Goal: Information Seeking & Learning: Find specific fact

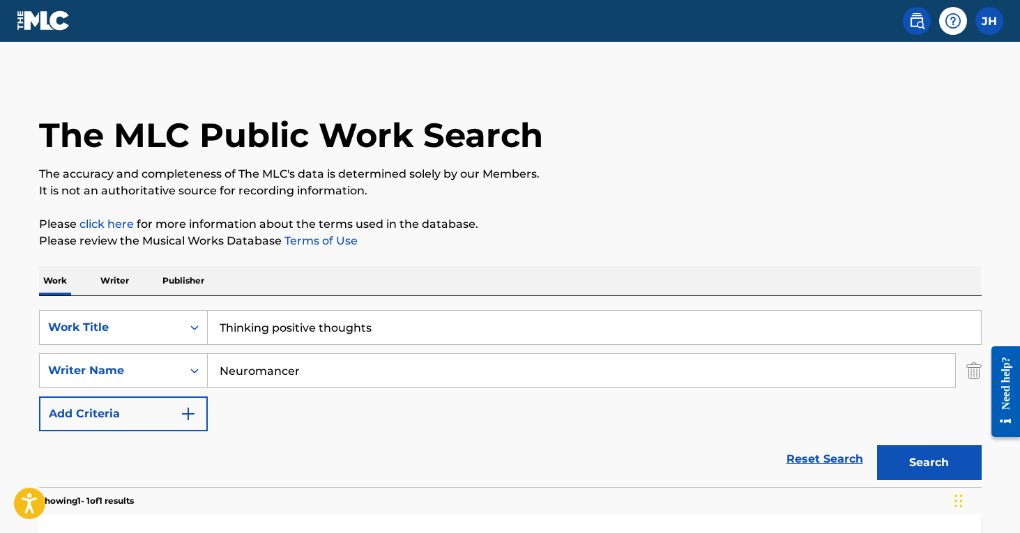
click at [974, 368] on img "Search Form" at bounding box center [973, 370] width 15 height 35
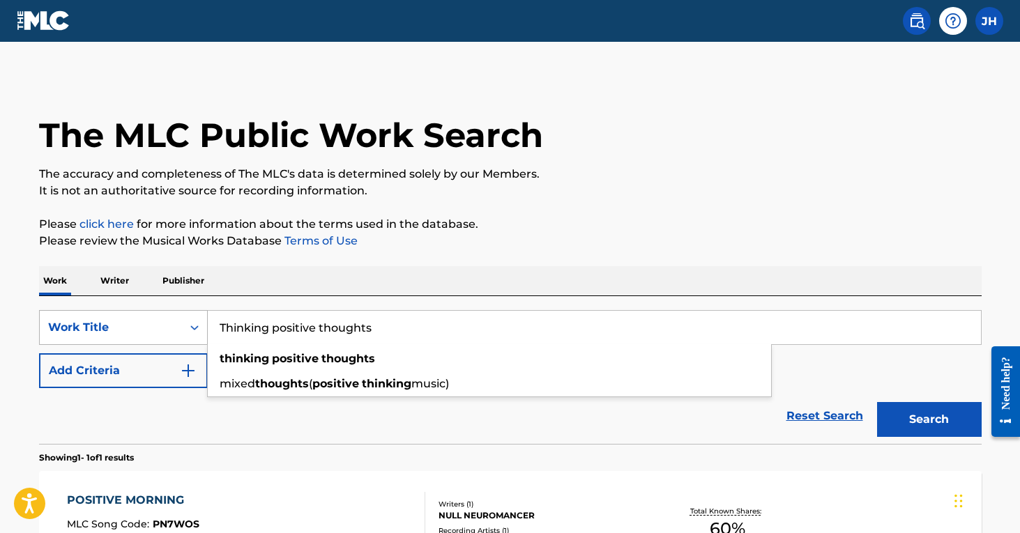
drag, startPoint x: 403, startPoint y: 326, endPoint x: 149, endPoint y: 332, distance: 253.8
click at [149, 332] on div "SearchWithCriteriaf8aa359d-cf83-4c51-85db-d2ff2b2dbd2e Work Title Thinking posi…" at bounding box center [510, 327] width 942 height 35
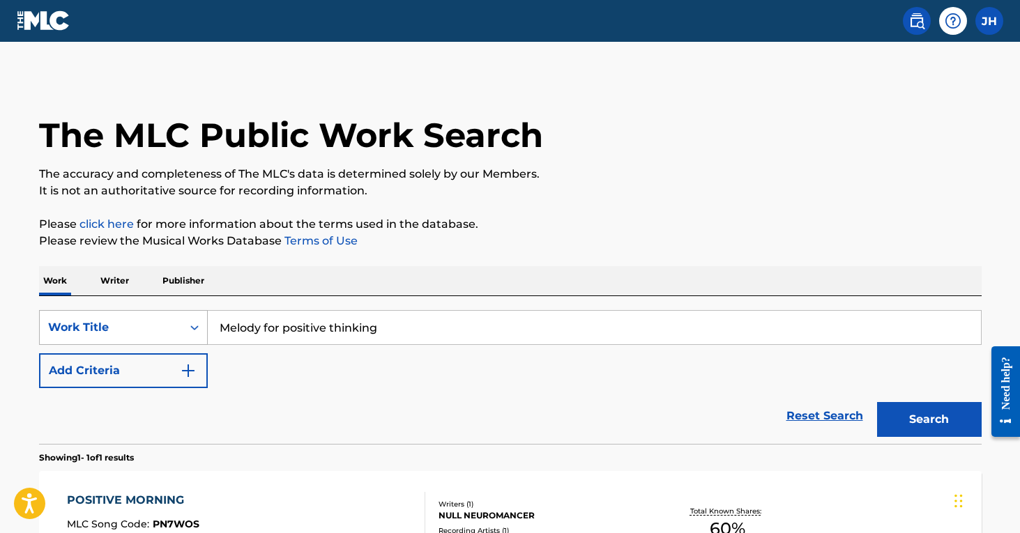
click at [929, 420] on button "Search" at bounding box center [929, 419] width 105 height 35
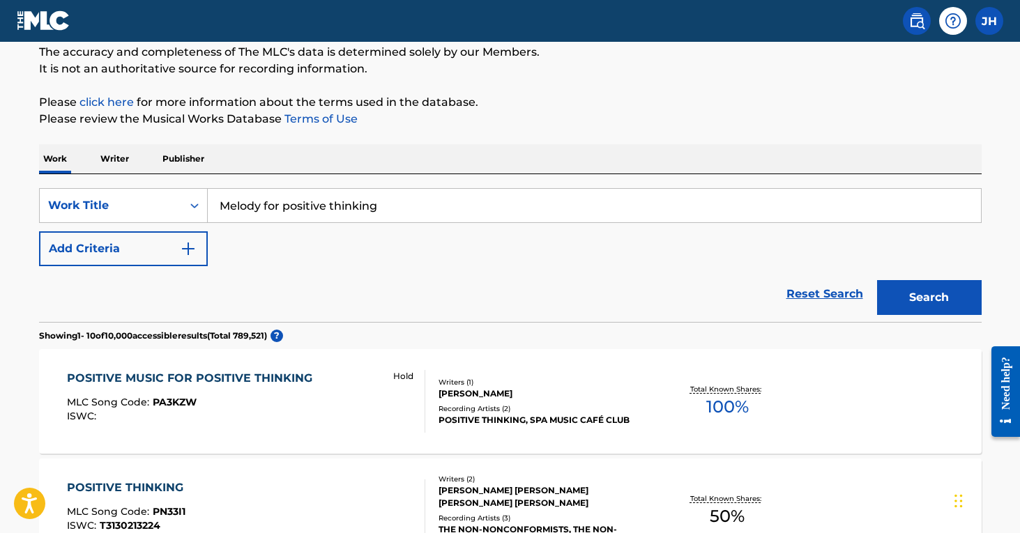
scroll to position [118, 0]
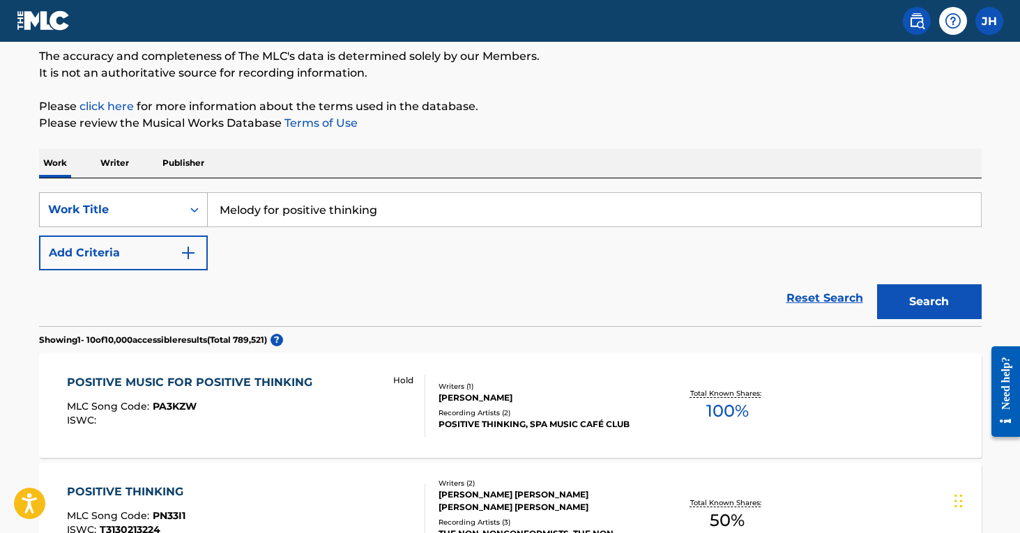
drag, startPoint x: 437, startPoint y: 205, endPoint x: 178, endPoint y: 197, distance: 258.7
click at [178, 197] on div "SearchWithCriteriaf8aa359d-cf83-4c51-85db-d2ff2b2dbd2e Work Title Melody for po…" at bounding box center [510, 209] width 942 height 35
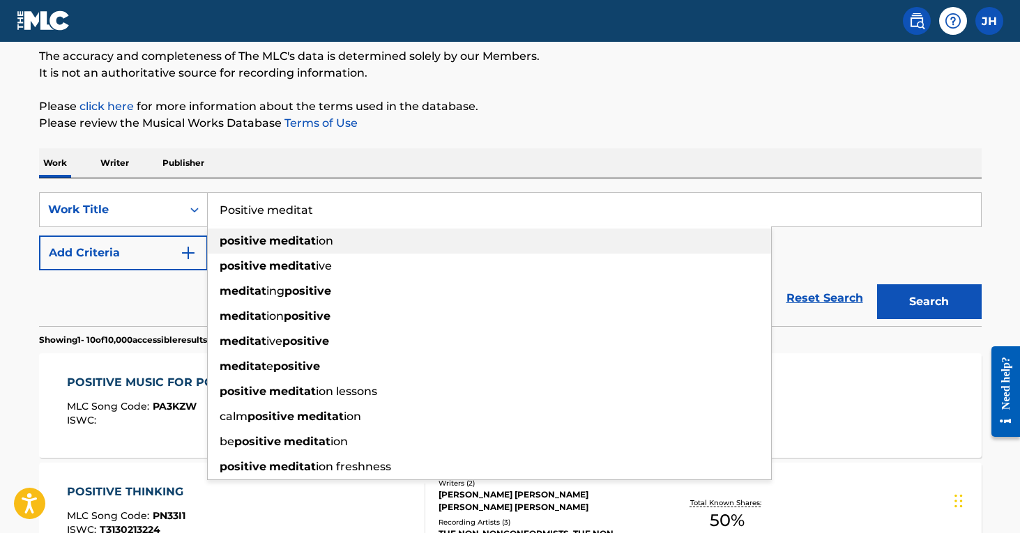
click at [224, 243] on strong "positive" at bounding box center [243, 240] width 47 height 13
type input "positive meditation"
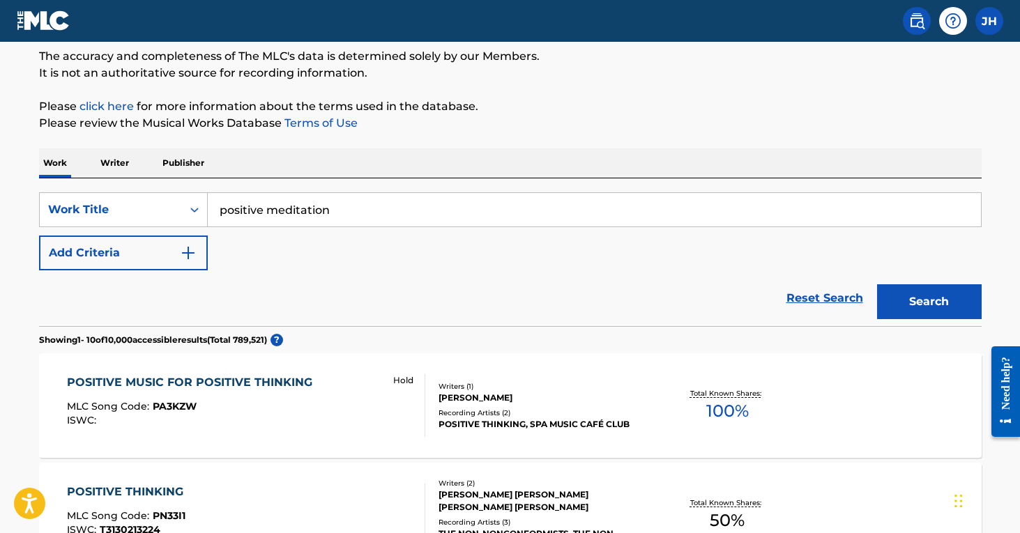
click at [929, 302] on button "Search" at bounding box center [929, 301] width 105 height 35
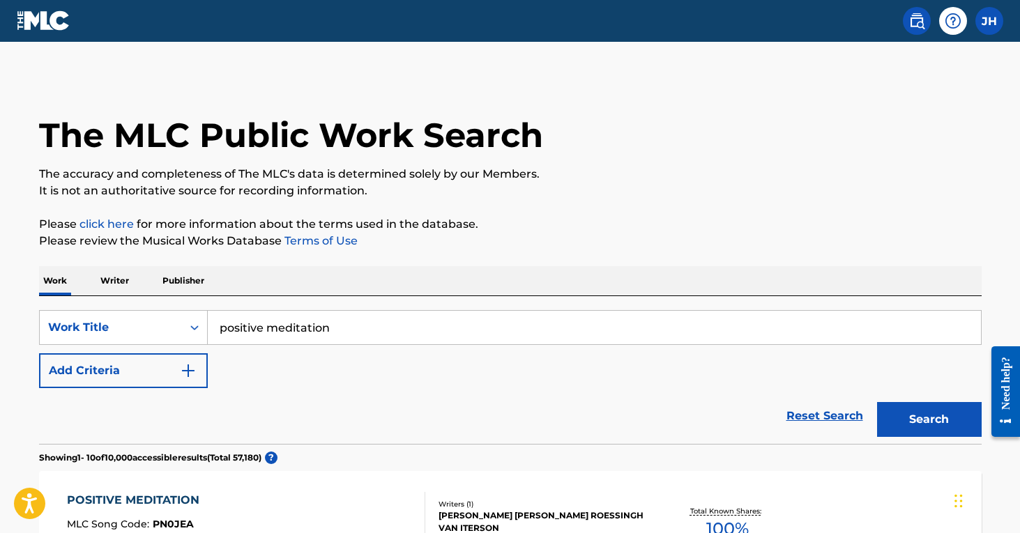
scroll to position [0, 0]
click at [197, 362] on button "Add Criteria" at bounding box center [123, 370] width 169 height 35
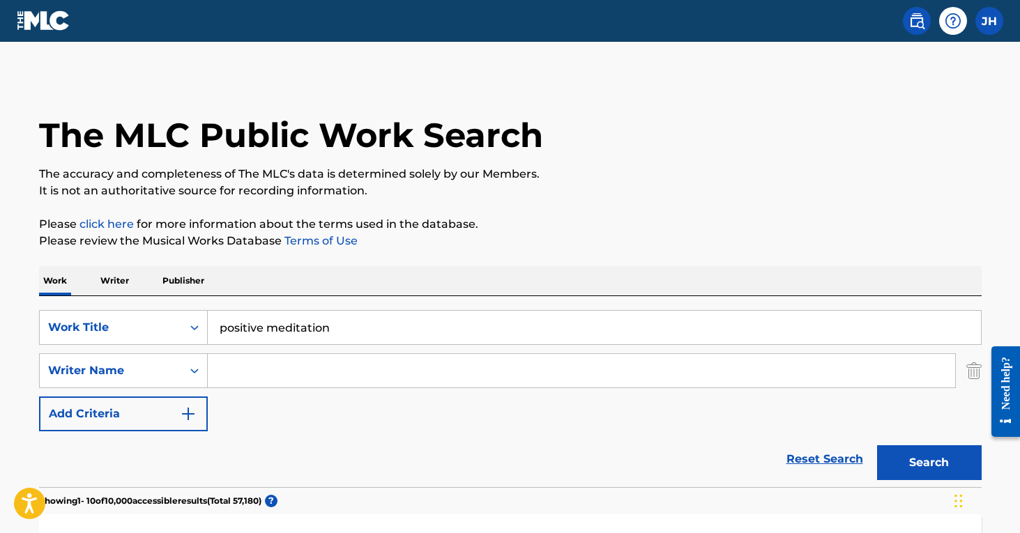
click at [280, 372] on input "Search Form" at bounding box center [581, 370] width 747 height 33
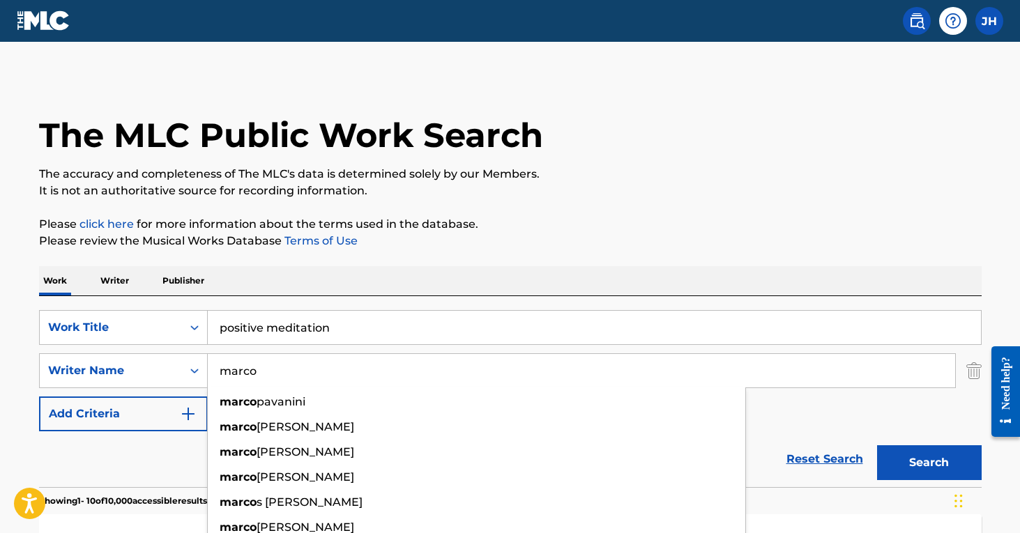
click at [929, 463] on button "Search" at bounding box center [929, 462] width 105 height 35
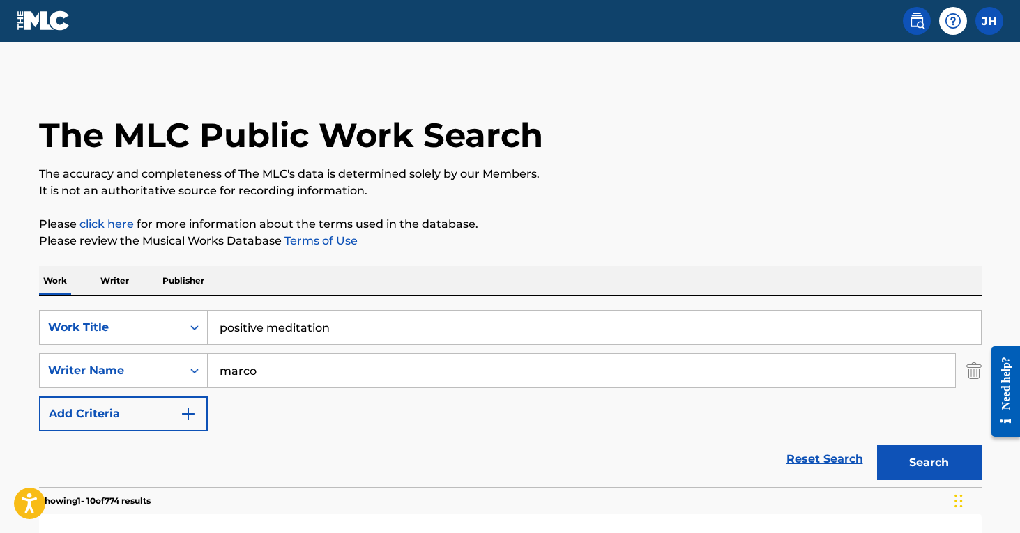
type input "[PERSON_NAME]"
click at [935, 473] on button "Search" at bounding box center [929, 462] width 105 height 35
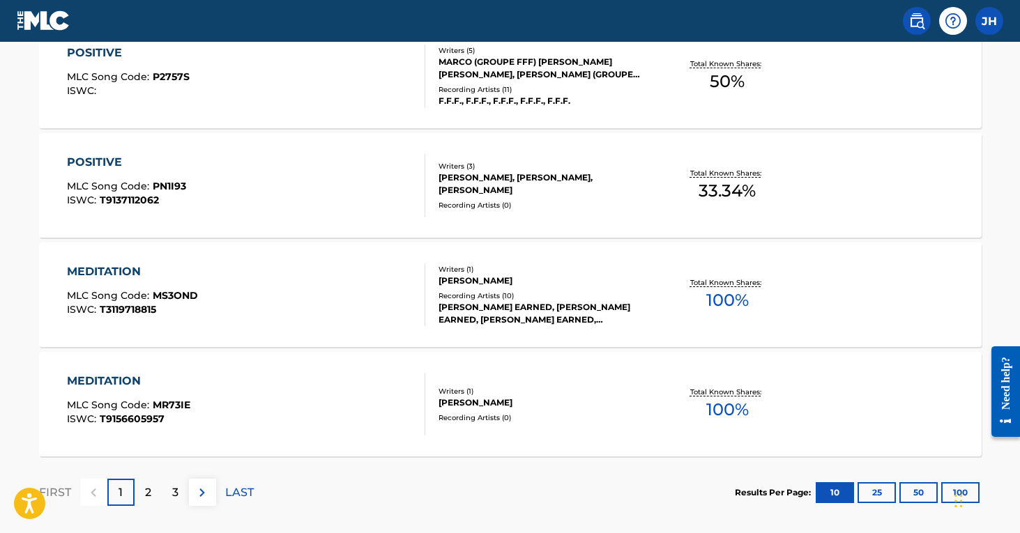
scroll to position [1143, 0]
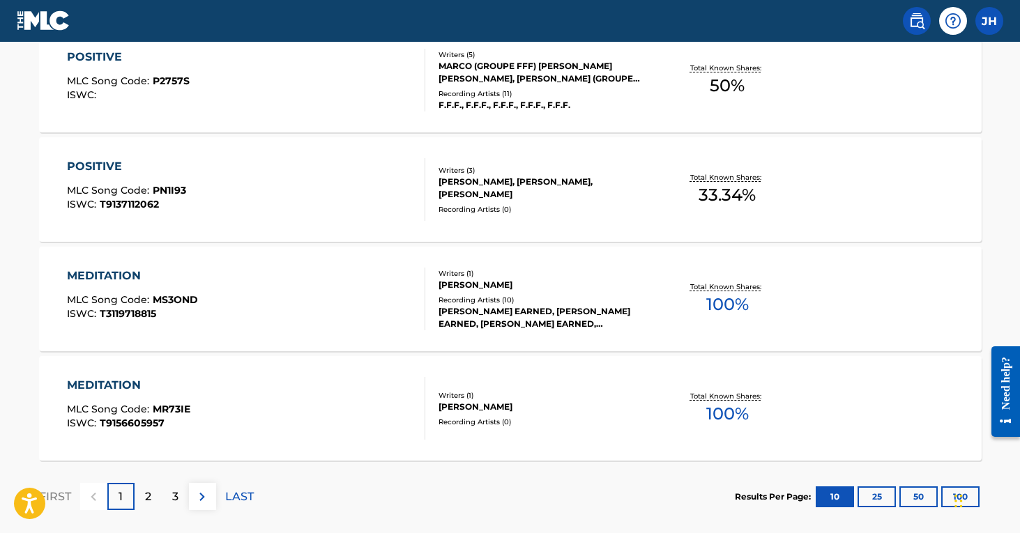
click at [153, 502] on div "2" at bounding box center [148, 496] width 27 height 27
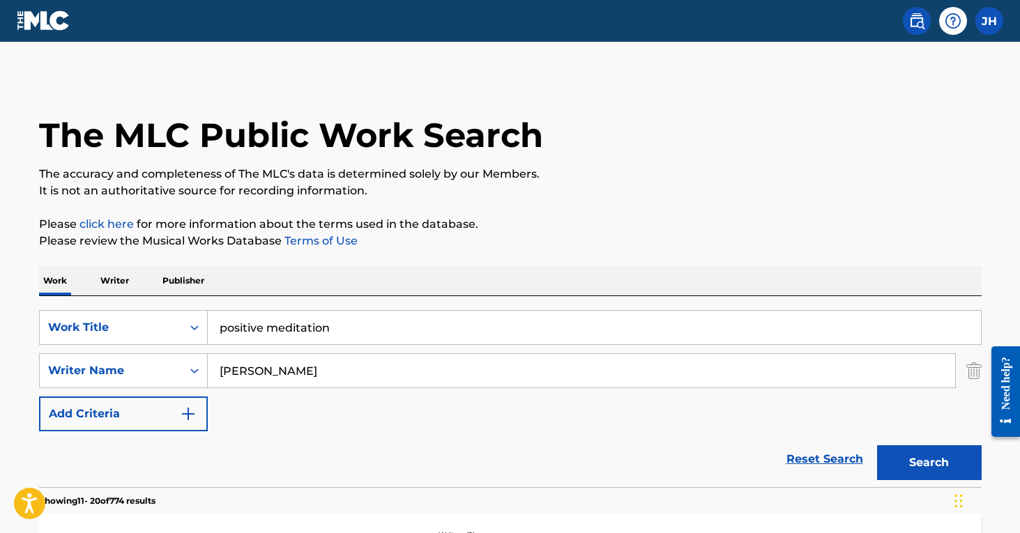
scroll to position [0, 0]
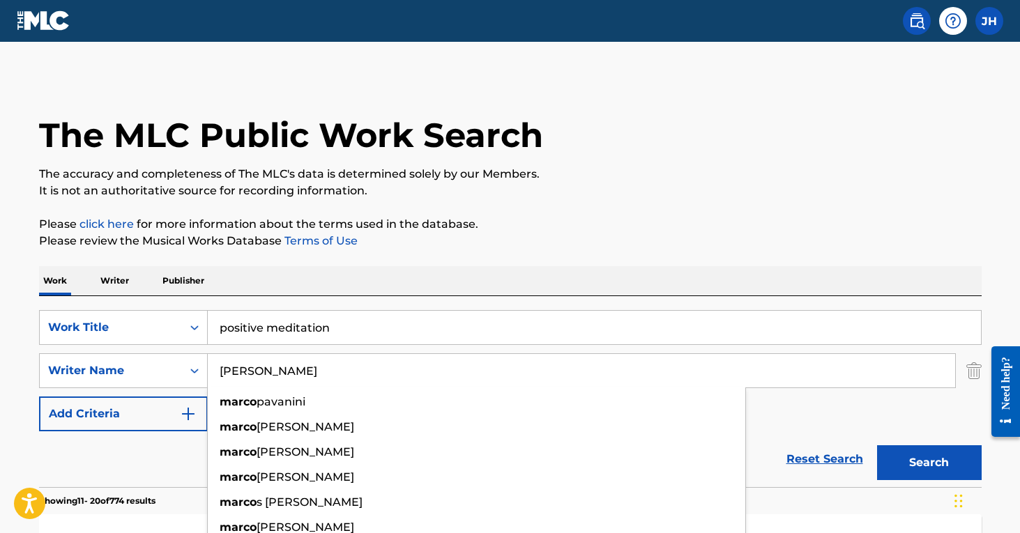
click at [275, 372] on input "[PERSON_NAME]" at bounding box center [581, 370] width 747 height 33
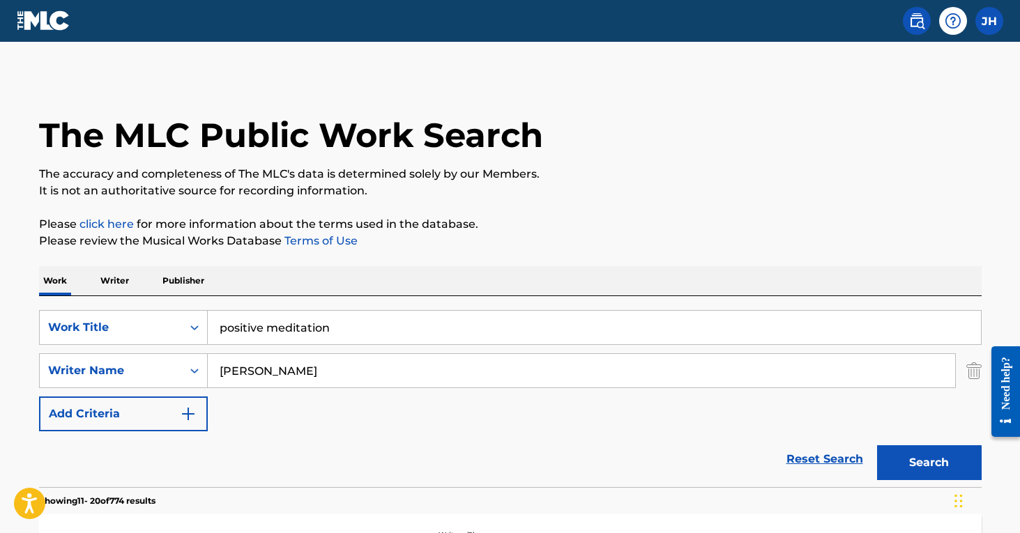
click at [976, 367] on img "Search Form" at bounding box center [973, 370] width 15 height 35
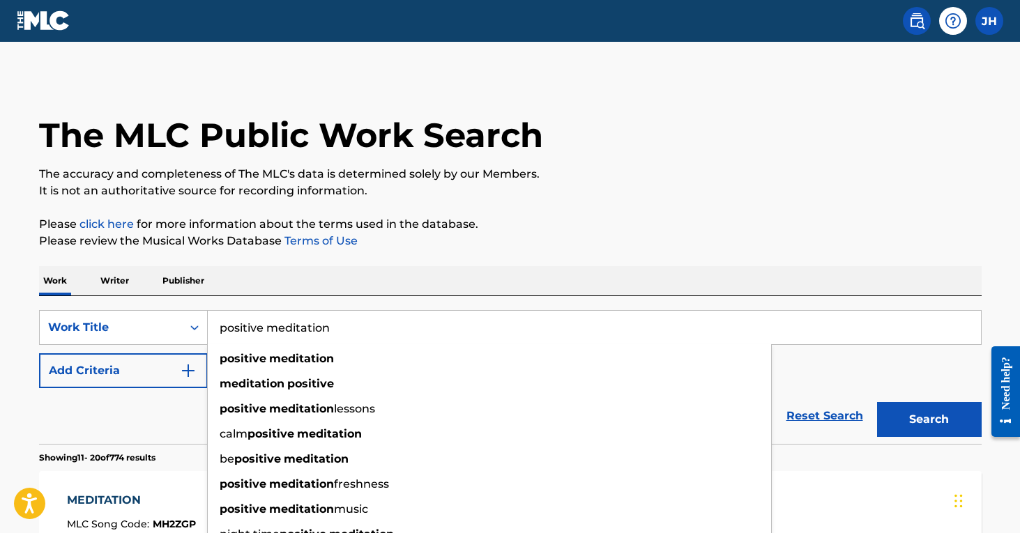
drag, startPoint x: 390, startPoint y: 319, endPoint x: 335, endPoint y: 330, distance: 55.7
click at [335, 330] on input "positive meditation" at bounding box center [594, 327] width 773 height 33
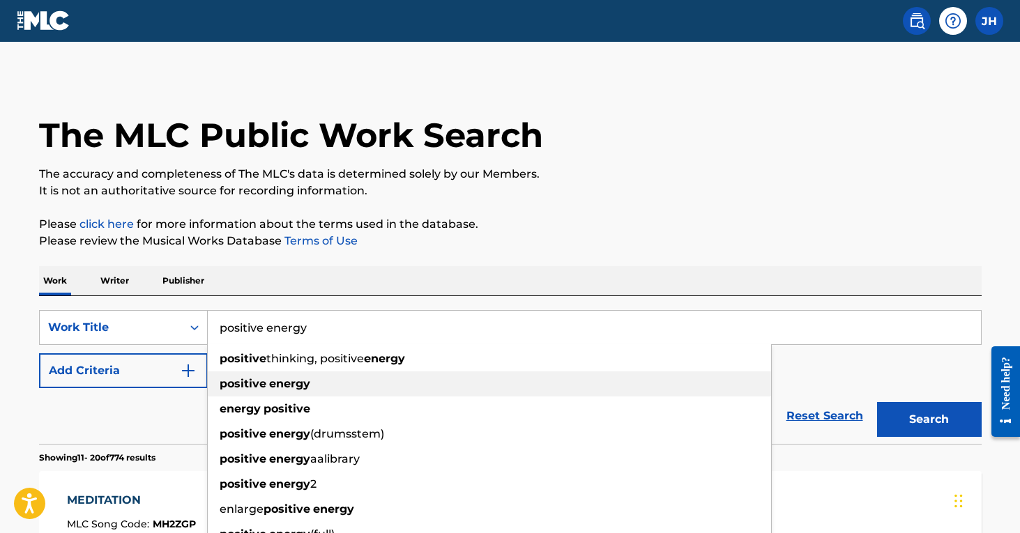
type input "positive energy"
click at [303, 379] on strong "energy" at bounding box center [289, 383] width 41 height 13
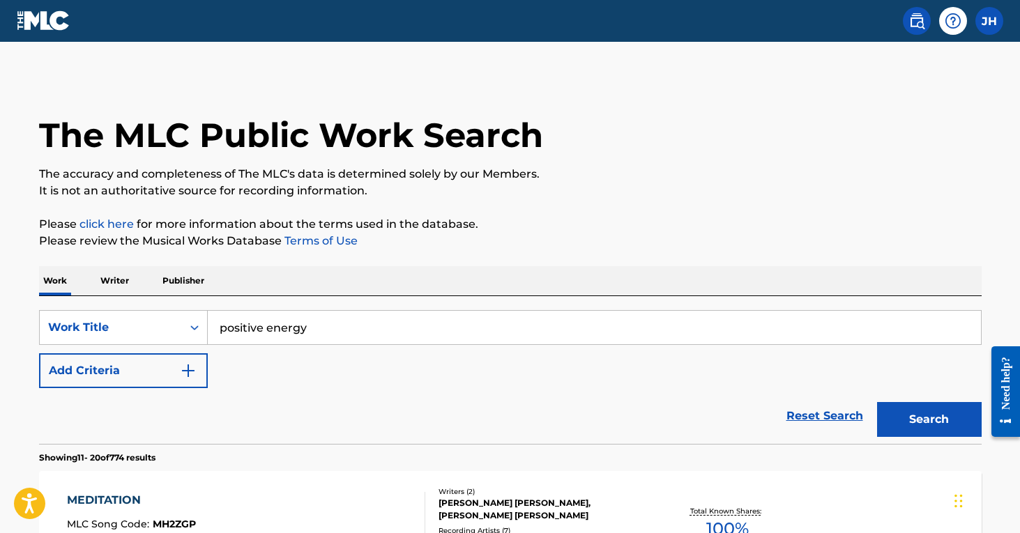
click at [929, 420] on button "Search" at bounding box center [929, 419] width 105 height 35
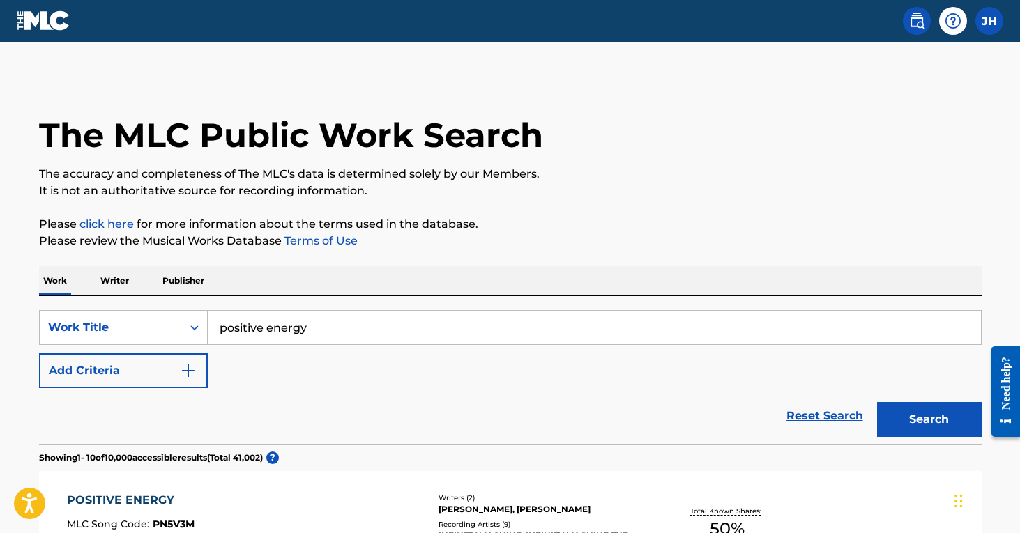
click at [193, 370] on img "Search Form" at bounding box center [188, 370] width 17 height 17
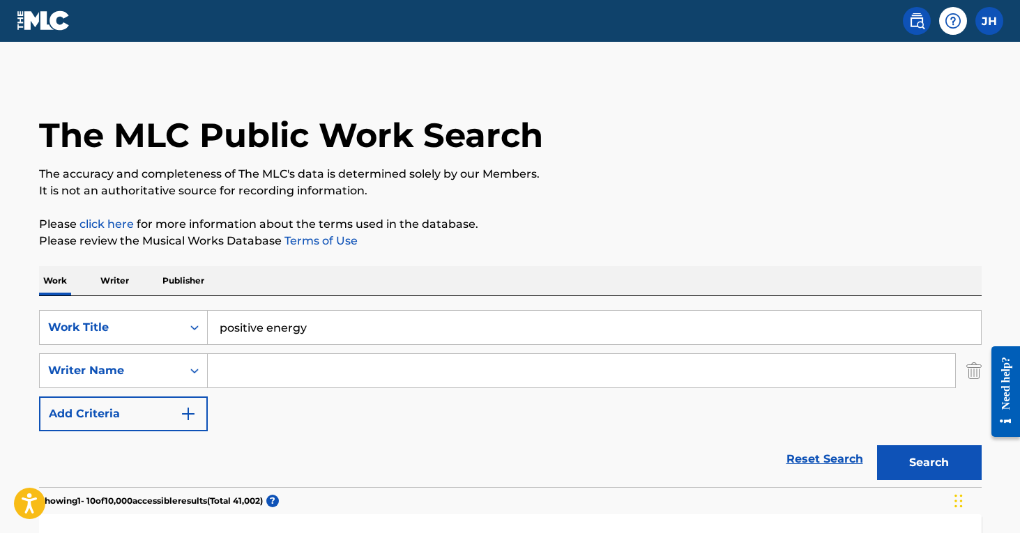
click at [254, 378] on input "Search Form" at bounding box center [581, 370] width 747 height 33
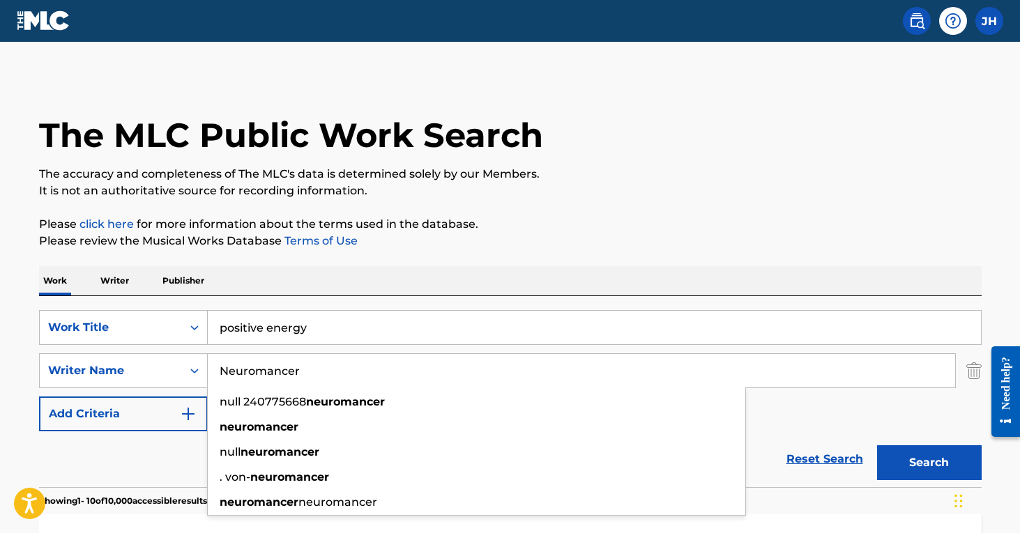
type input "Neuromancer"
click at [929, 463] on button "Search" at bounding box center [929, 462] width 105 height 35
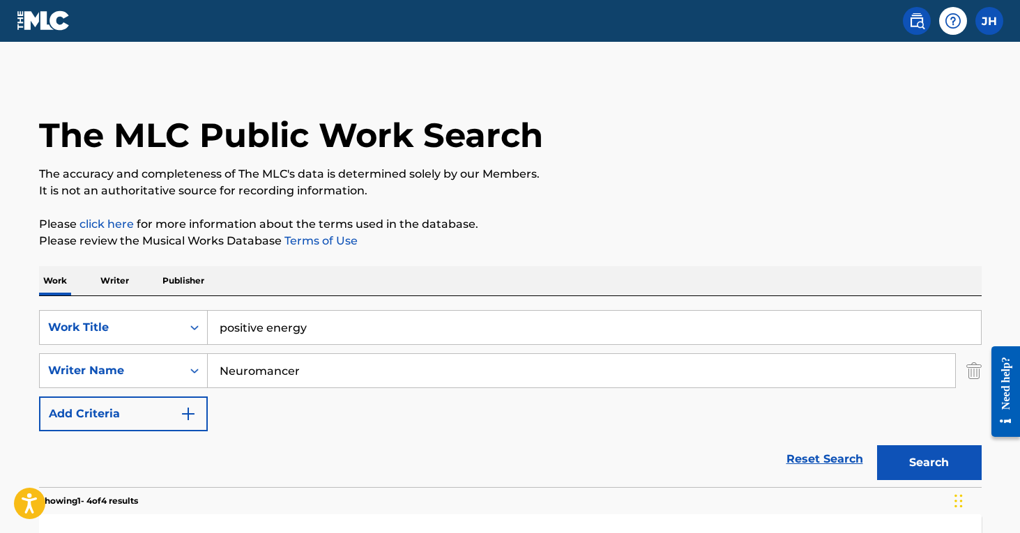
click at [972, 368] on img "Search Form" at bounding box center [973, 370] width 15 height 35
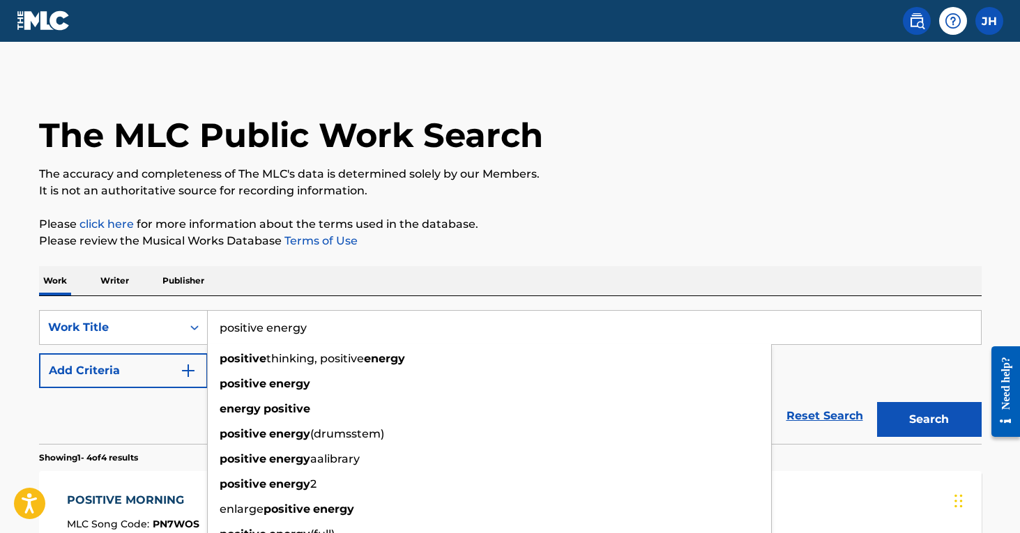
drag, startPoint x: 366, startPoint y: 324, endPoint x: 139, endPoint y: 302, distance: 228.3
click at [139, 302] on div "SearchWithCriteriaf8aa359d-cf83-4c51-85db-d2ff2b2dbd2e Work Title positive ener…" at bounding box center [510, 370] width 942 height 148
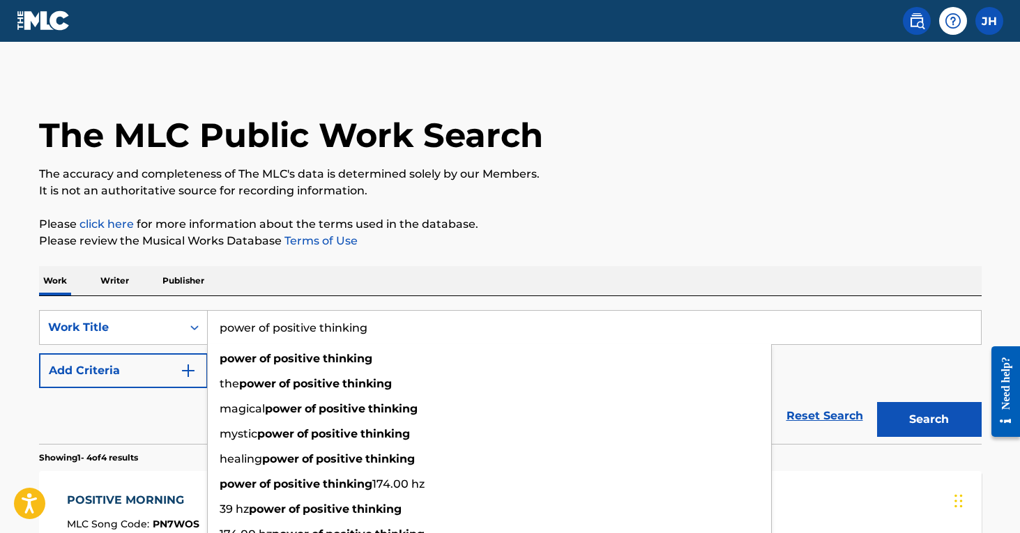
type input "power of positive thinking"
click at [929, 420] on button "Search" at bounding box center [929, 419] width 105 height 35
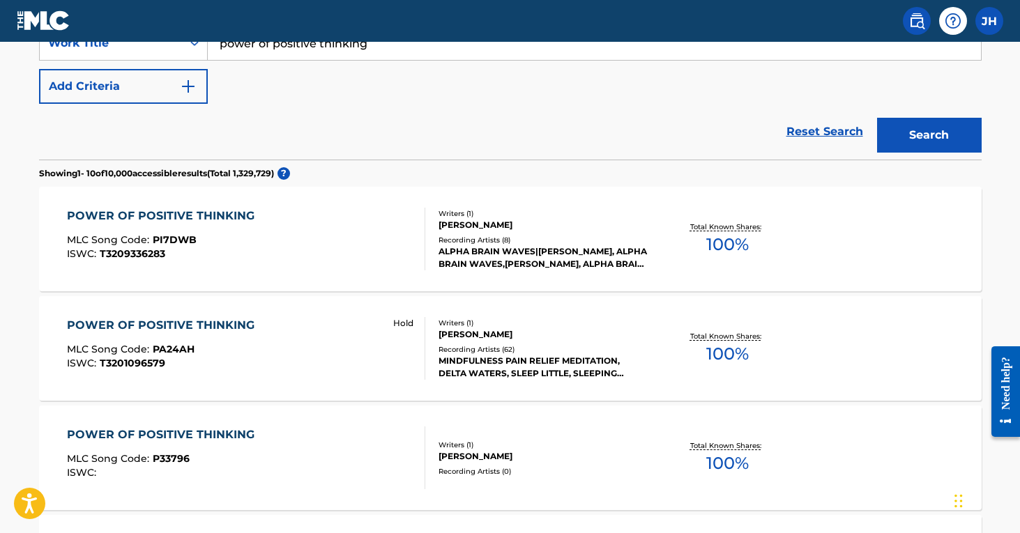
scroll to position [268, 0]
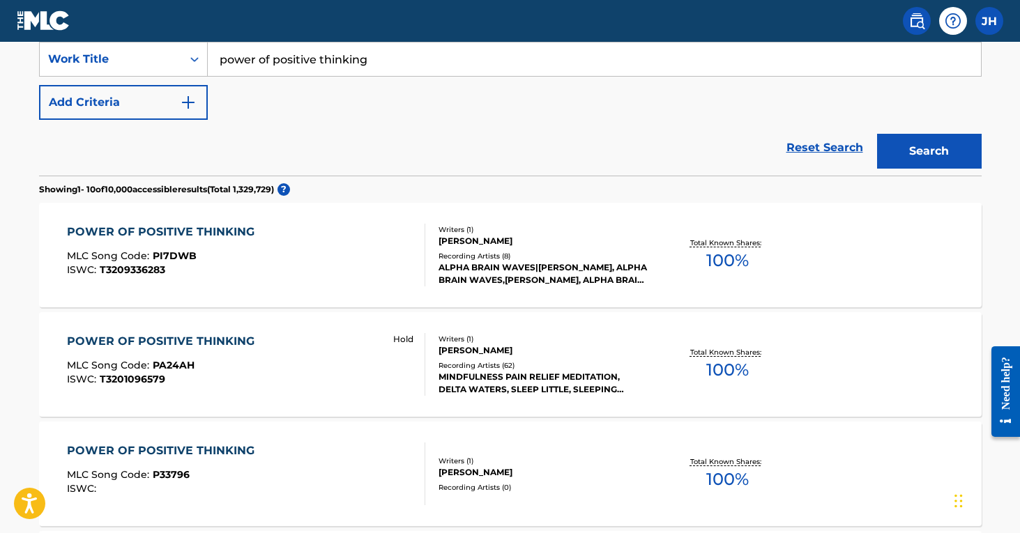
click at [201, 104] on button "Add Criteria" at bounding box center [123, 102] width 169 height 35
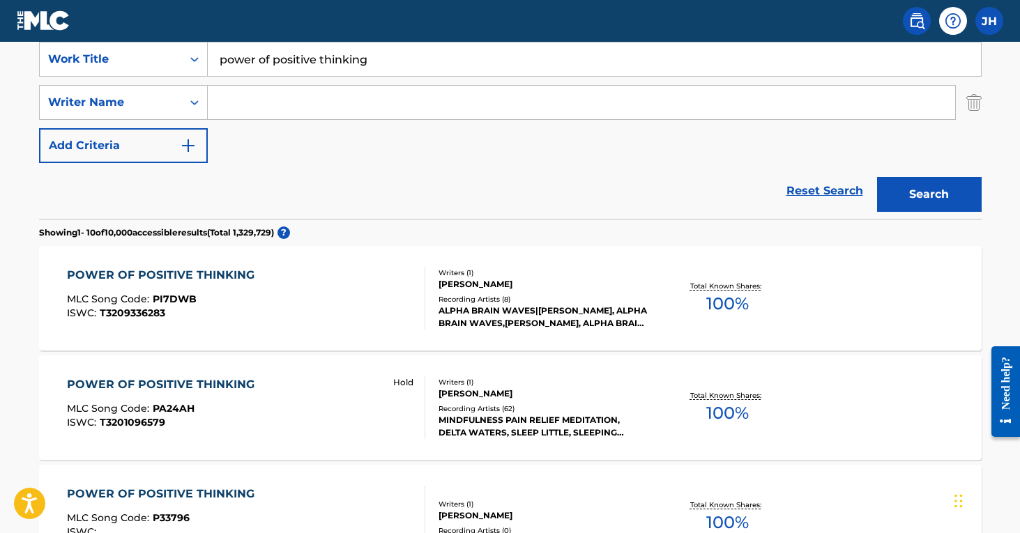
click at [257, 98] on input "Search Form" at bounding box center [581, 102] width 747 height 33
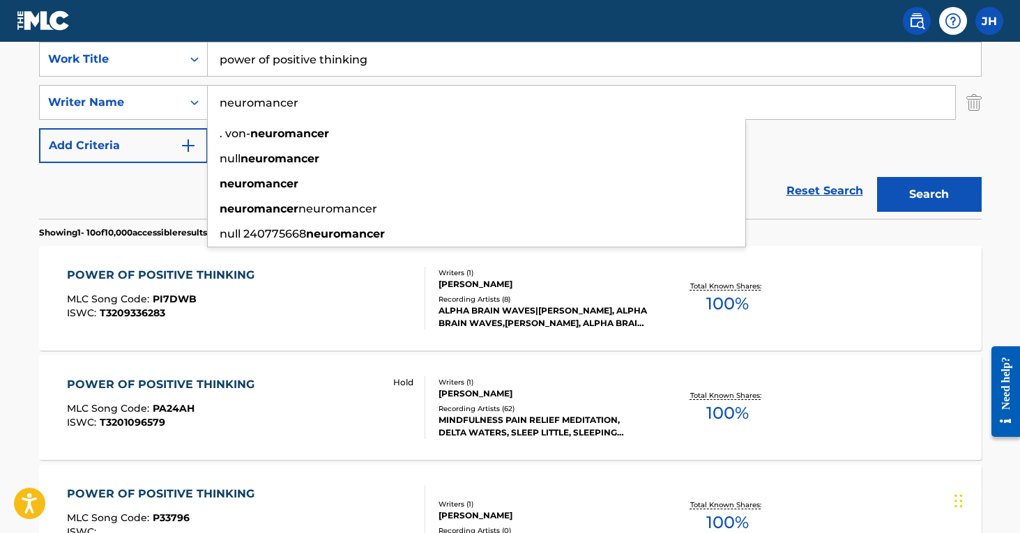
type input "neuromancer"
click at [929, 194] on button "Search" at bounding box center [929, 194] width 105 height 35
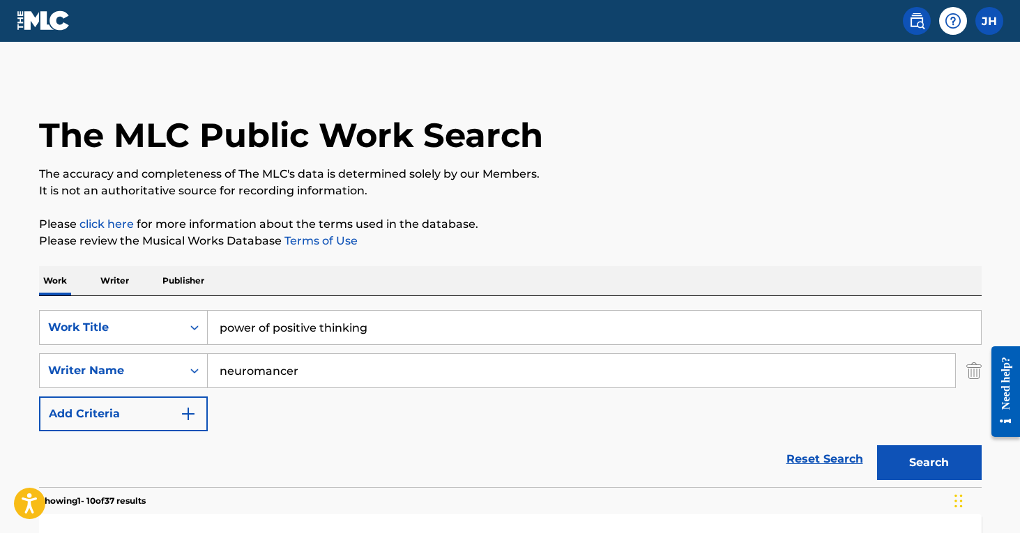
scroll to position [0, 0]
click at [973, 365] on img "Search Form" at bounding box center [973, 370] width 15 height 35
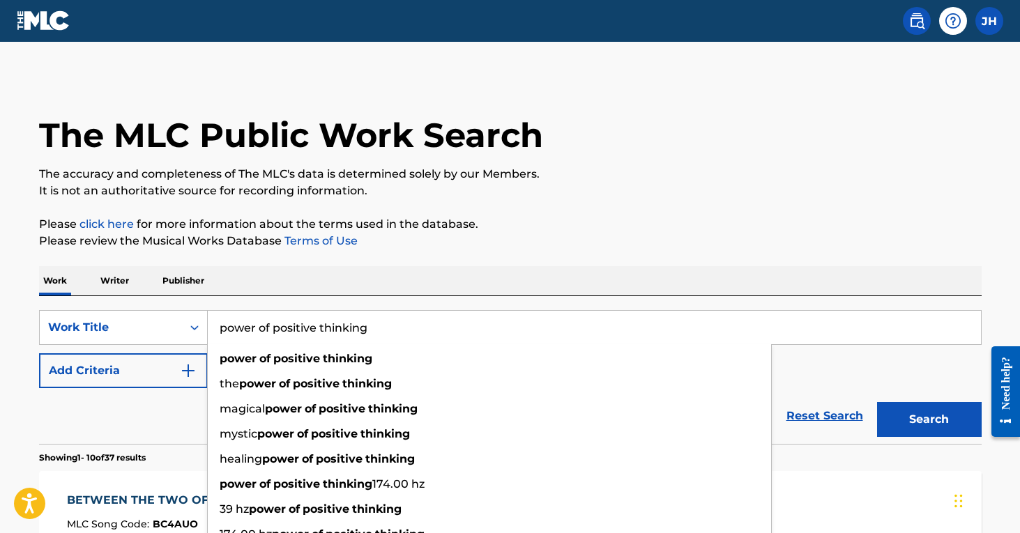
drag, startPoint x: 396, startPoint y: 321, endPoint x: 231, endPoint y: 312, distance: 165.5
click at [231, 312] on input "power of positive thinking" at bounding box center [594, 327] width 773 height 33
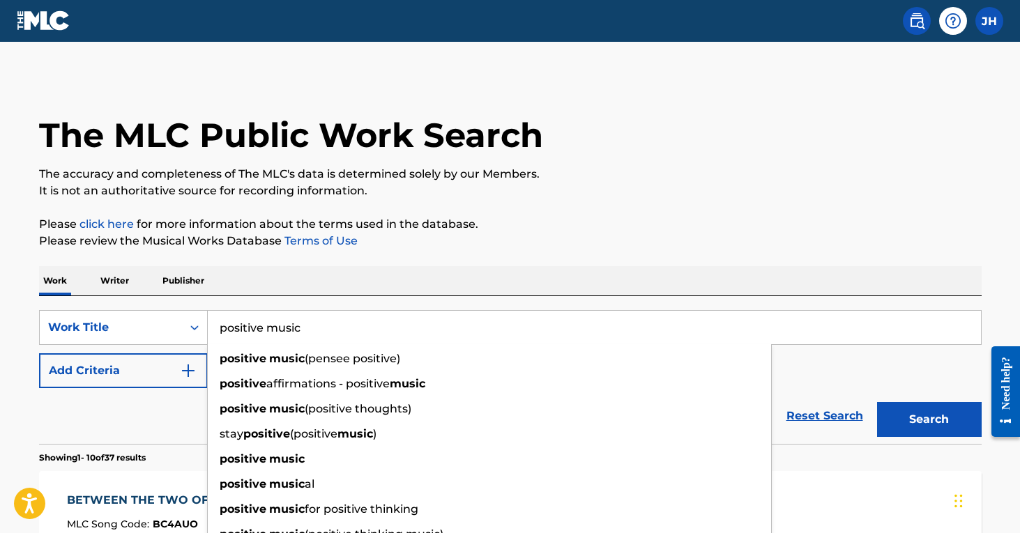
type input "positive music"
click at [929, 420] on button "Search" at bounding box center [929, 419] width 105 height 35
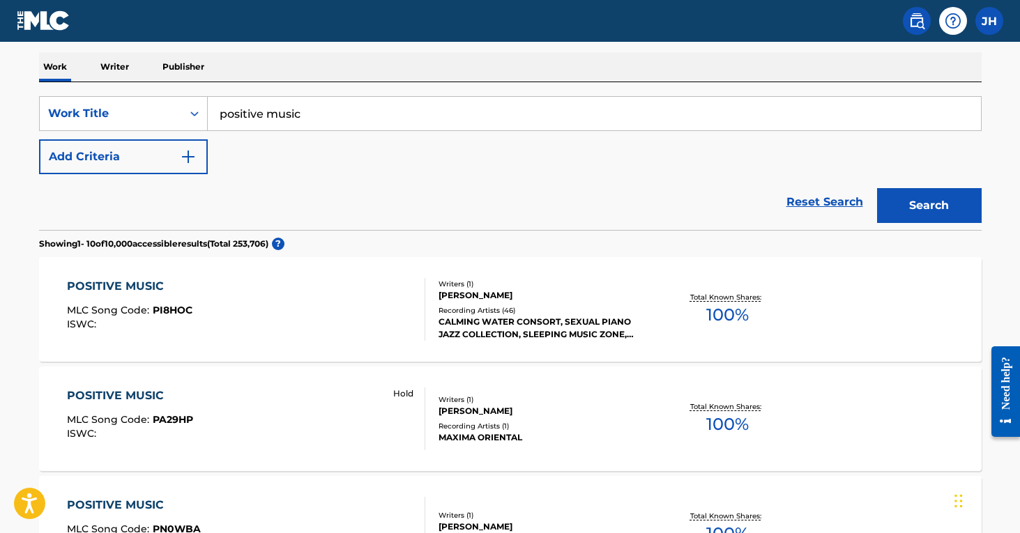
scroll to position [215, 0]
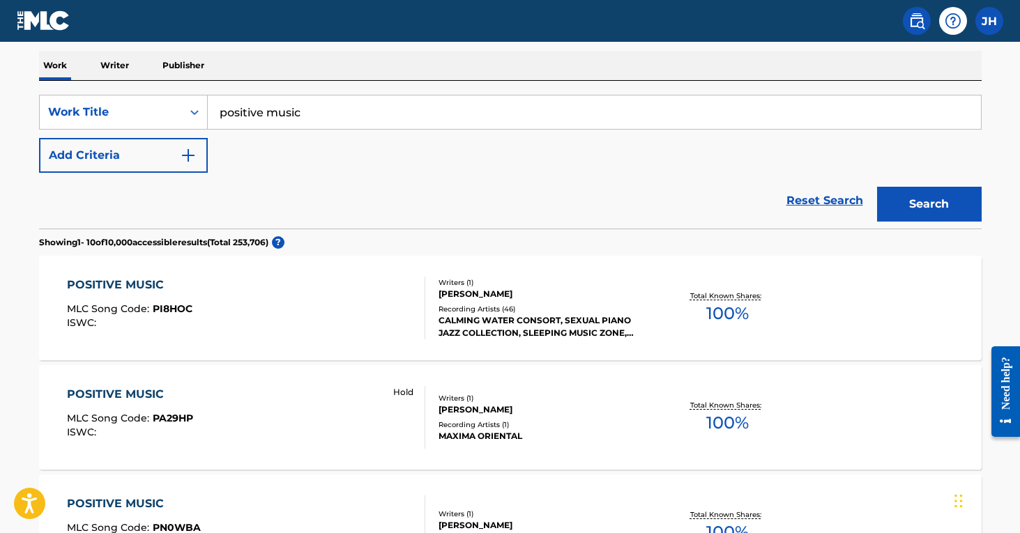
click at [189, 155] on img "Search Form" at bounding box center [188, 155] width 17 height 17
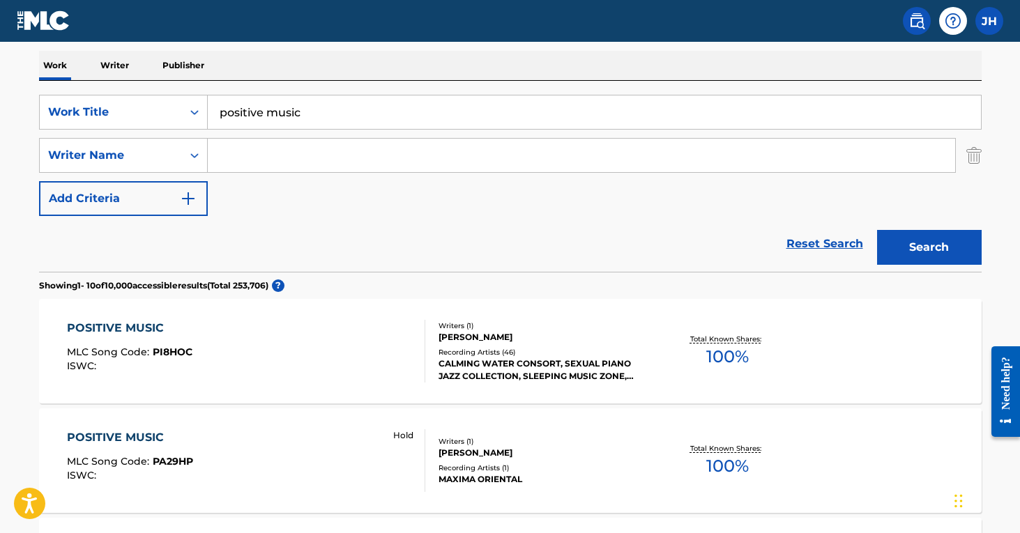
click at [241, 166] on input "Search Form" at bounding box center [581, 155] width 747 height 33
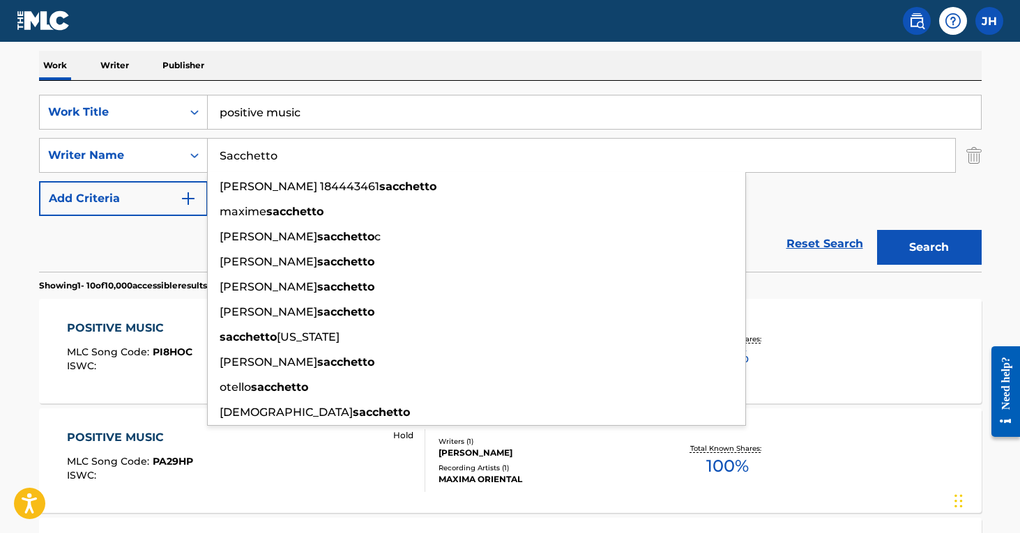
type input "Sacchetto"
click at [929, 247] on button "Search" at bounding box center [929, 247] width 105 height 35
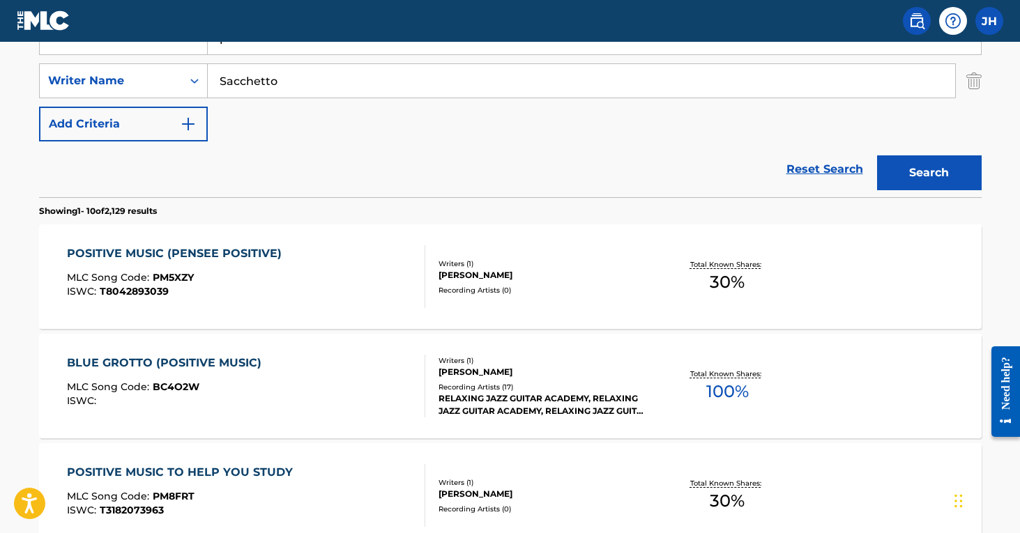
scroll to position [287, 0]
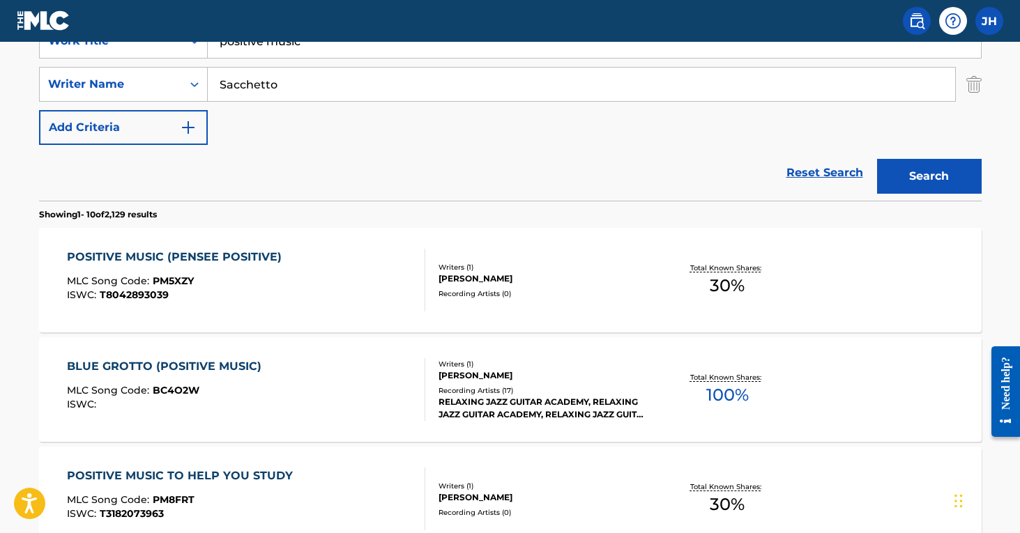
click at [248, 290] on div "ISWC : T8042893039" at bounding box center [178, 295] width 222 height 10
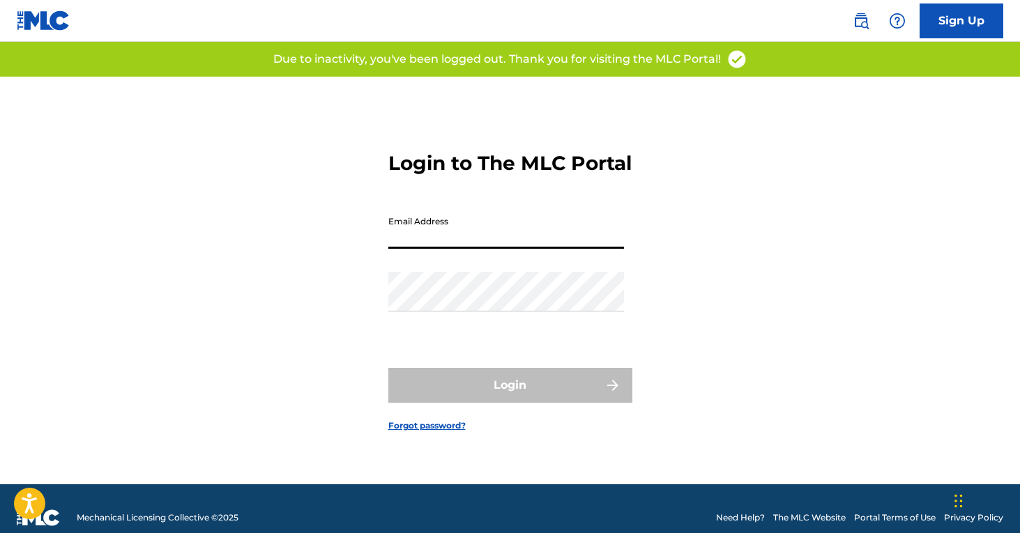
type input "[PERSON_NAME][EMAIL_ADDRESS][PERSON_NAME][DOMAIN_NAME]"
click at [510, 397] on button "Login" at bounding box center [510, 385] width 244 height 35
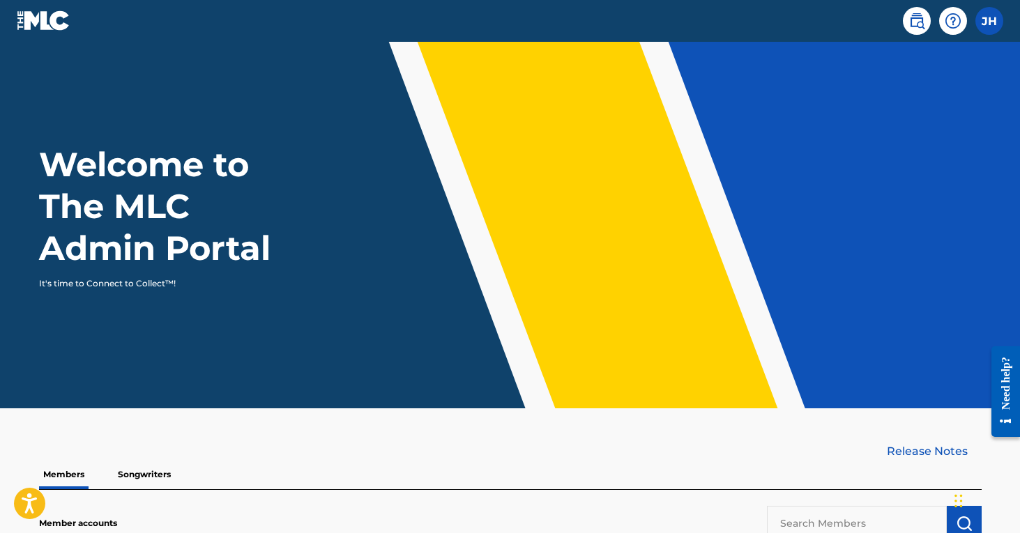
click at [921, 24] on img at bounding box center [916, 21] width 17 height 17
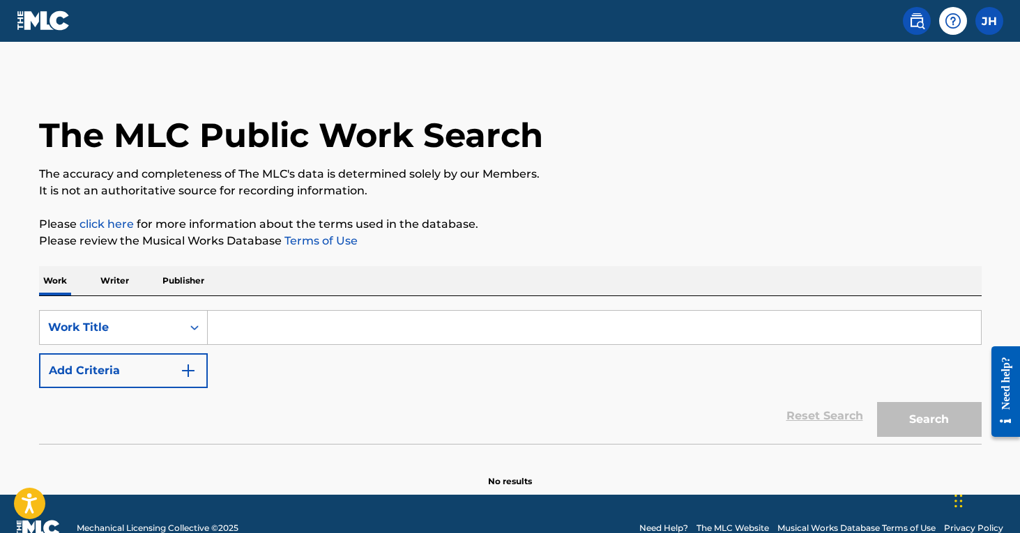
click at [254, 330] on input "Search Form" at bounding box center [594, 327] width 773 height 33
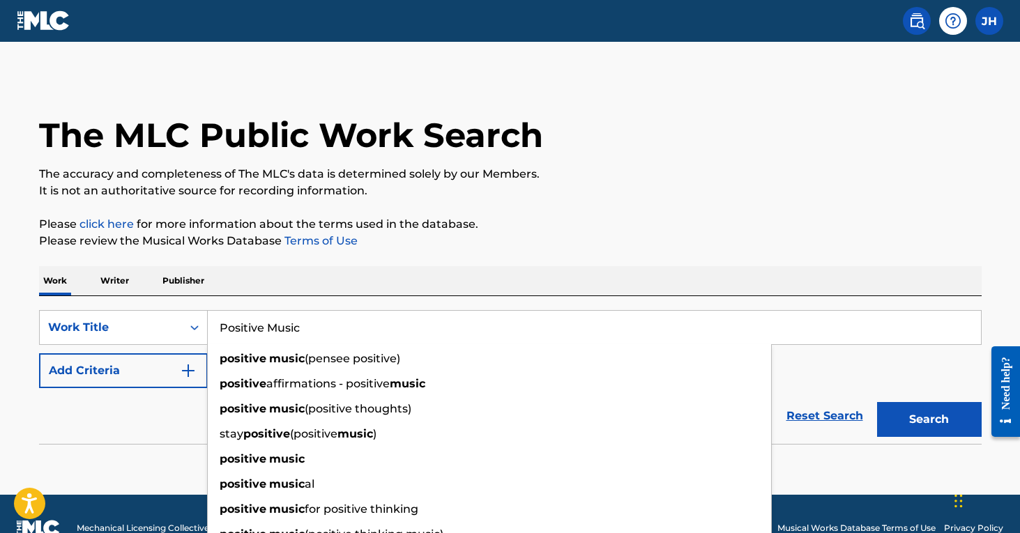
type input "Positive Music"
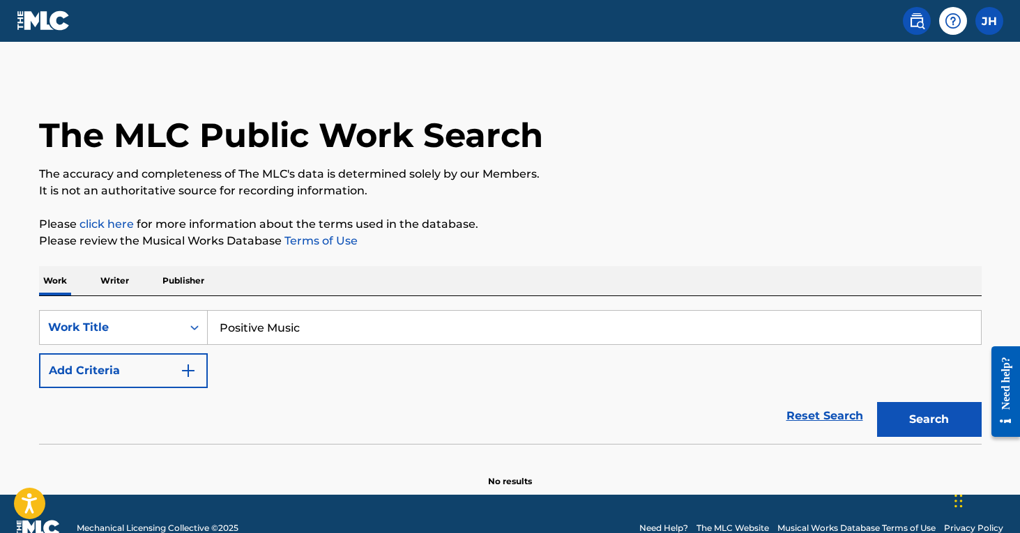
click at [198, 365] on button "Add Criteria" at bounding box center [123, 370] width 169 height 35
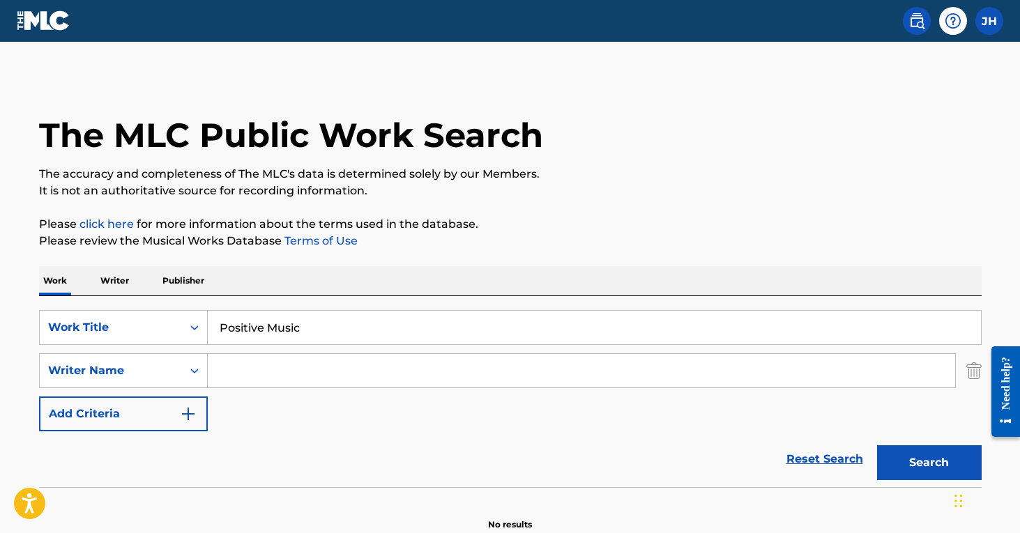
click at [243, 365] on input "Search Form" at bounding box center [581, 370] width 747 height 33
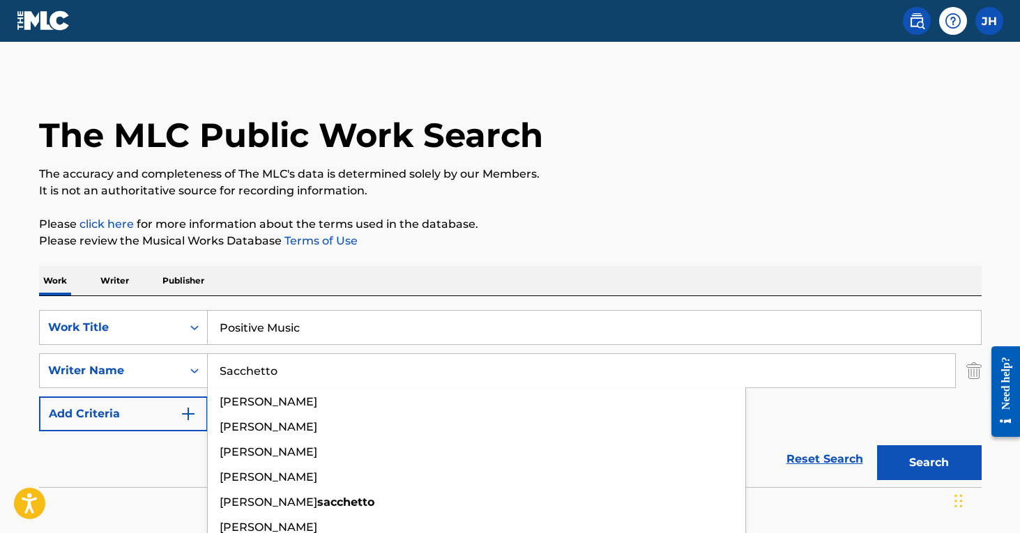
type input "Sacchetto"
click at [929, 463] on button "Search" at bounding box center [929, 462] width 105 height 35
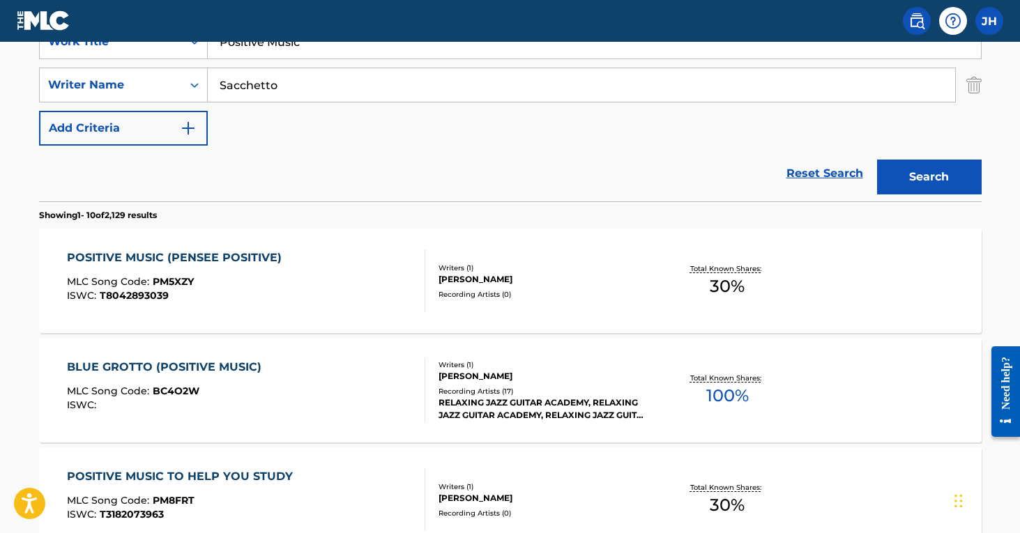
scroll to position [284, 0]
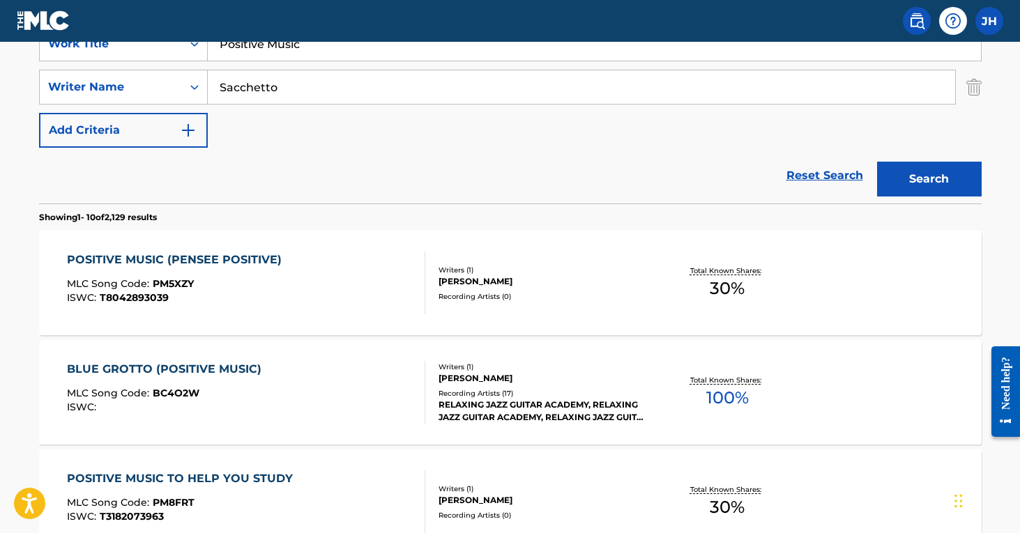
click at [974, 89] on img "Search Form" at bounding box center [973, 87] width 15 height 35
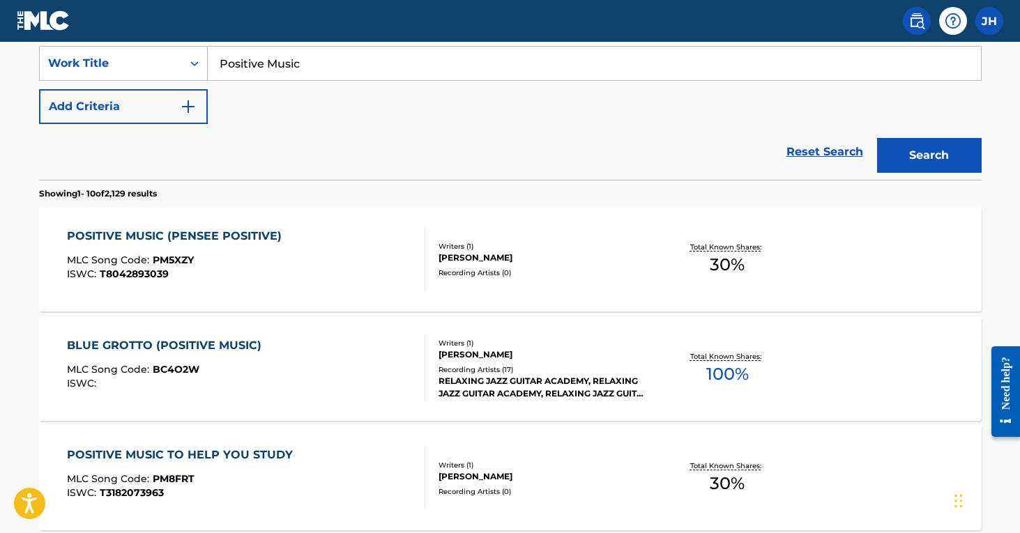
scroll to position [255, 0]
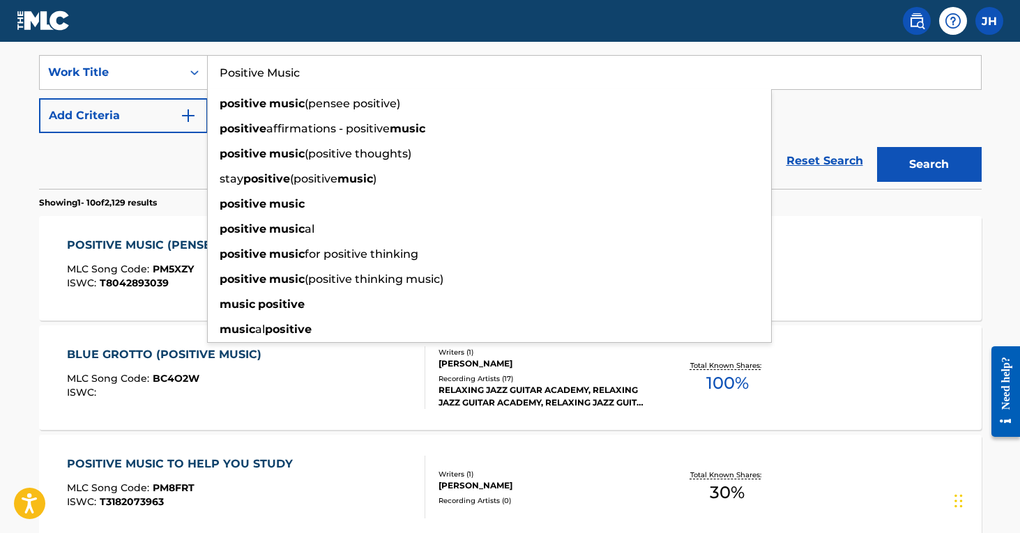
drag, startPoint x: 322, startPoint y: 69, endPoint x: 268, endPoint y: 72, distance: 53.7
click at [268, 72] on input "Positive Music" at bounding box center [594, 72] width 773 height 33
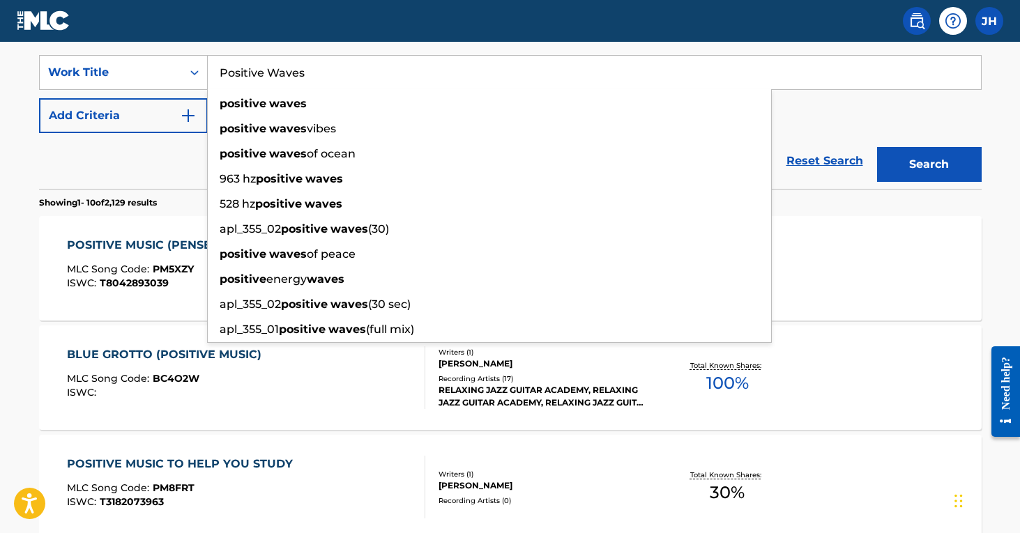
type input "Positive Waves"
click at [929, 165] on button "Search" at bounding box center [929, 164] width 105 height 35
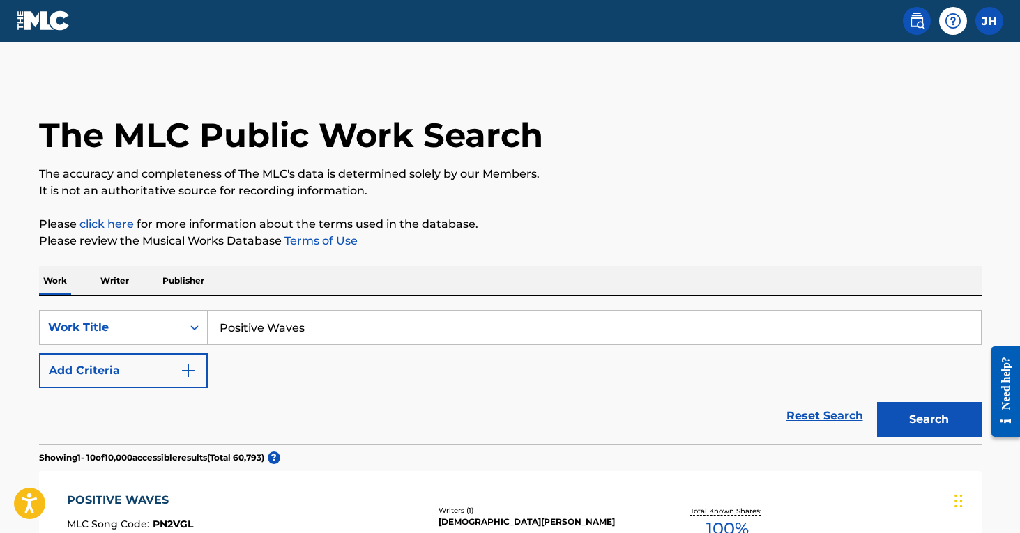
scroll to position [0, 0]
click at [185, 369] on img "Search Form" at bounding box center [188, 370] width 17 height 17
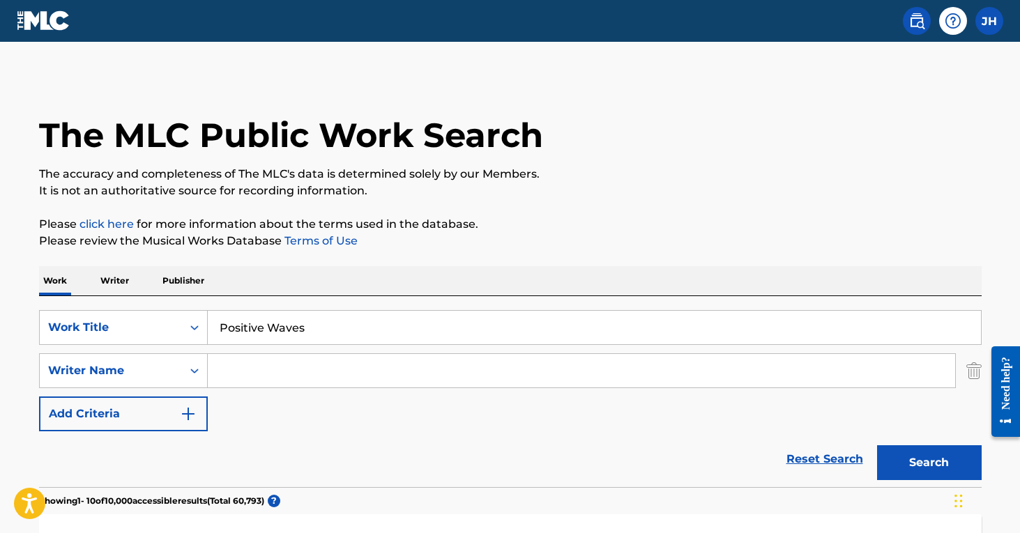
click at [254, 369] on input "Search Form" at bounding box center [581, 370] width 747 height 33
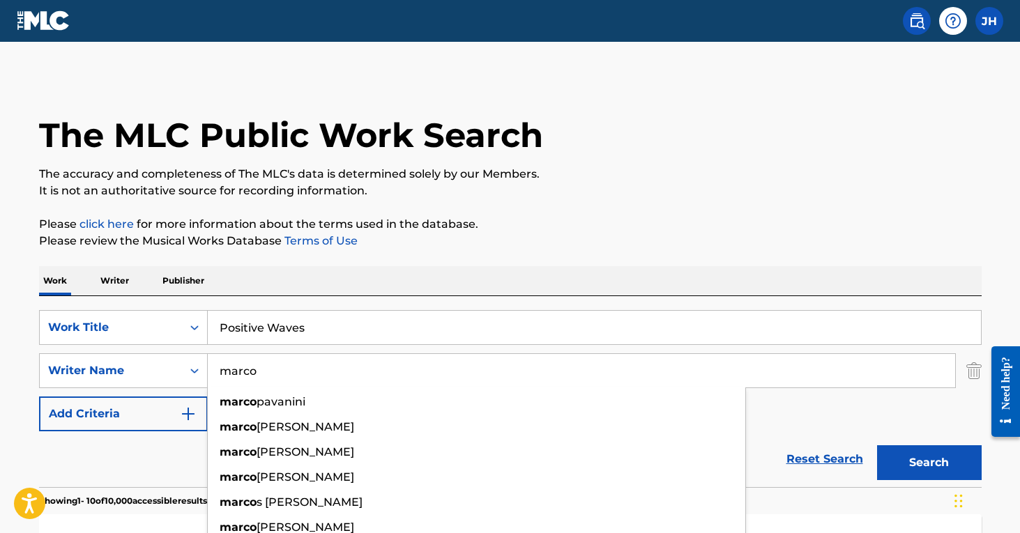
click at [929, 463] on button "Search" at bounding box center [929, 462] width 105 height 35
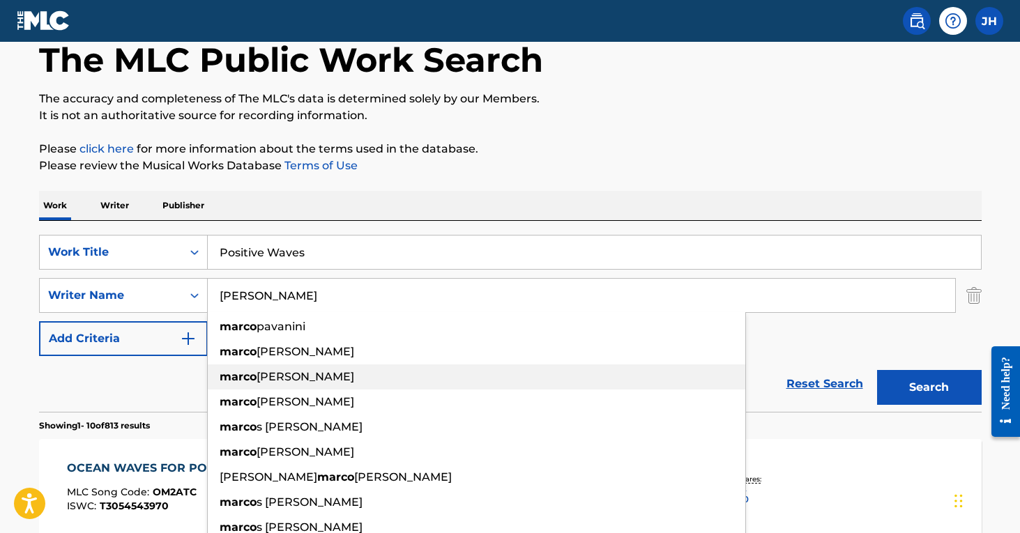
scroll to position [90, 0]
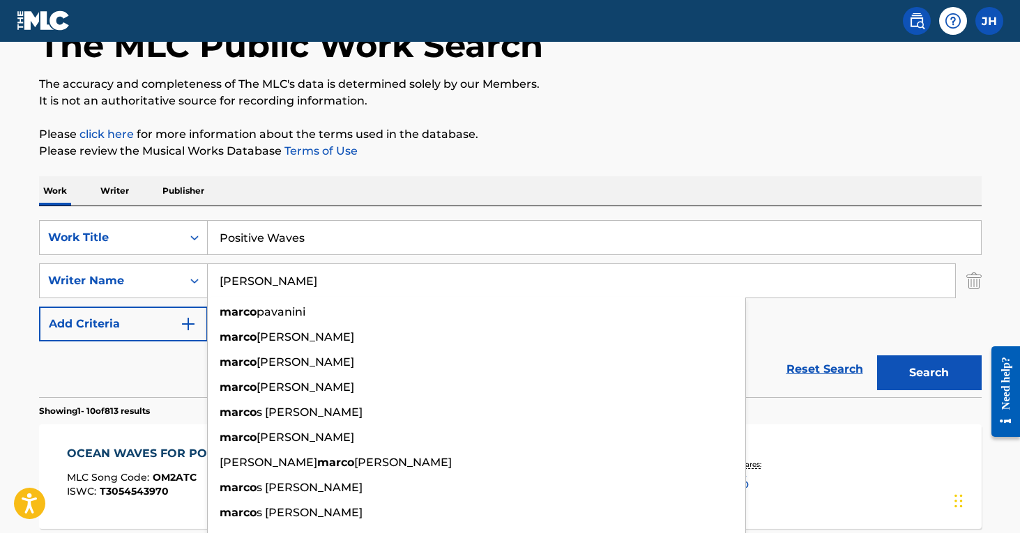
type input "[PERSON_NAME]"
click at [144, 380] on div "Reset Search Search" at bounding box center [510, 370] width 942 height 56
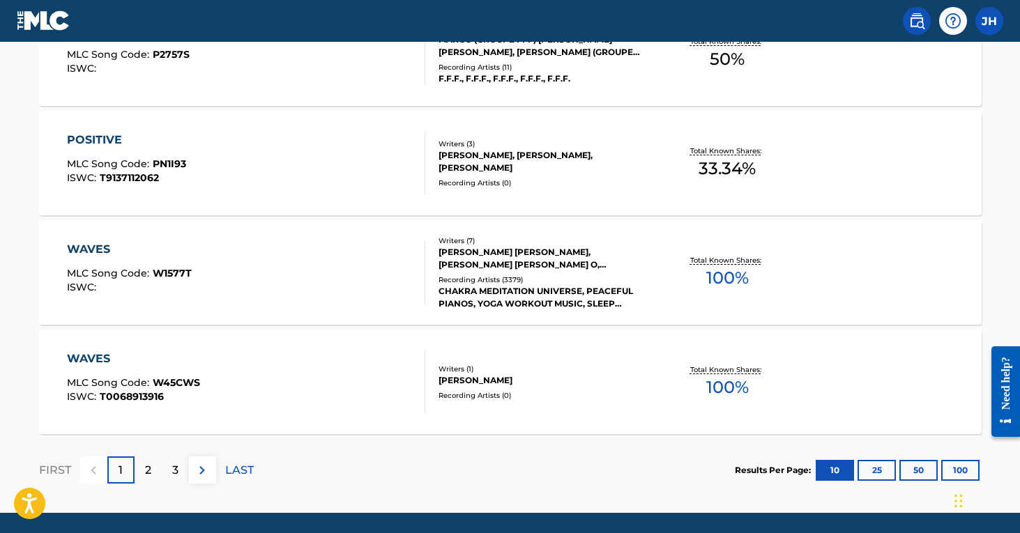
click at [148, 469] on p "2" at bounding box center [148, 470] width 6 height 17
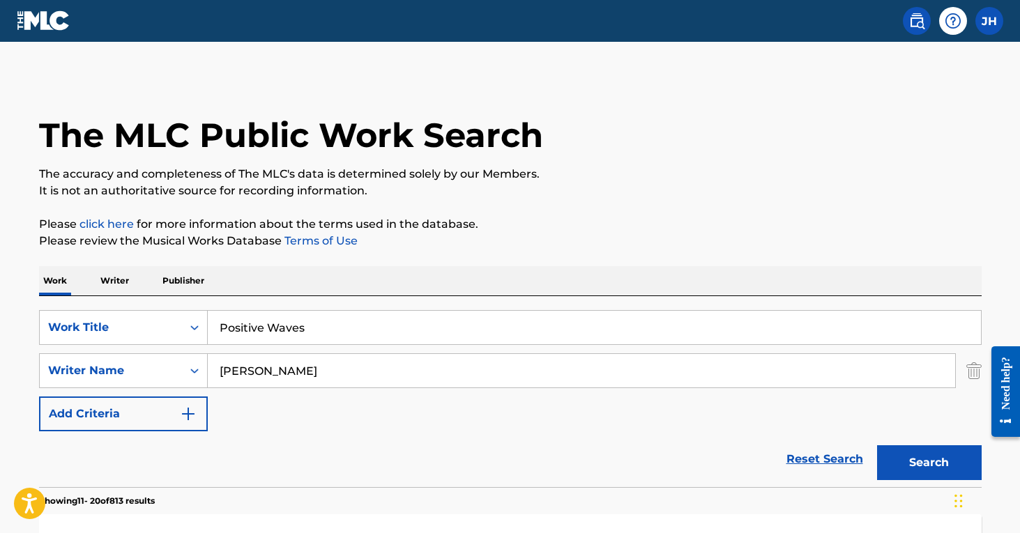
scroll to position [0, 0]
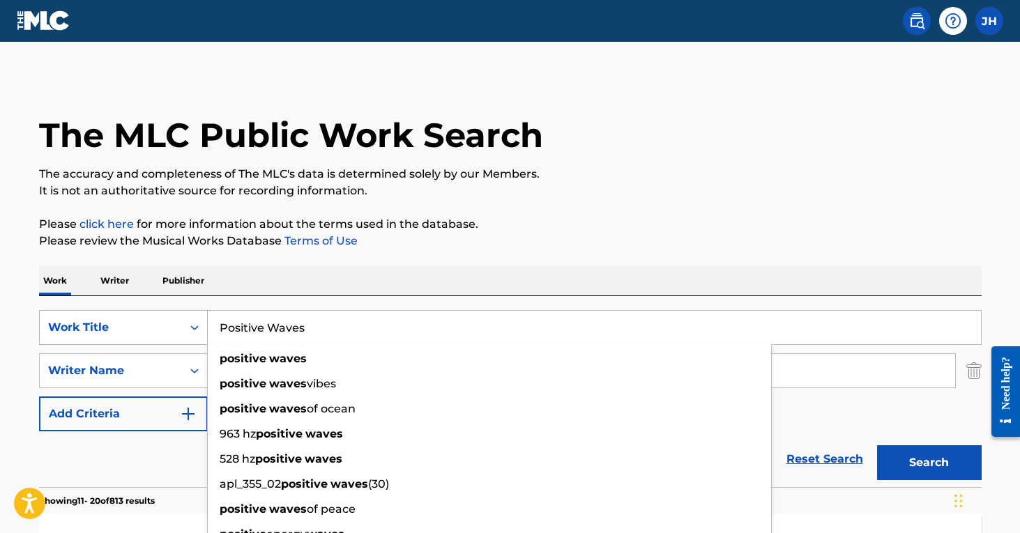
drag, startPoint x: 334, startPoint y: 328, endPoint x: 148, endPoint y: 320, distance: 185.6
click at [148, 320] on div "SearchWithCriteria369b4a82-9fdc-4d55-9118-0c2bf1eb4591 Work Title Positive Wave…" at bounding box center [510, 327] width 942 height 35
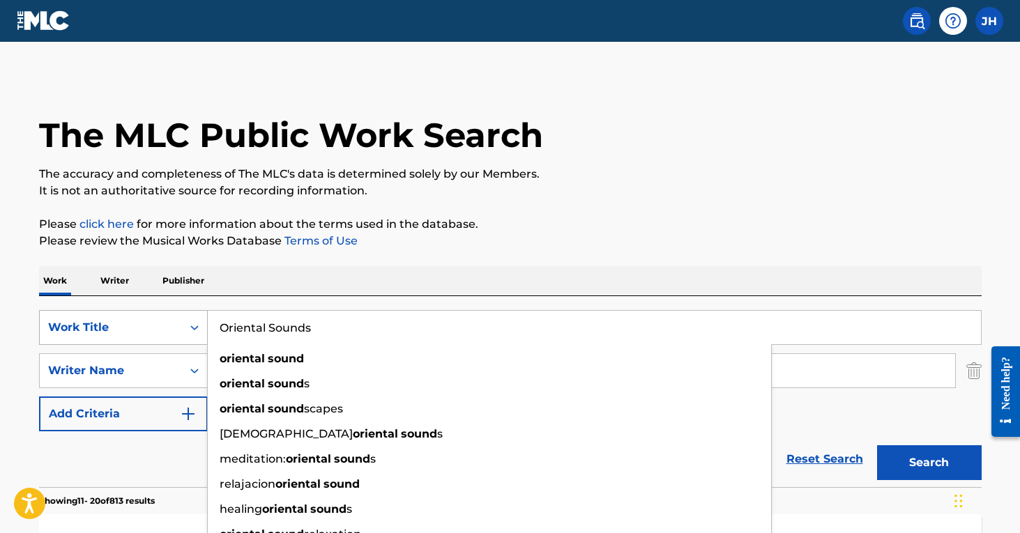
type input "Oriental Sounds"
click at [929, 463] on button "Search" at bounding box center [929, 462] width 105 height 35
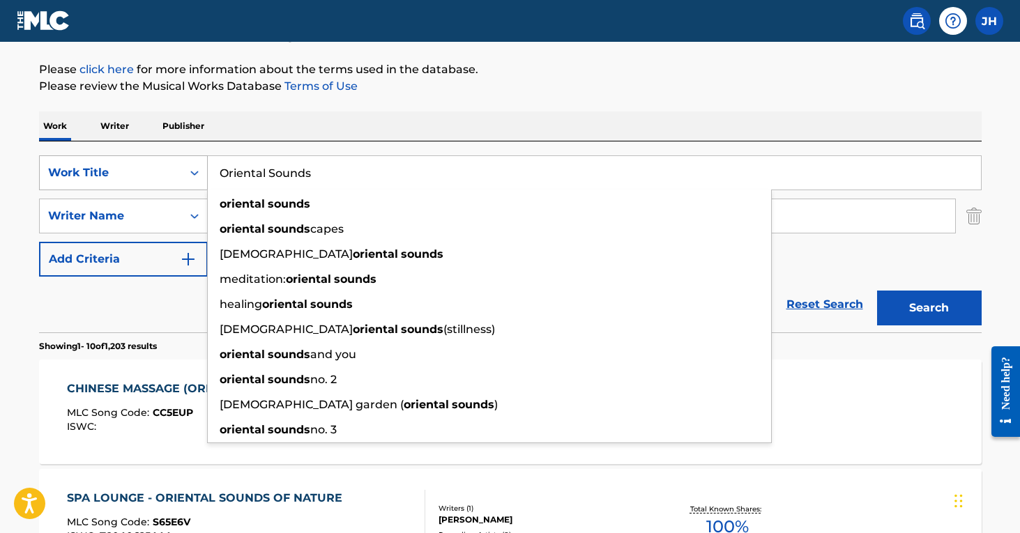
scroll to position [170, 0]
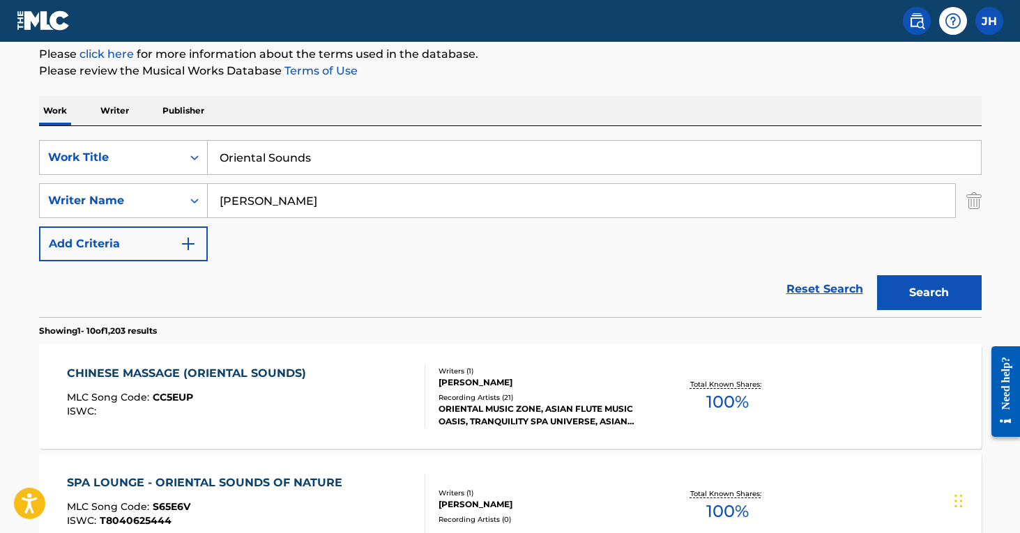
click at [50, 400] on div "CHINESE MASSAGE (ORIENTAL SOUNDS) MLC Song Code : CC5EUP ISWC : Writers ( 1 ) […" at bounding box center [510, 396] width 942 height 105
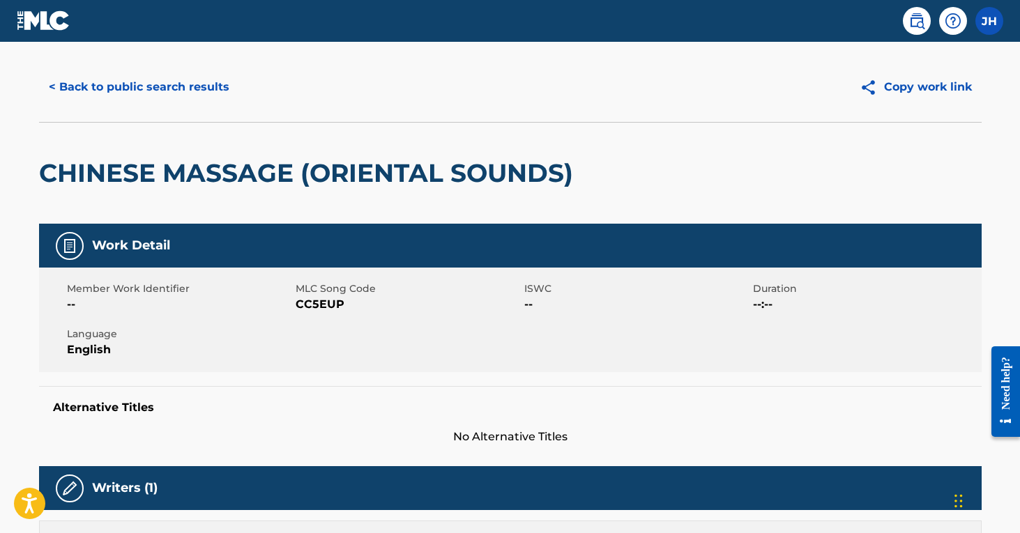
scroll to position [105, 0]
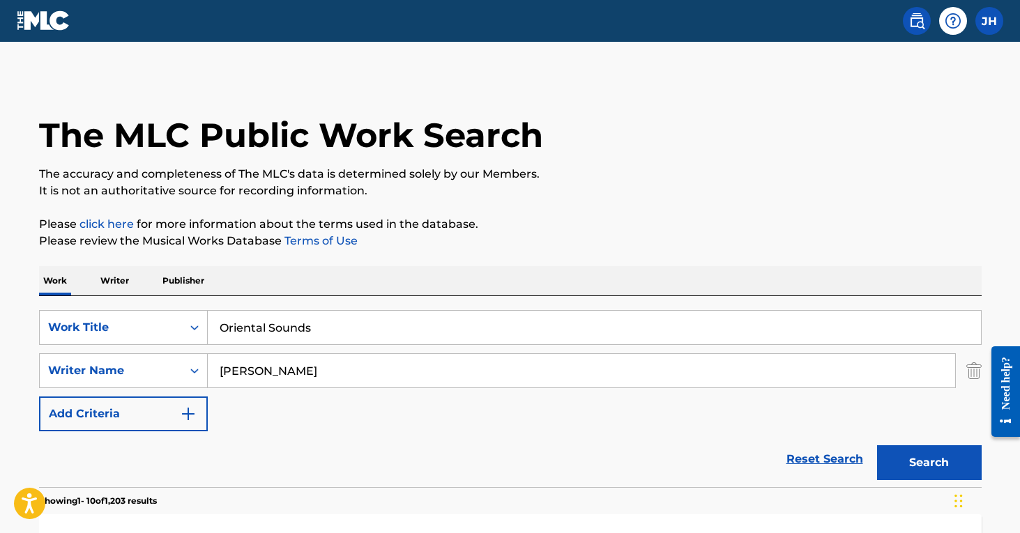
click at [974, 372] on img "Search Form" at bounding box center [973, 370] width 15 height 35
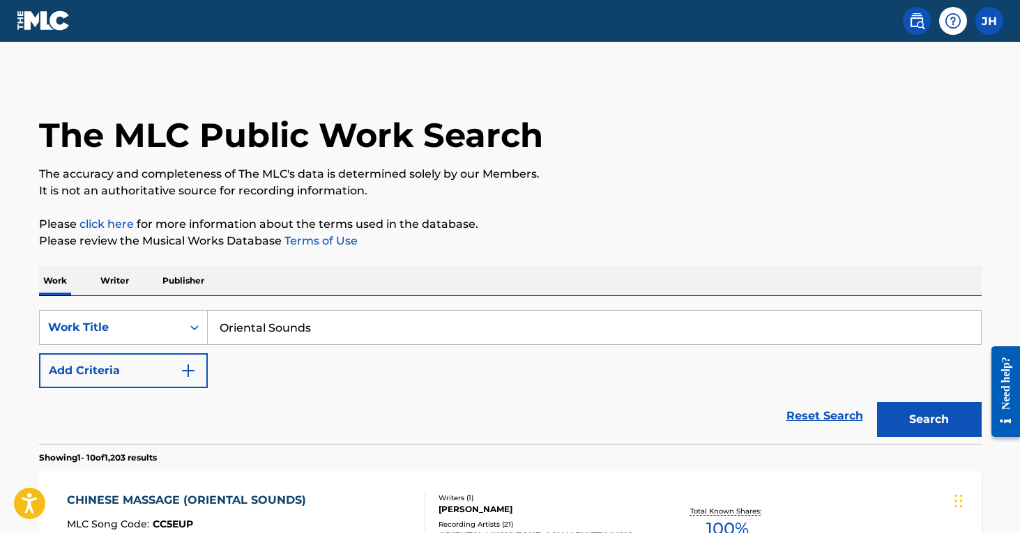
click at [935, 420] on button "Search" at bounding box center [929, 419] width 105 height 35
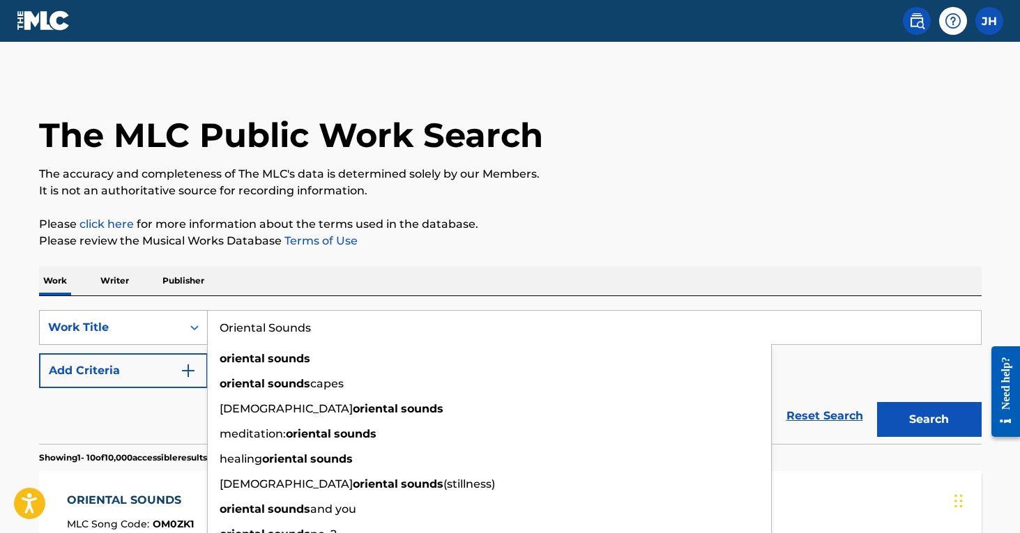
drag, startPoint x: 347, startPoint y: 342, endPoint x: 154, endPoint y: 324, distance: 193.9
click at [154, 324] on div "SearchWithCriteria369b4a82-9fdc-4d55-9118-0c2bf1eb4591 Work Title Oriental Soun…" at bounding box center [510, 327] width 942 height 35
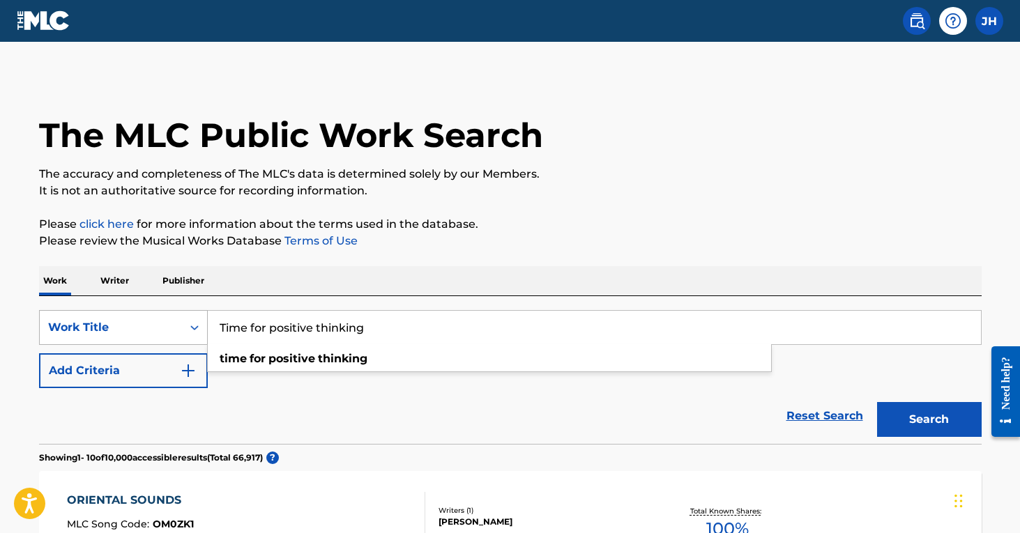
click at [929, 420] on button "Search" at bounding box center [929, 419] width 105 height 35
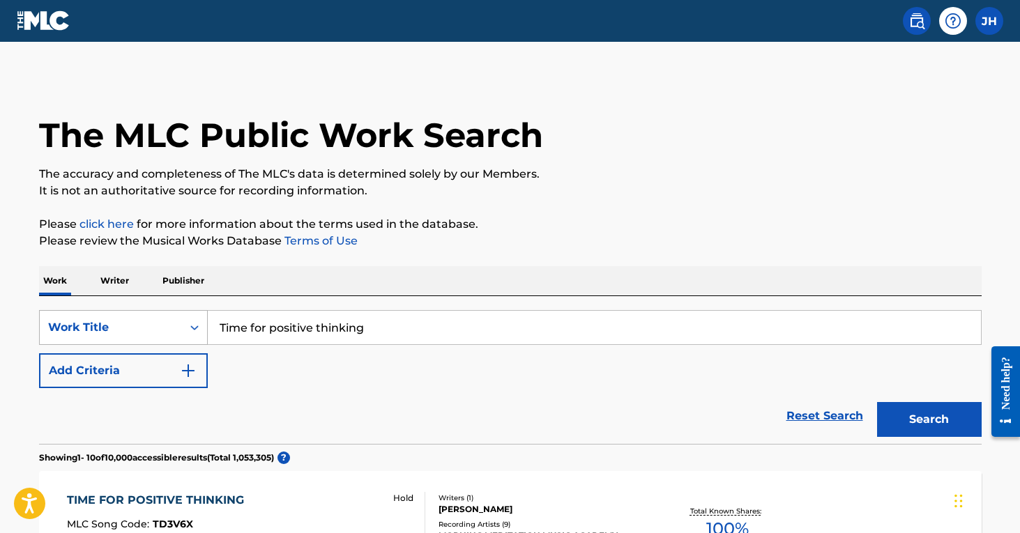
drag, startPoint x: 434, startPoint y: 325, endPoint x: 171, endPoint y: 320, distance: 262.9
click at [171, 320] on div "SearchWithCriteria369b4a82-9fdc-4d55-9118-0c2bf1eb4591 Work Title Time for posi…" at bounding box center [510, 327] width 942 height 35
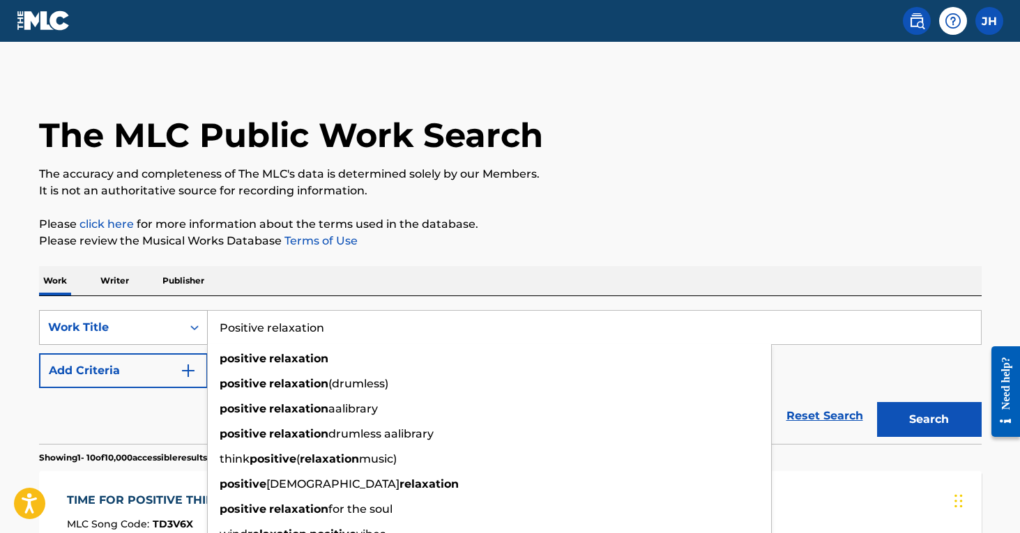
click at [929, 420] on button "Search" at bounding box center [929, 419] width 105 height 35
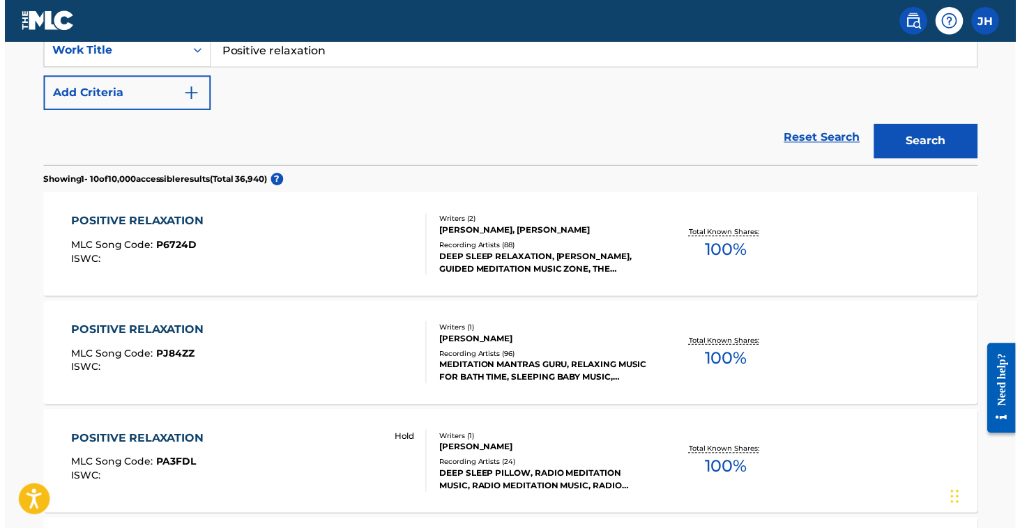
scroll to position [158, 0]
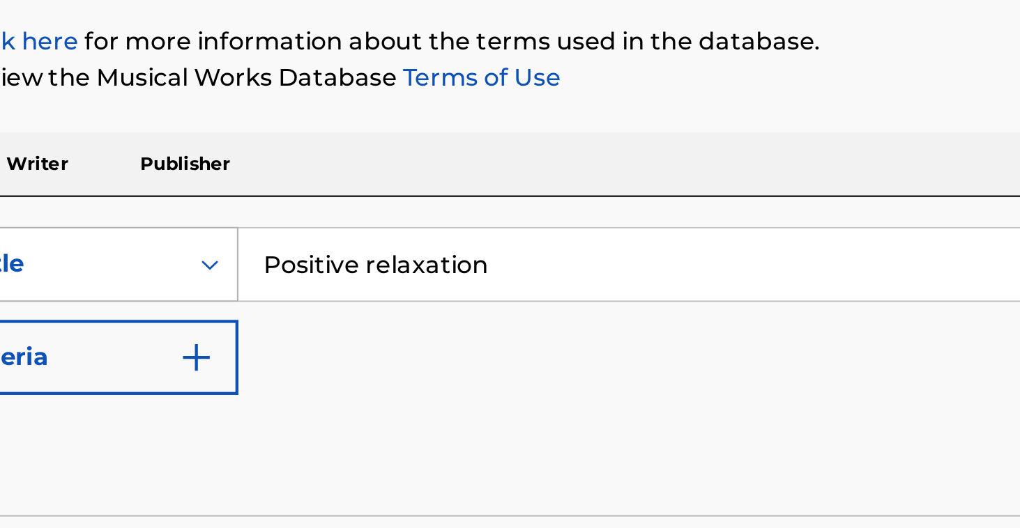
drag, startPoint x: 234, startPoint y: 119, endPoint x: 87, endPoint y: 125, distance: 147.3
click at [87, 153] on div "SearchWithCriteria369b4a82-9fdc-4d55-9118-0c2bf1eb4591 Work Title Positive rela…" at bounding box center [510, 170] width 942 height 35
click at [877, 245] on button "Search" at bounding box center [929, 262] width 105 height 35
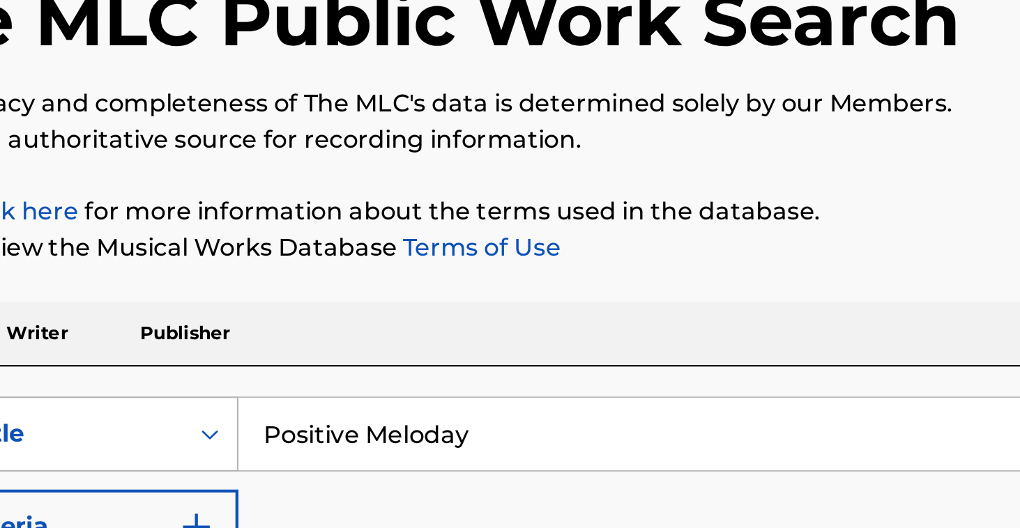
scroll to position [79, 0]
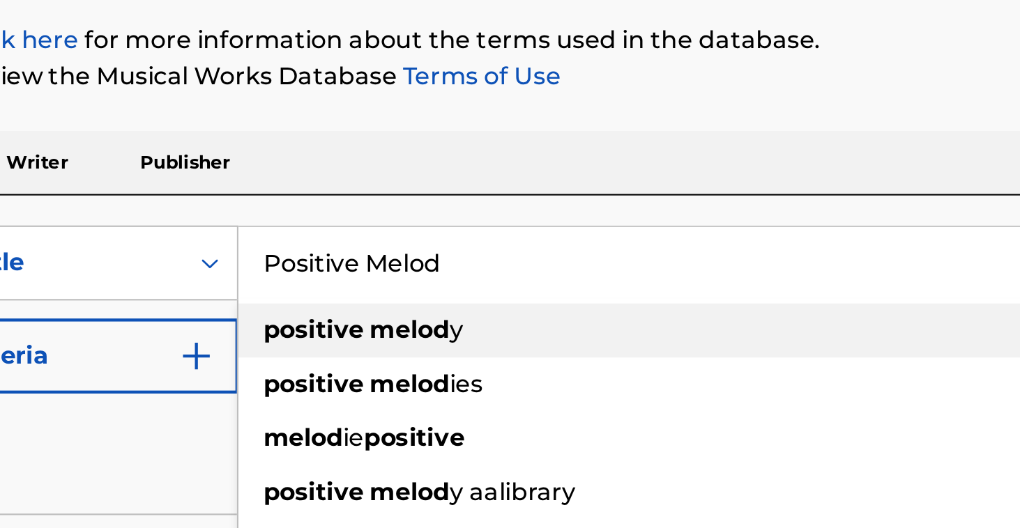
click at [220, 273] on strong "positive" at bounding box center [243, 279] width 47 height 13
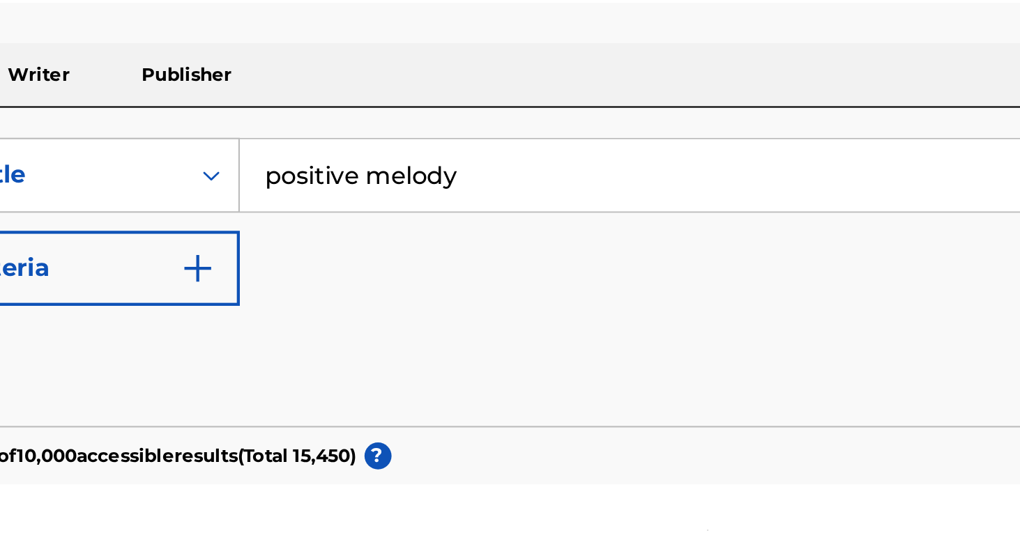
scroll to position [60, 0]
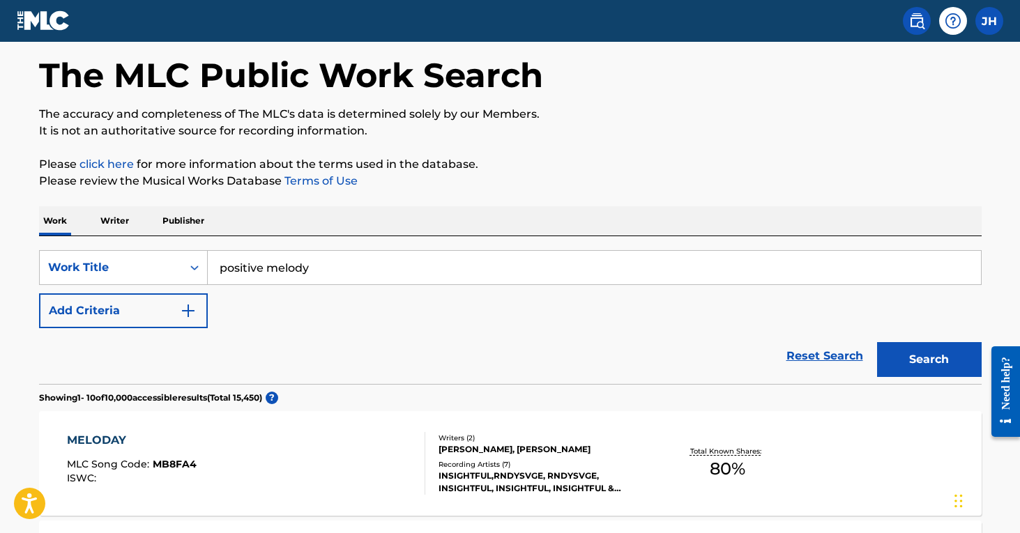
click at [906, 363] on button "Search" at bounding box center [929, 359] width 105 height 35
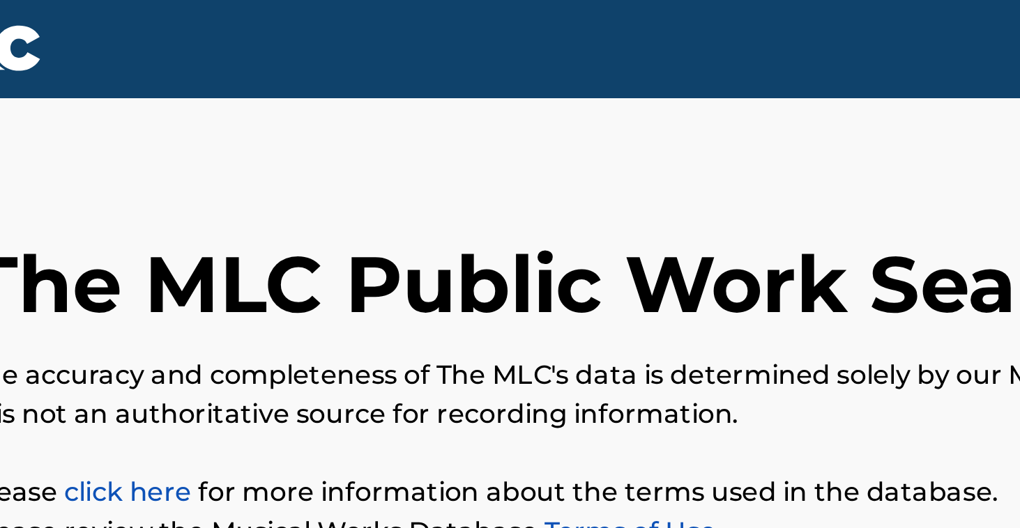
scroll to position [0, 0]
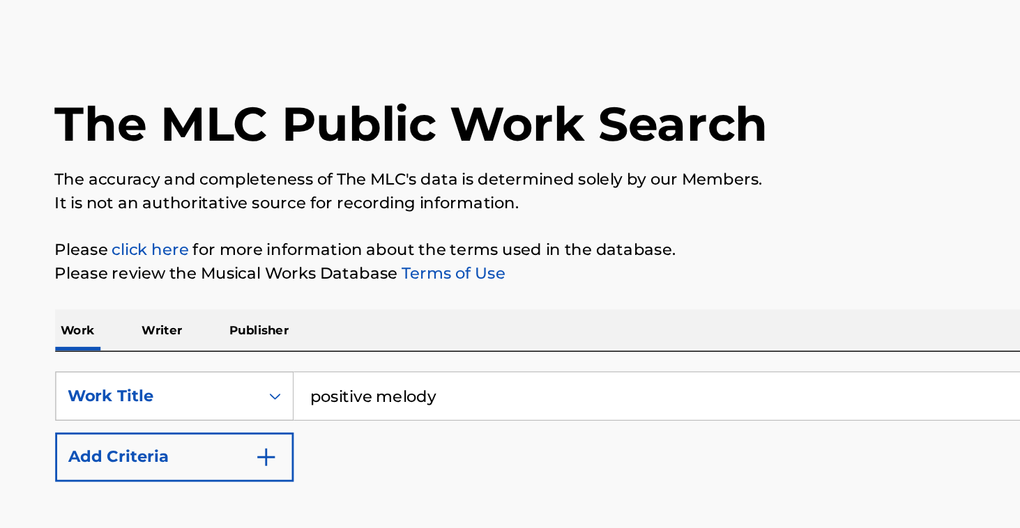
click at [311, 311] on input "positive melody" at bounding box center [594, 327] width 773 height 33
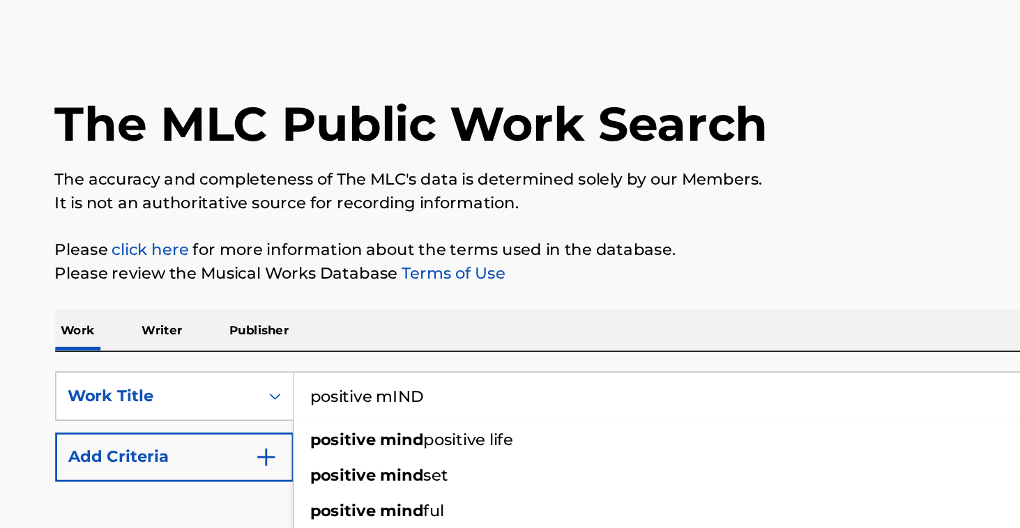
type input "positive mIND"
click at [929, 402] on button "Search" at bounding box center [929, 419] width 105 height 35
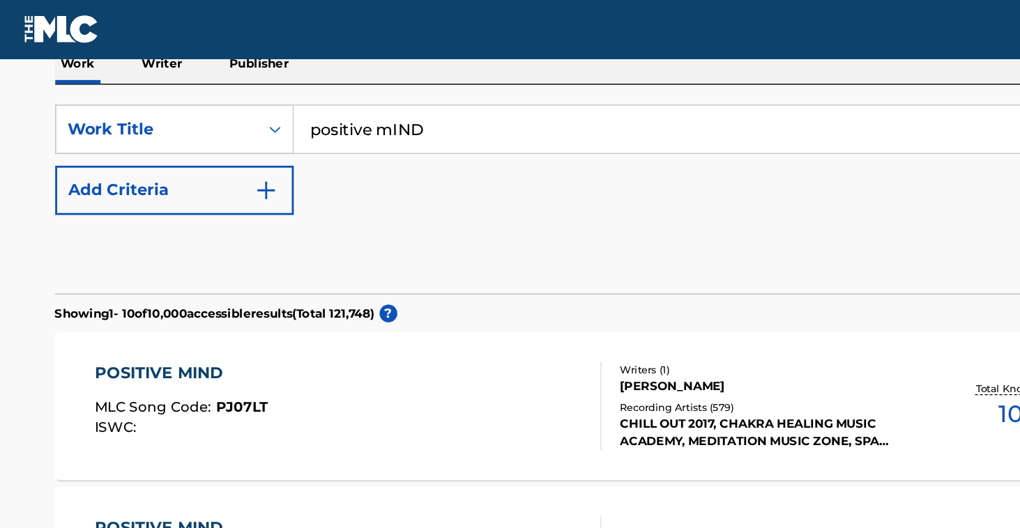
scroll to position [212, 0]
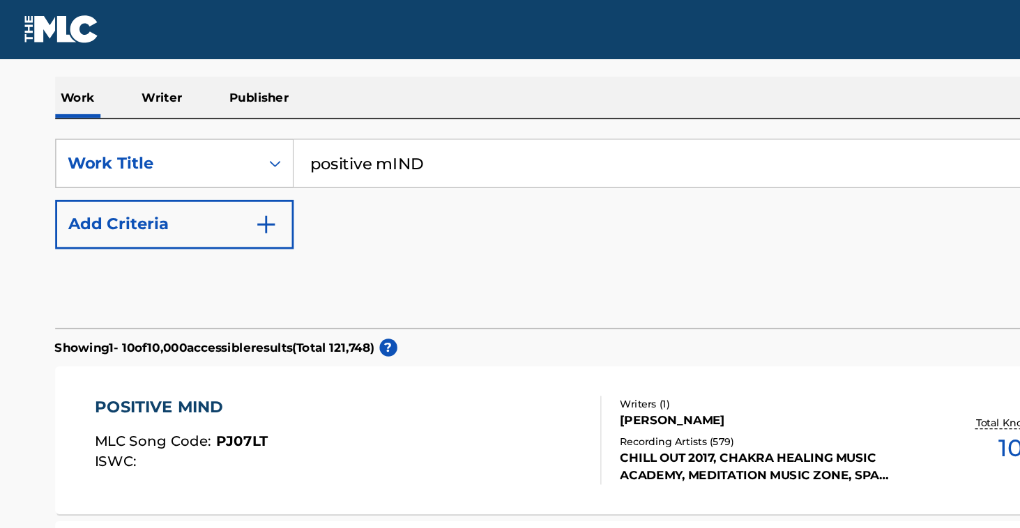
click at [197, 160] on button "Add Criteria" at bounding box center [123, 159] width 169 height 35
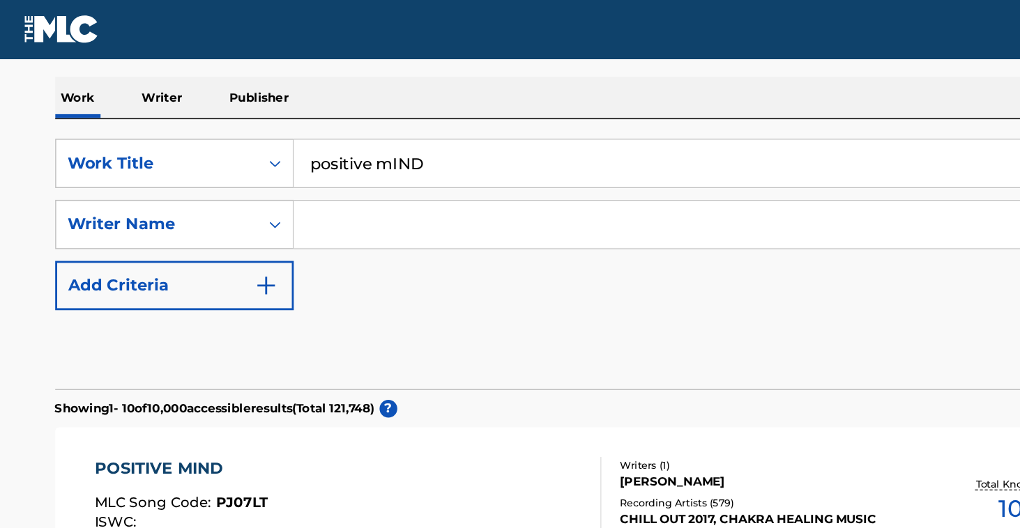
click at [233, 147] on input "Search Form" at bounding box center [581, 158] width 747 height 33
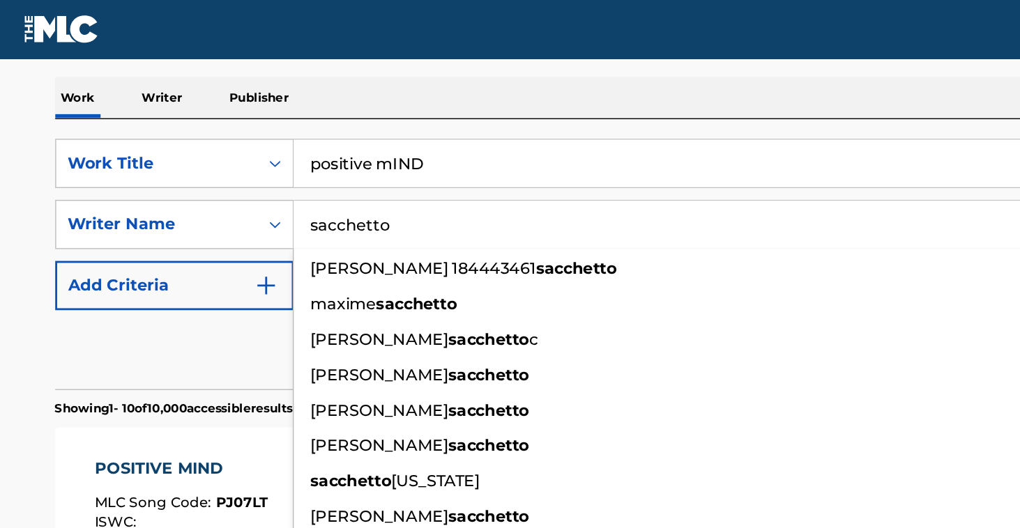
type input "sacchetto"
click at [929, 250] on button "Search" at bounding box center [929, 251] width 105 height 35
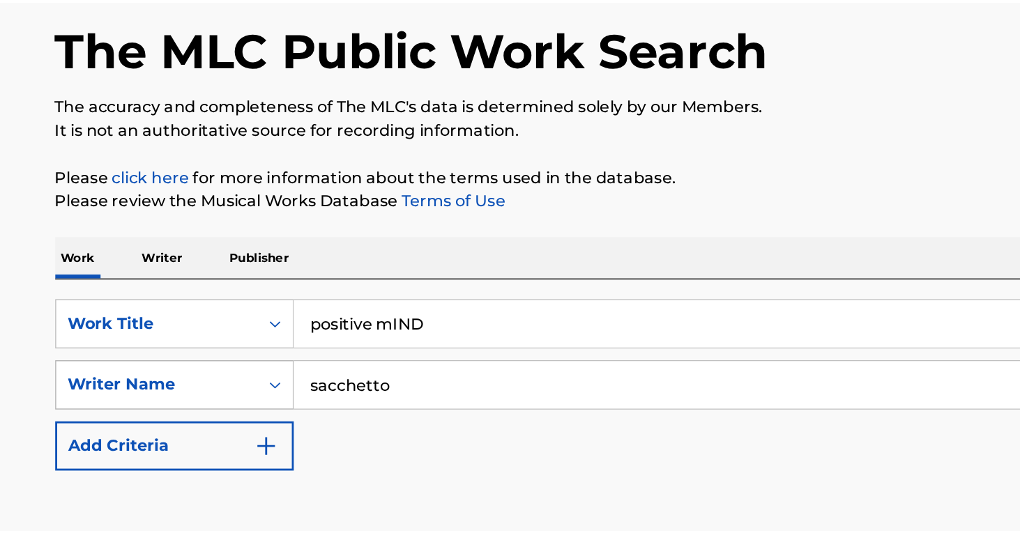
scroll to position [0, 0]
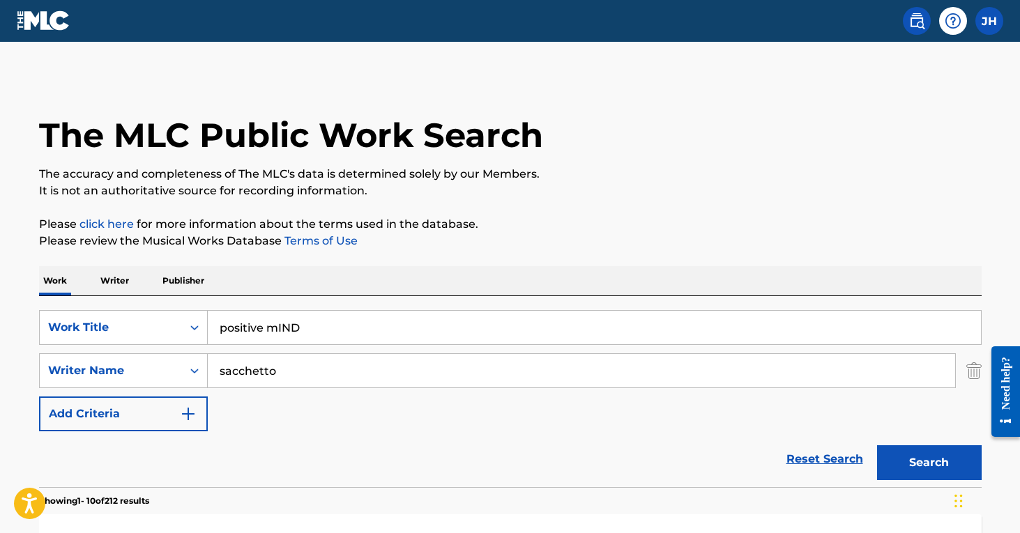
click at [975, 372] on img "Search Form" at bounding box center [973, 370] width 15 height 35
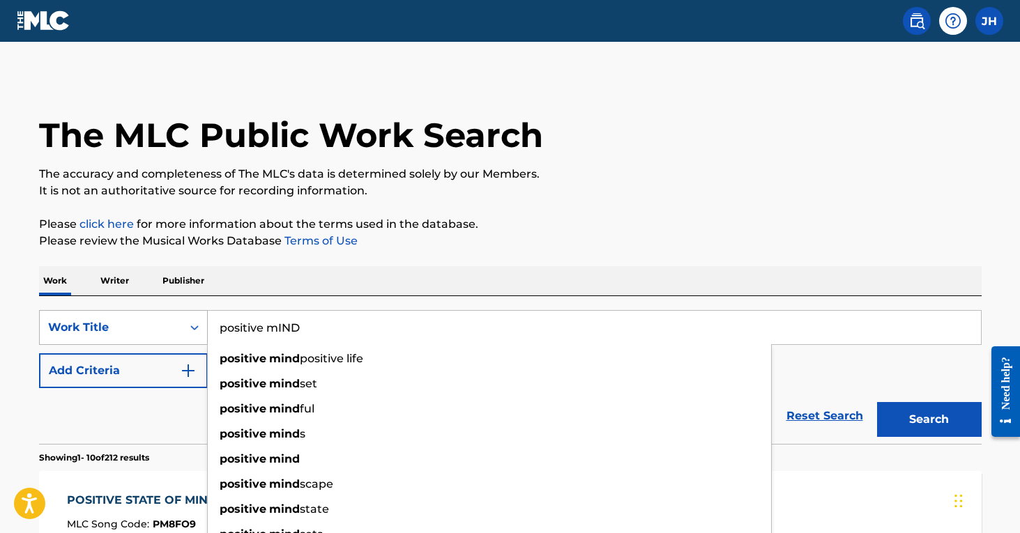
drag, startPoint x: 527, startPoint y: 338, endPoint x: 142, endPoint y: 316, distance: 385.4
click at [142, 316] on div "SearchWithCriteria369b4a82-9fdc-4d55-9118-0c2bf1eb4591 Work Title positive mIND…" at bounding box center [510, 327] width 942 height 35
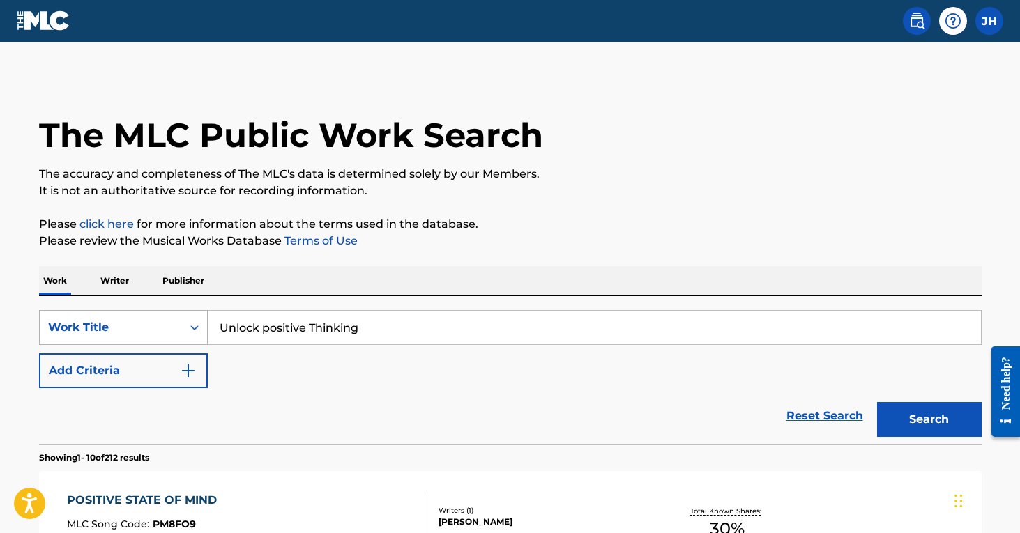
click at [929, 420] on button "Search" at bounding box center [929, 419] width 105 height 35
drag, startPoint x: 390, startPoint y: 325, endPoint x: 143, endPoint y: 329, distance: 247.5
click at [143, 329] on div "SearchWithCriteria369b4a82-9fdc-4d55-9118-0c2bf1eb4591 Work Title Unlock positi…" at bounding box center [510, 327] width 942 height 35
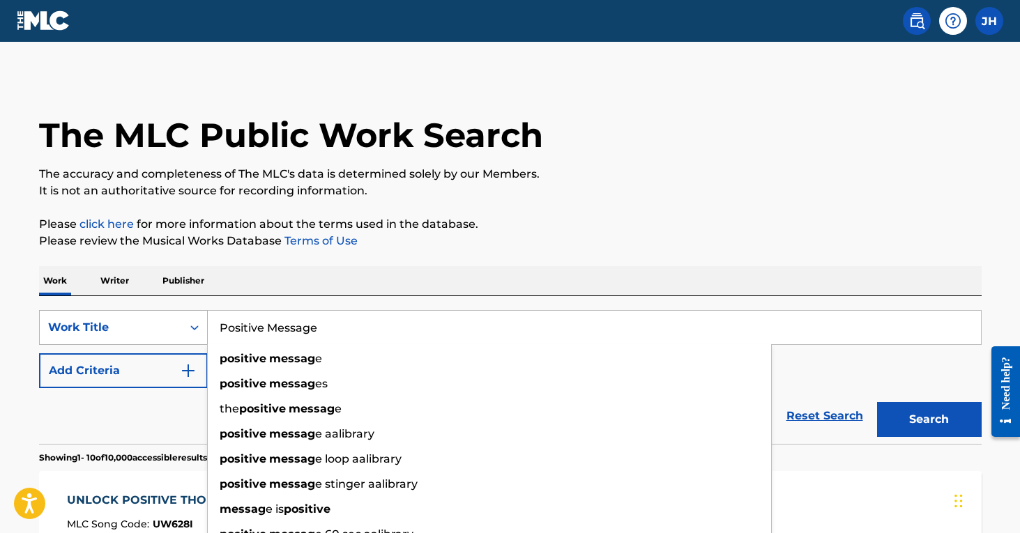
type input "Positive Message"
click at [929, 420] on button "Search" at bounding box center [929, 419] width 105 height 35
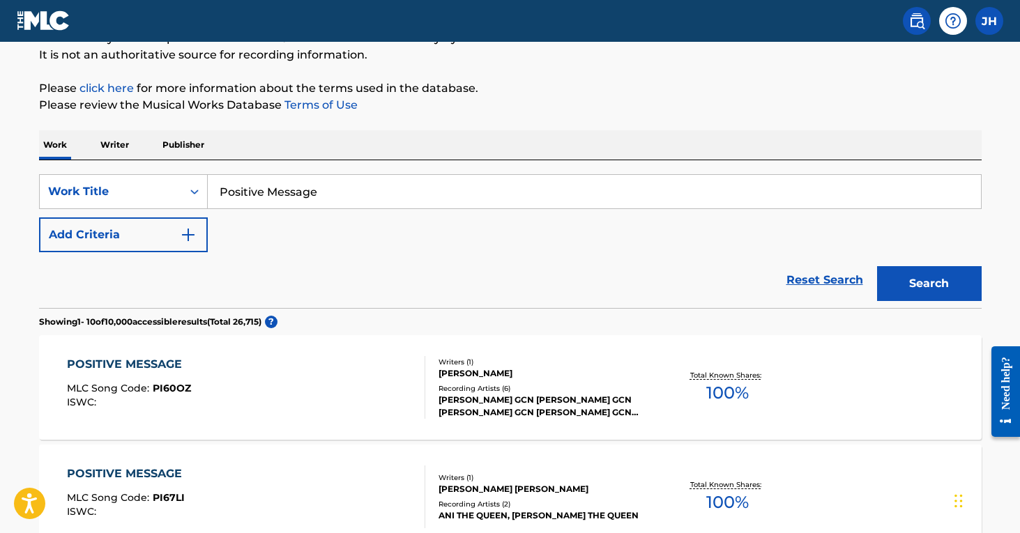
scroll to position [128, 0]
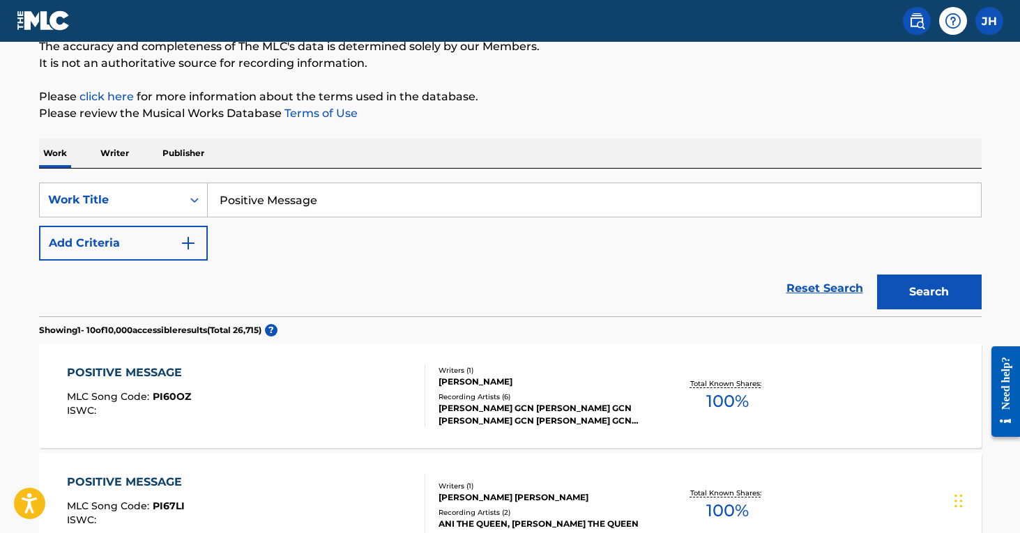
click at [145, 250] on button "Add Criteria" at bounding box center [123, 243] width 169 height 35
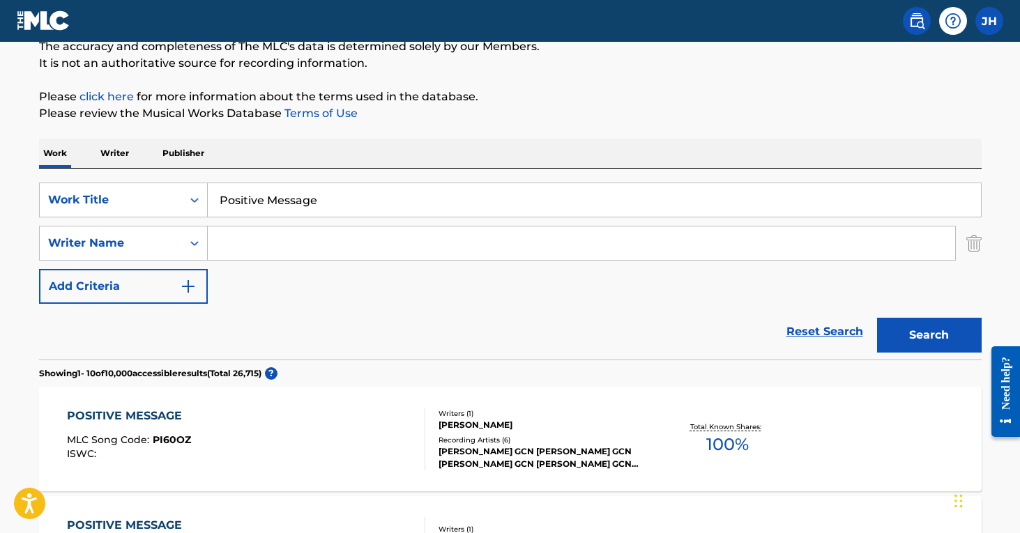
click at [220, 244] on input "Search Form" at bounding box center [581, 243] width 747 height 33
click at [209, 236] on input "Search Form" at bounding box center [581, 243] width 747 height 33
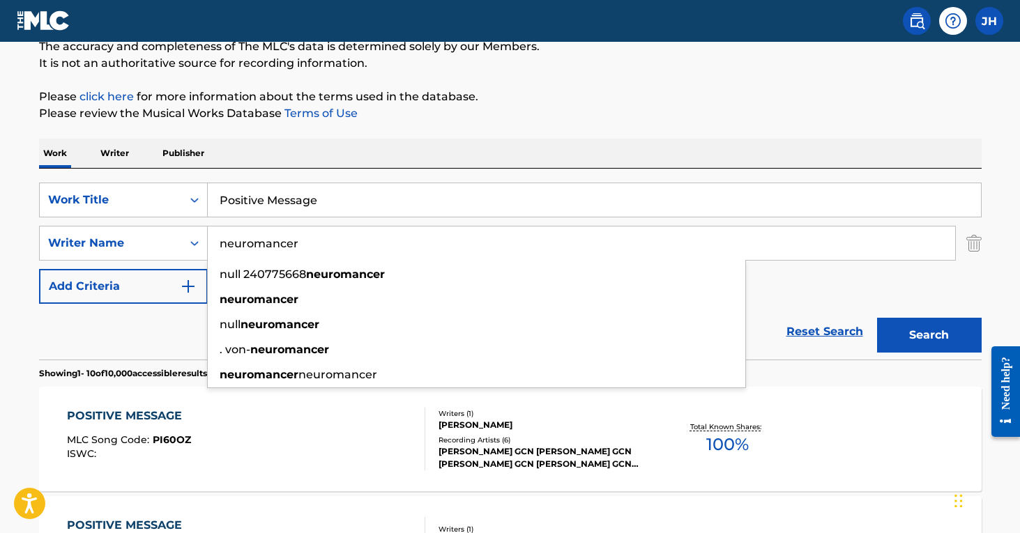
type input "neuromancer"
click at [929, 335] on button "Search" at bounding box center [929, 335] width 105 height 35
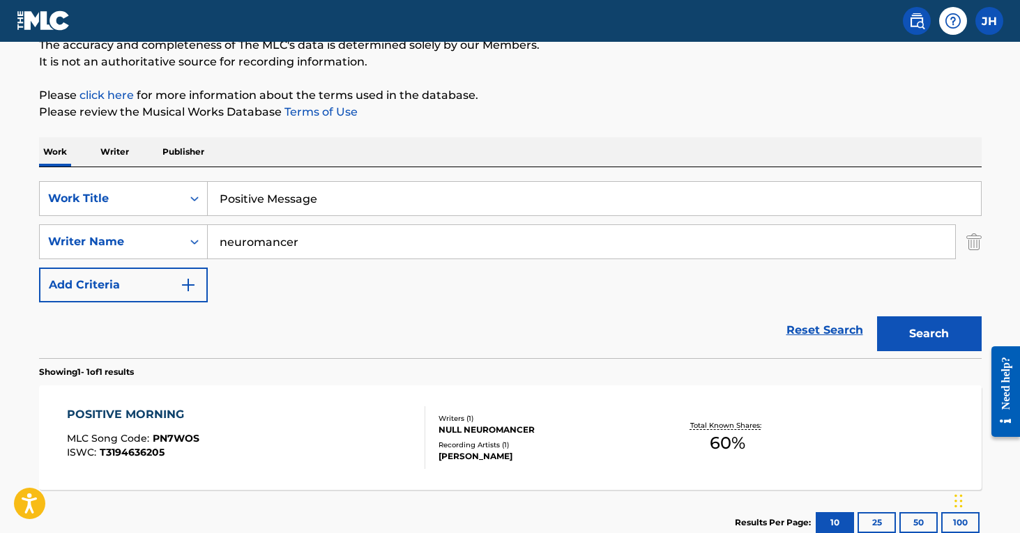
scroll to position [132, 0]
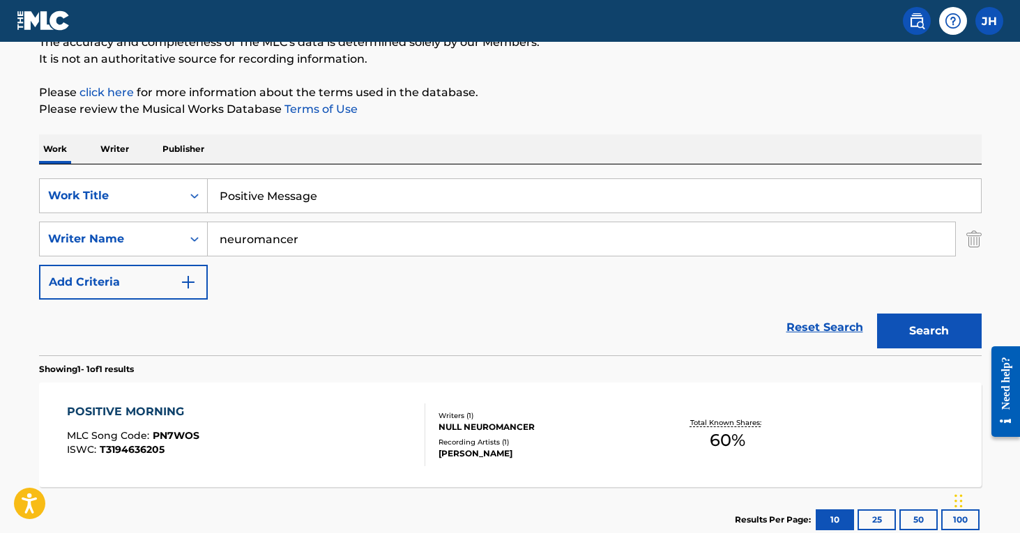
click at [979, 238] on img "Search Form" at bounding box center [973, 239] width 15 height 35
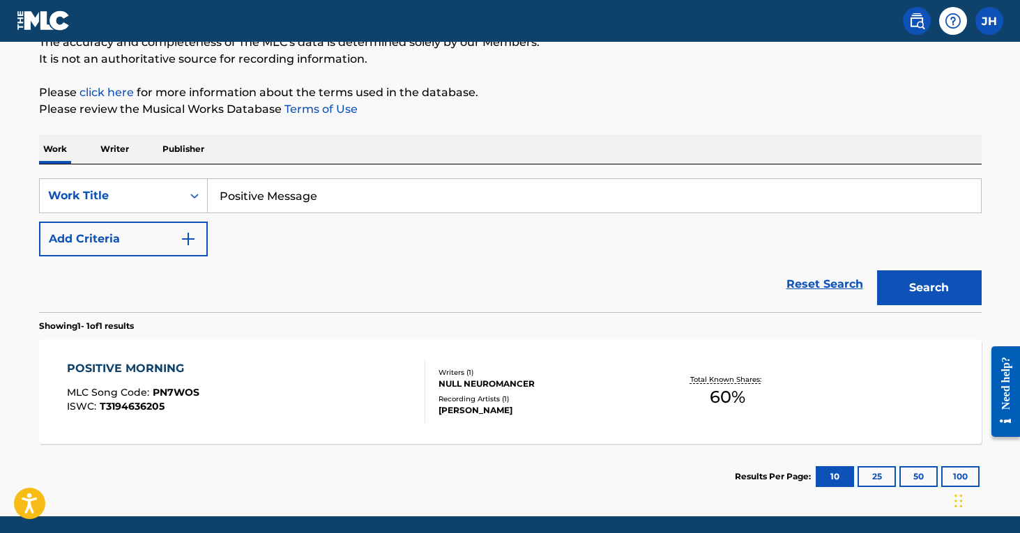
click at [423, 196] on input "Positive Message" at bounding box center [594, 195] width 773 height 33
type input "P"
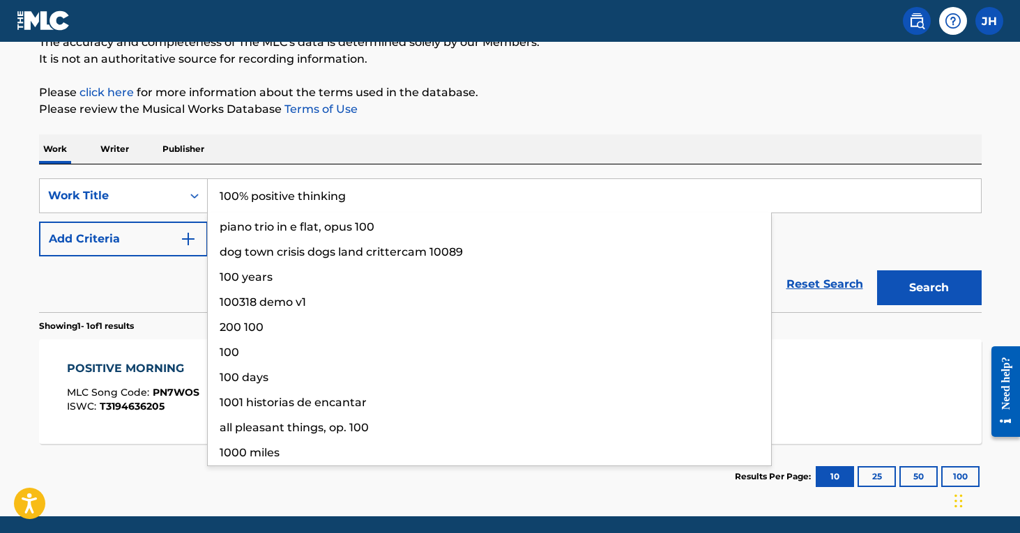
click at [929, 288] on button "Search" at bounding box center [929, 287] width 105 height 35
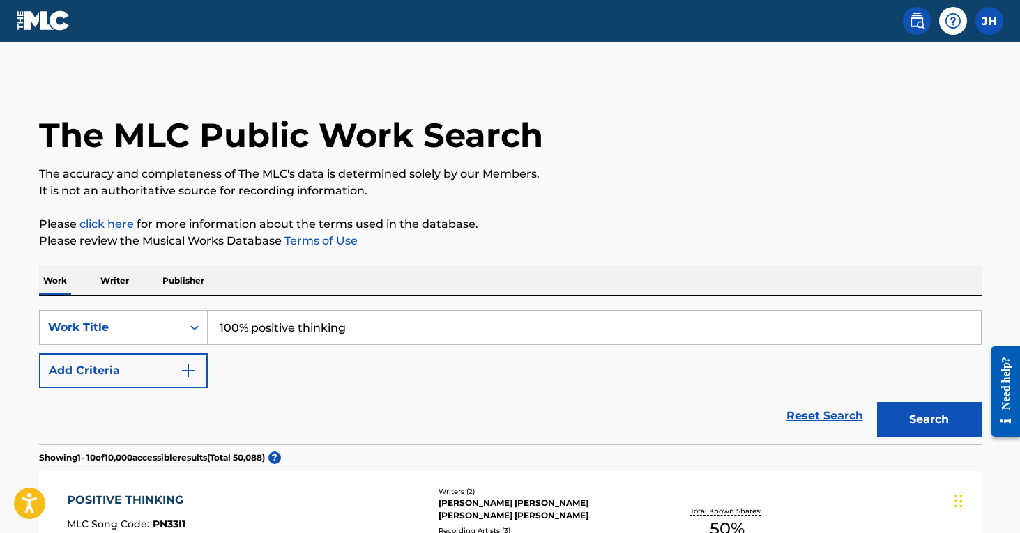
scroll to position [0, 0]
drag, startPoint x: 380, startPoint y: 326, endPoint x: 189, endPoint y: 316, distance: 191.2
click at [189, 316] on div "SearchWithCriteria369b4a82-9fdc-4d55-9118-0c2bf1eb4591 Work Title 100% positive…" at bounding box center [510, 327] width 942 height 35
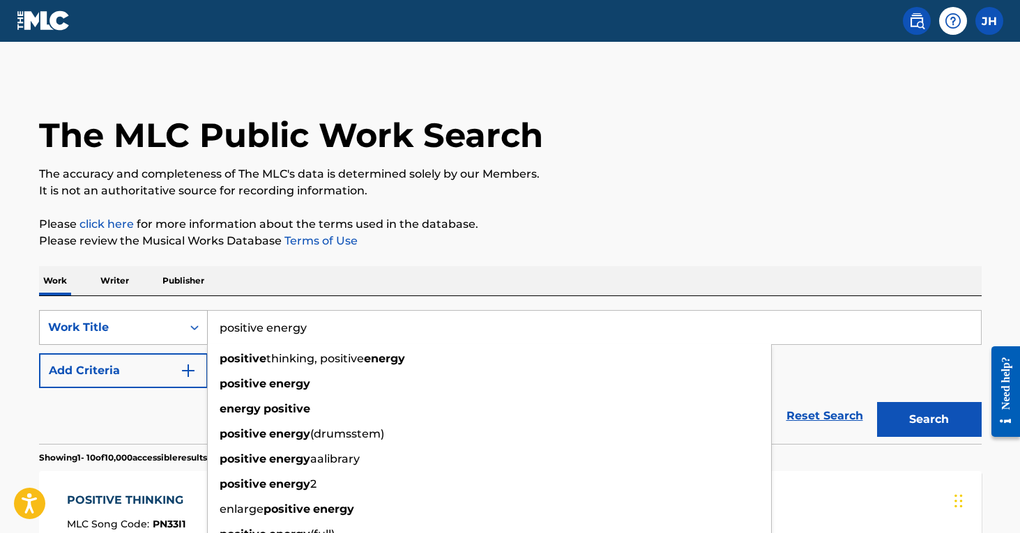
type input "positive energy"
click at [929, 420] on button "Search" at bounding box center [929, 419] width 105 height 35
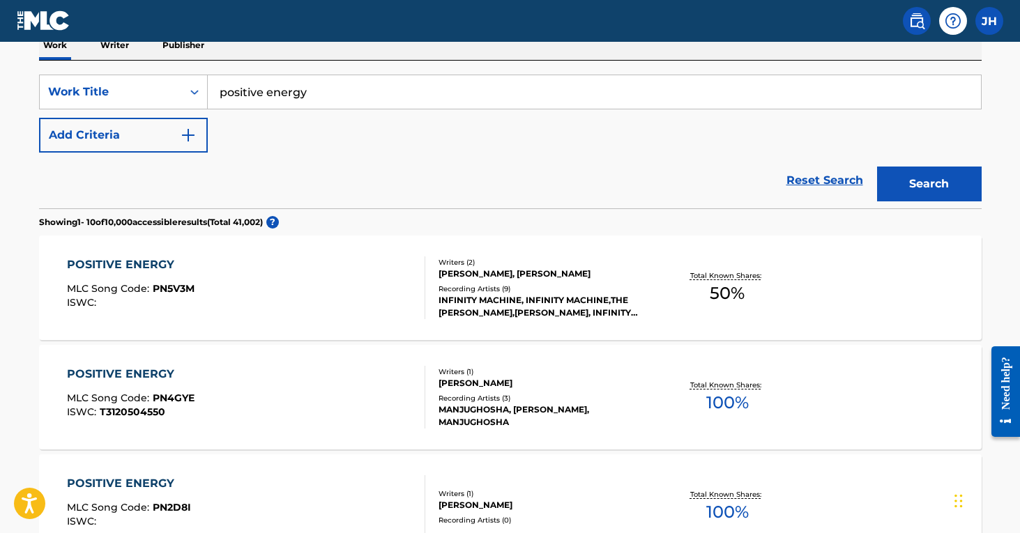
scroll to position [245, 0]
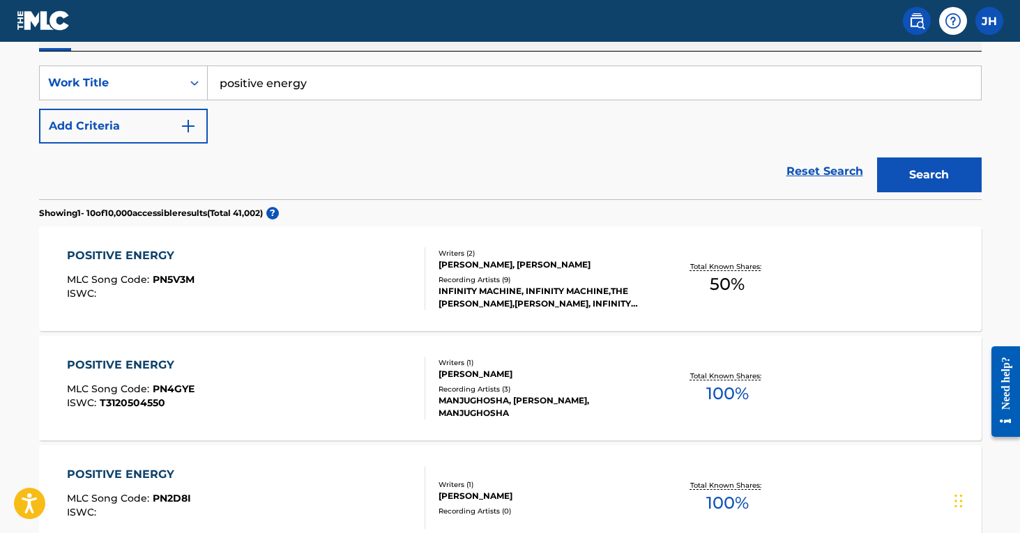
click at [178, 137] on button "Add Criteria" at bounding box center [123, 126] width 169 height 35
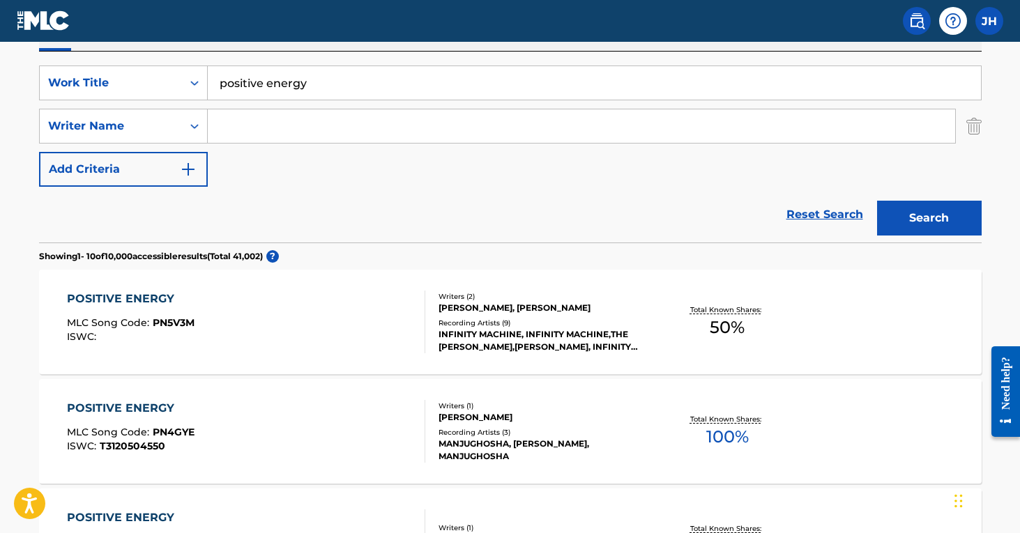
click at [244, 135] on input "Search Form" at bounding box center [581, 125] width 747 height 33
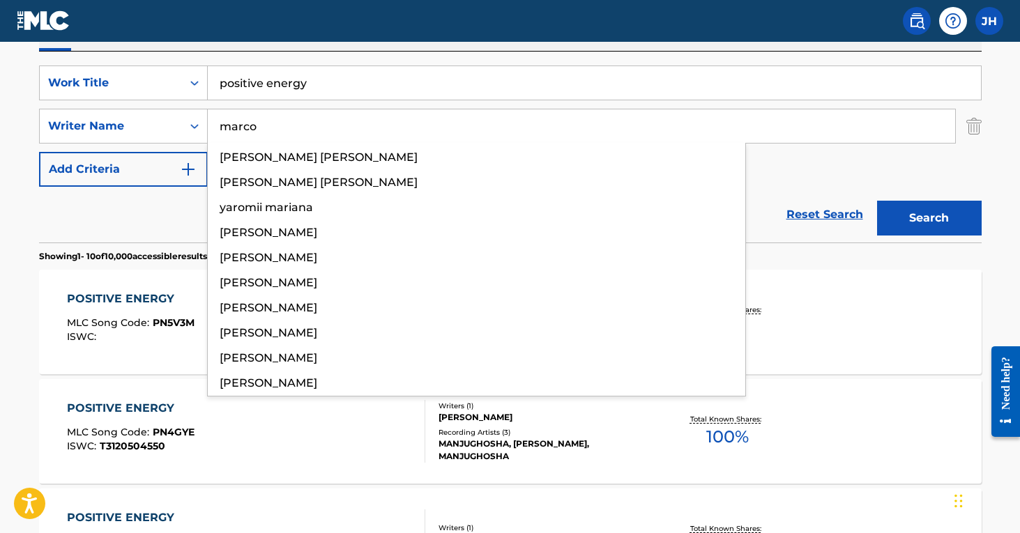
click at [929, 218] on button "Search" at bounding box center [929, 218] width 105 height 35
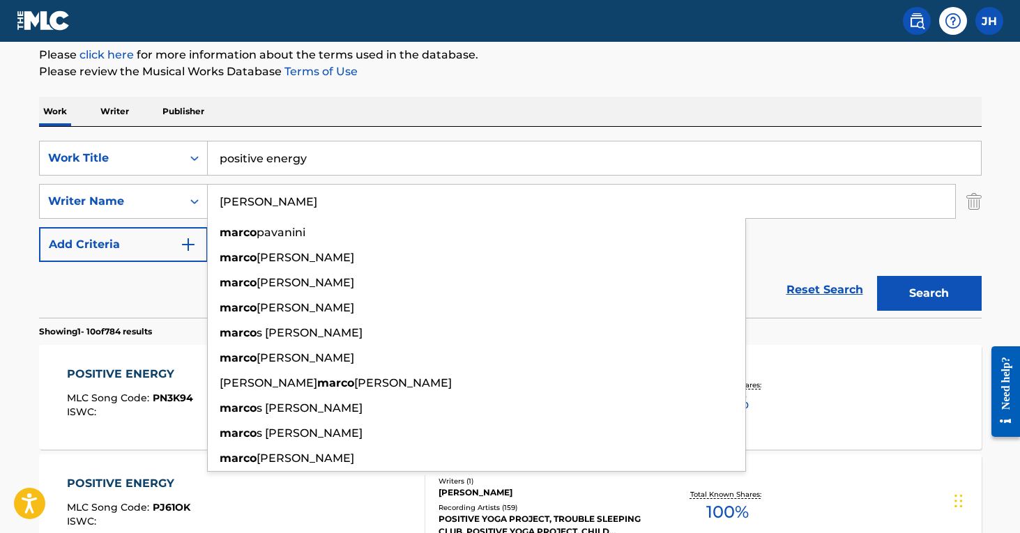
scroll to position [251, 0]
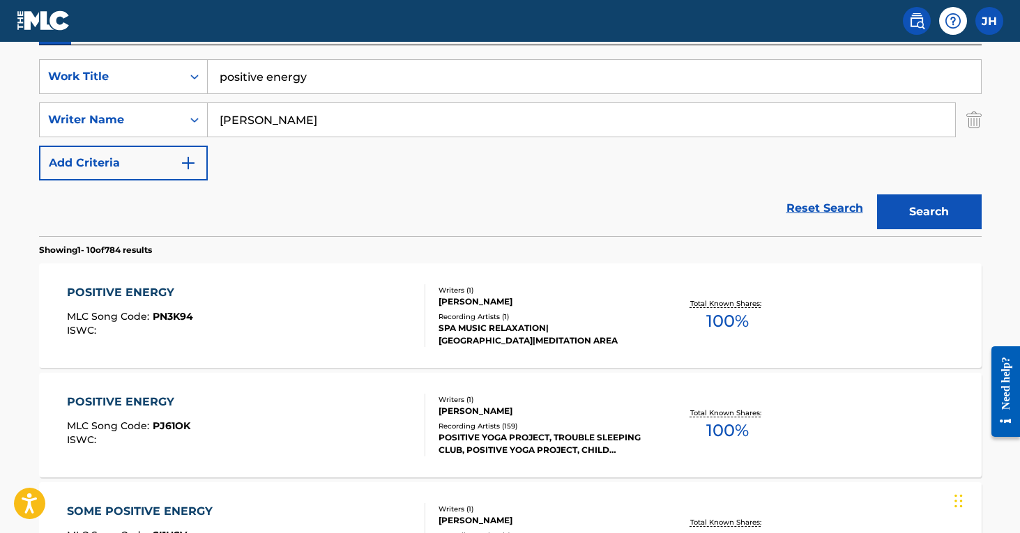
click at [148, 228] on div "Reset Search Search" at bounding box center [510, 209] width 942 height 56
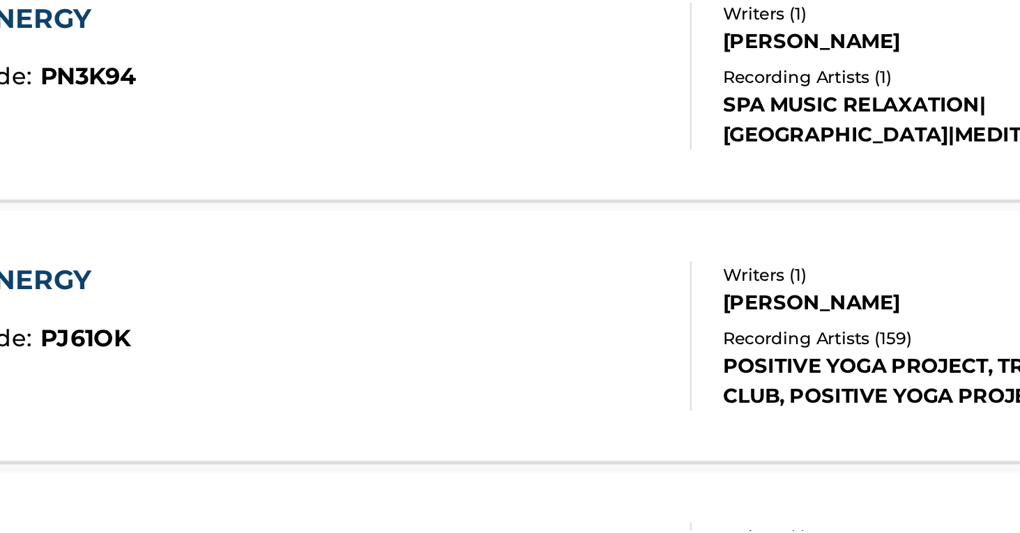
scroll to position [287, 0]
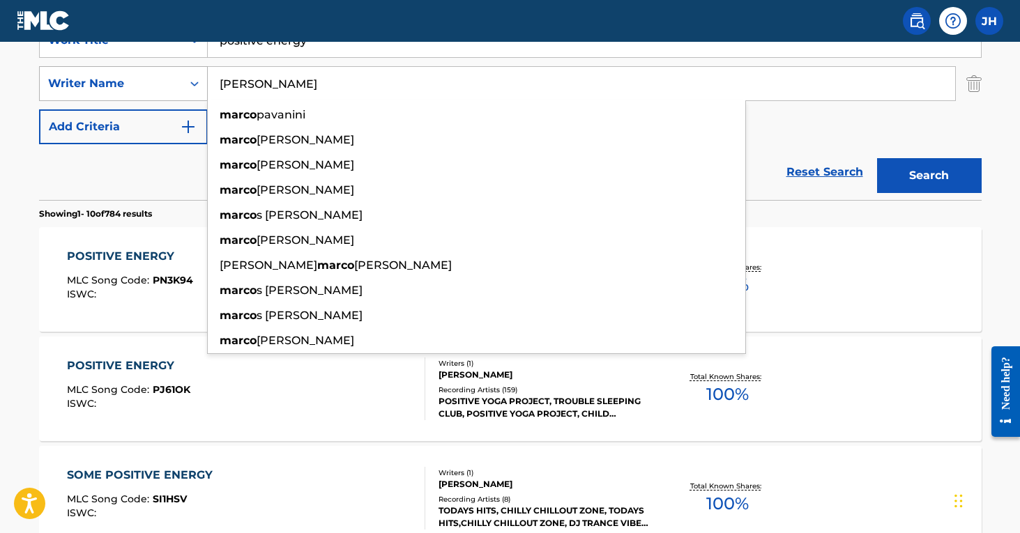
drag, startPoint x: 277, startPoint y: 84, endPoint x: 170, endPoint y: 74, distance: 107.8
click at [170, 74] on div "SearchWithCriteriaf80f8559-a7ba-4302-9688-1488837dd00b Writer Name [PERSON_NAME…" at bounding box center [510, 83] width 942 height 35
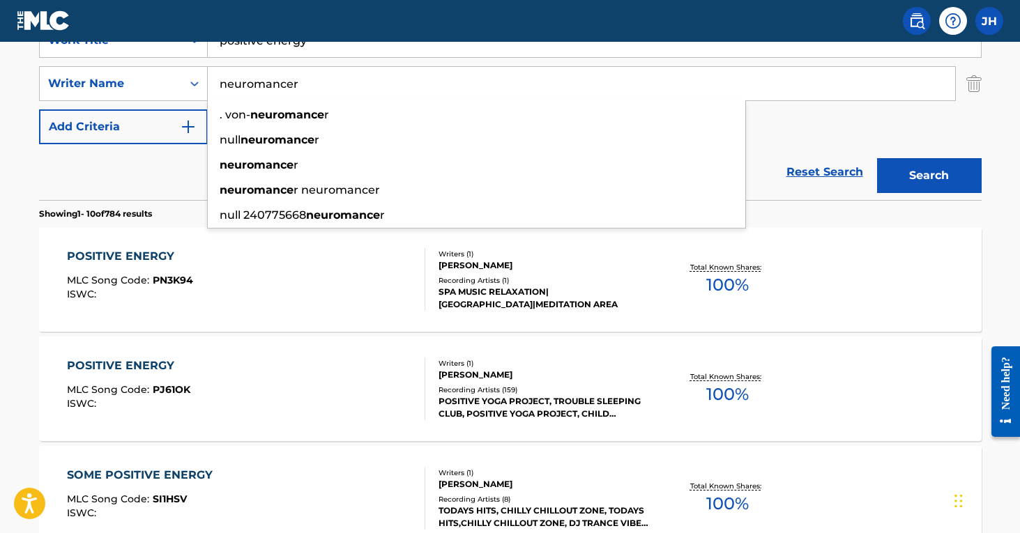
type input "neuromancer"
click at [929, 176] on button "Search" at bounding box center [929, 175] width 105 height 35
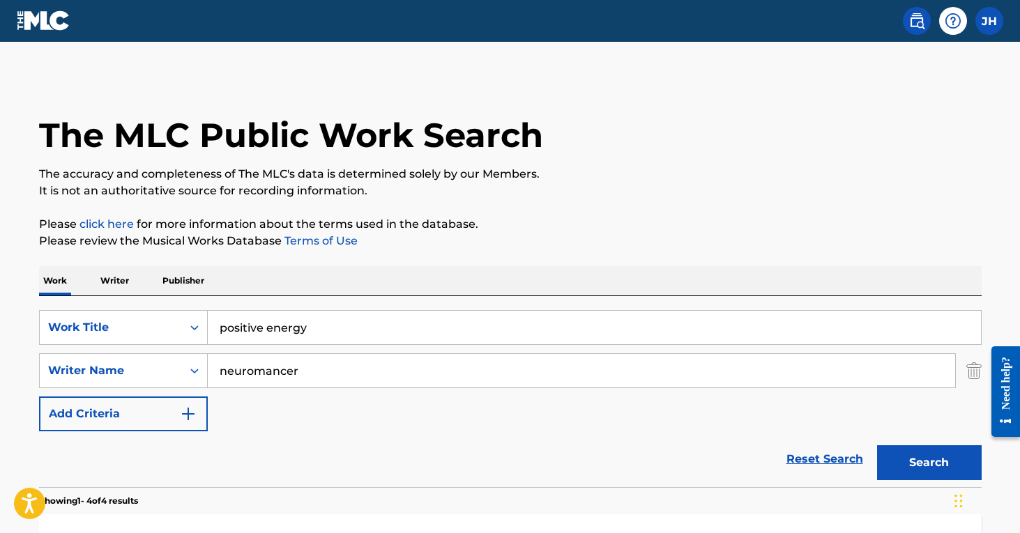
scroll to position [0, 0]
click at [971, 365] on img "Search Form" at bounding box center [973, 370] width 15 height 35
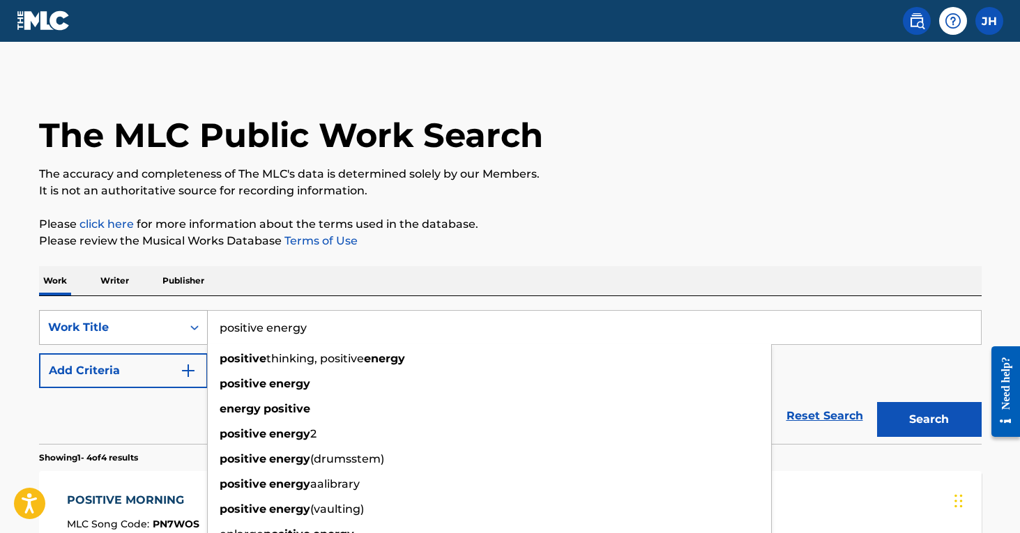
drag, startPoint x: 346, startPoint y: 332, endPoint x: 185, endPoint y: 323, distance: 161.3
click at [185, 323] on div "SearchWithCriteria369b4a82-9fdc-4d55-9118-0c2bf1eb4591 Work Title positive ener…" at bounding box center [510, 327] width 942 height 35
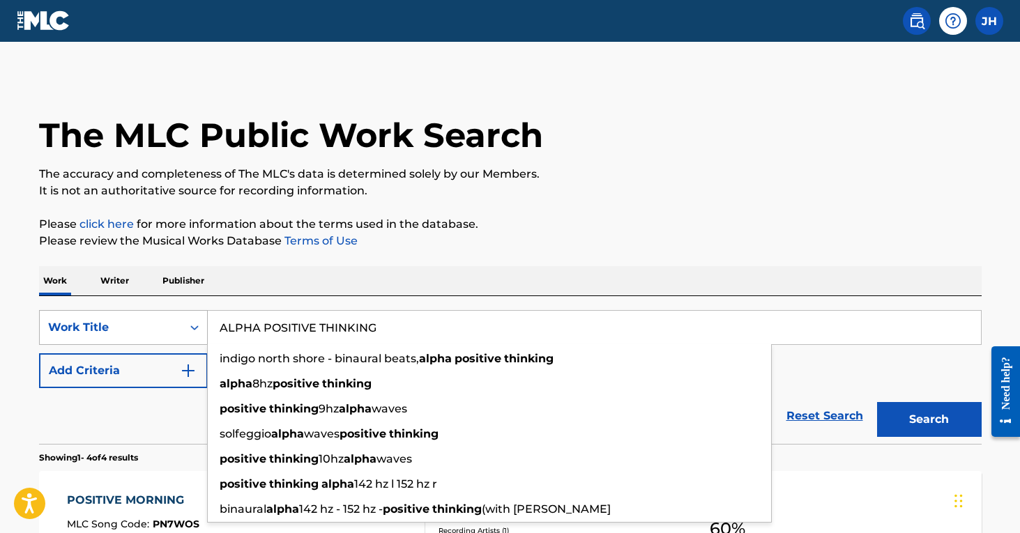
click at [929, 420] on button "Search" at bounding box center [929, 419] width 105 height 35
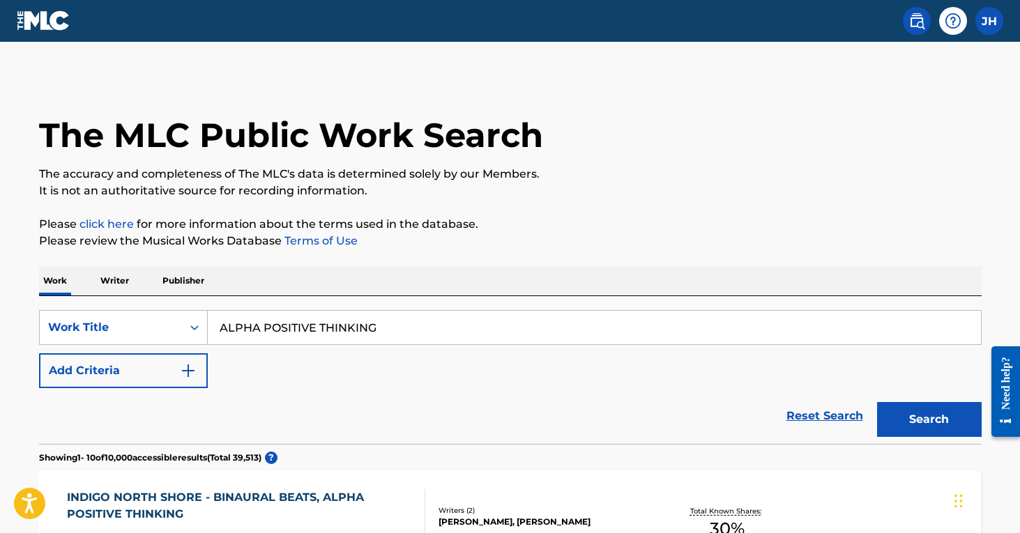
drag, startPoint x: 392, startPoint y: 326, endPoint x: 180, endPoint y: 287, distance: 216.0
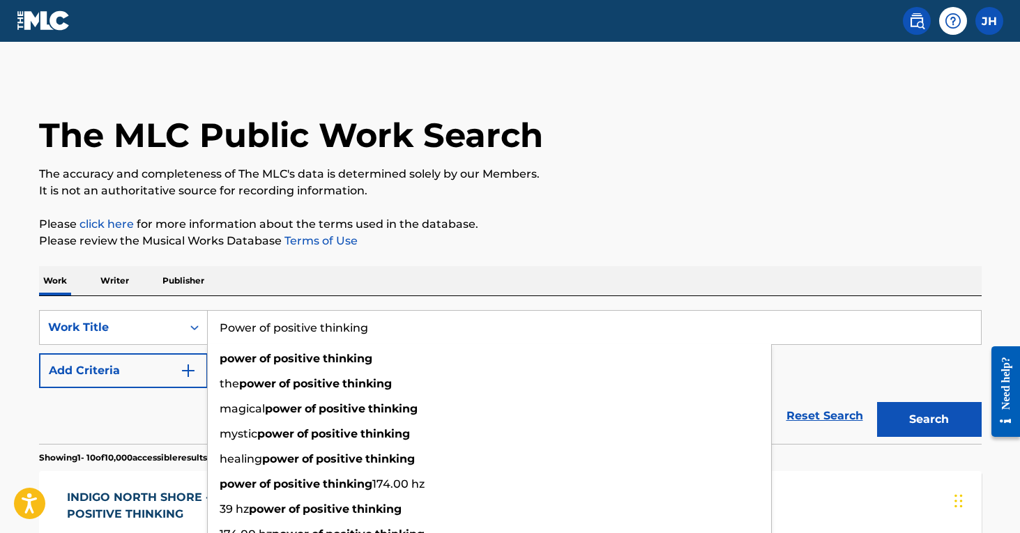
type input "Power of positive thinking"
click at [929, 420] on button "Search" at bounding box center [929, 419] width 105 height 35
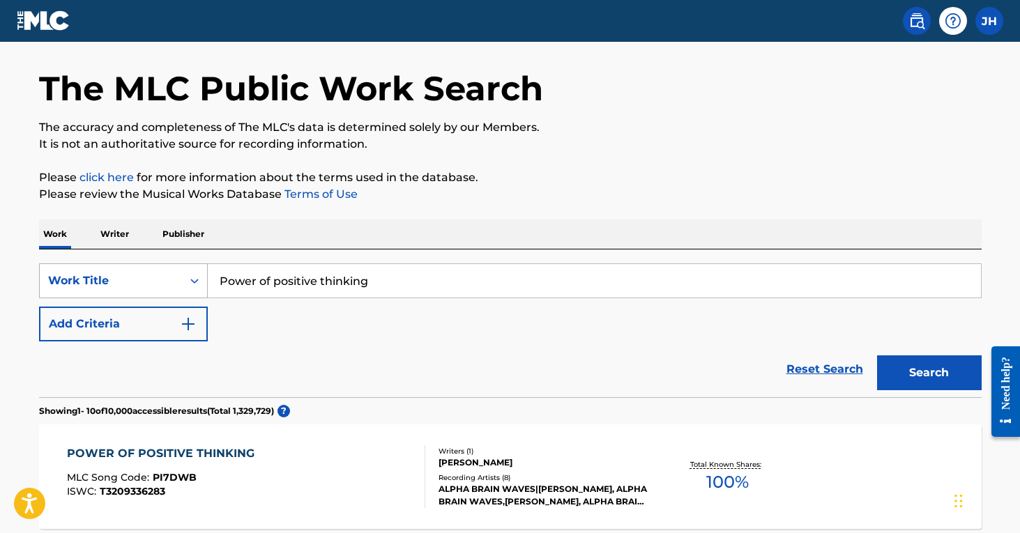
scroll to position [42, 0]
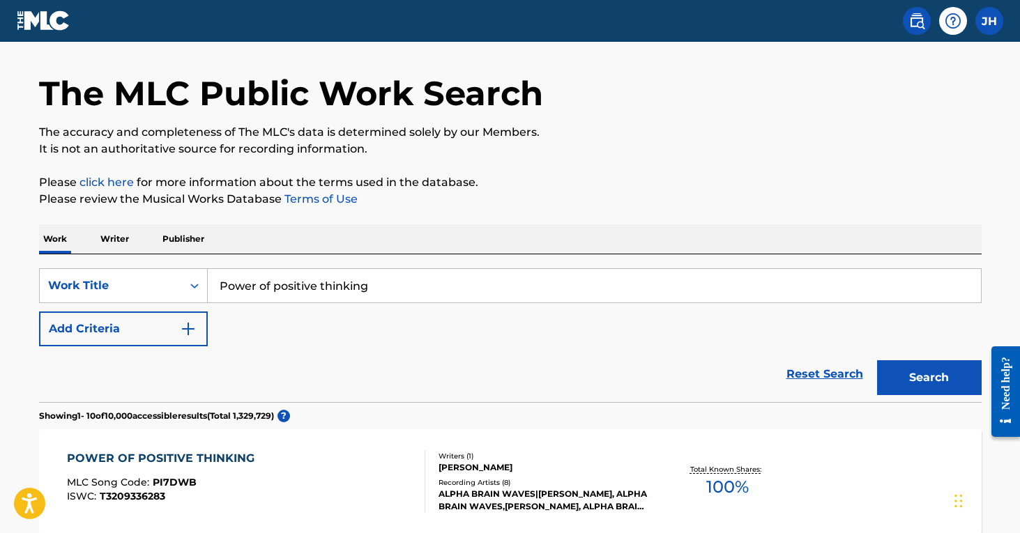
click at [160, 327] on button "Add Criteria" at bounding box center [123, 329] width 169 height 35
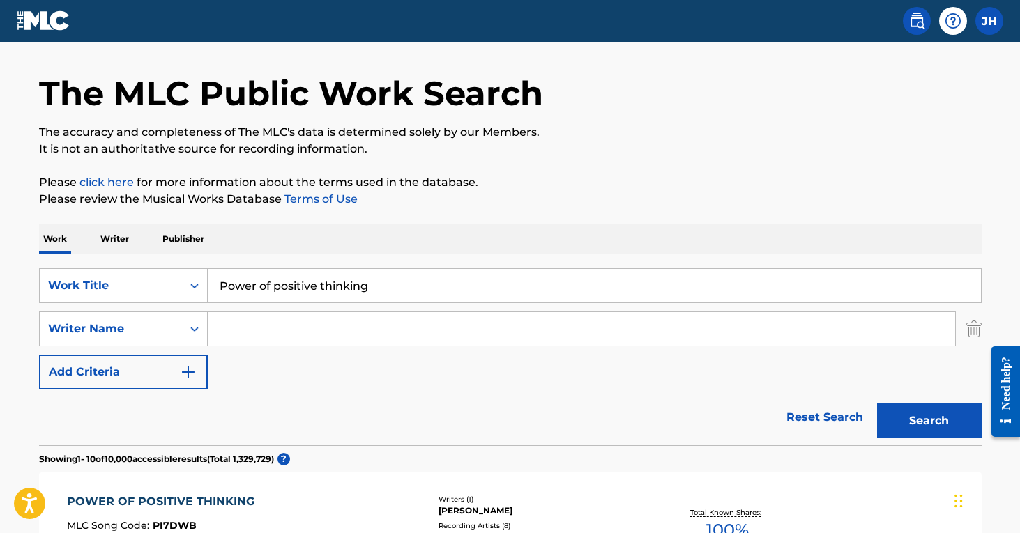
click at [245, 329] on input "Search Form" at bounding box center [581, 328] width 747 height 33
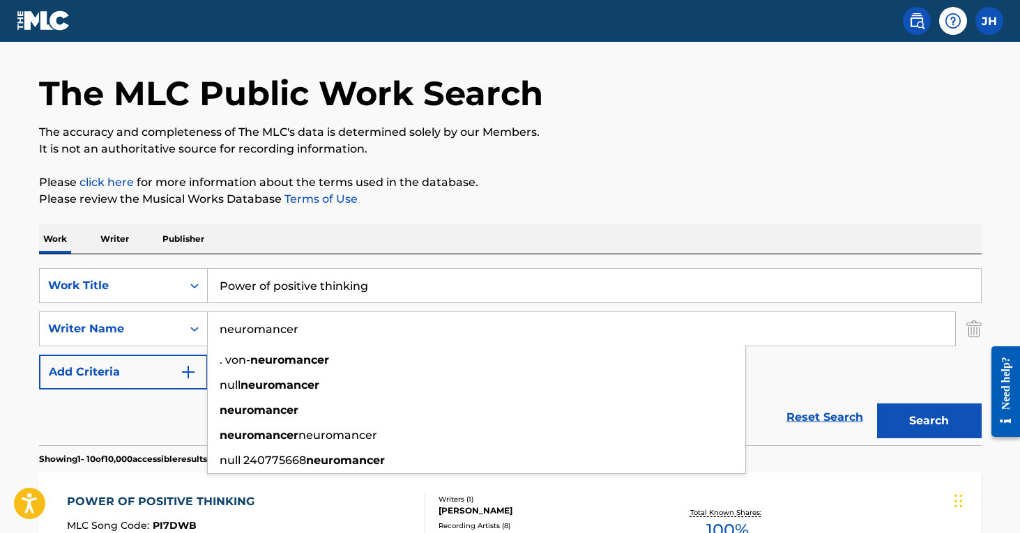
click at [929, 421] on button "Search" at bounding box center [929, 421] width 105 height 35
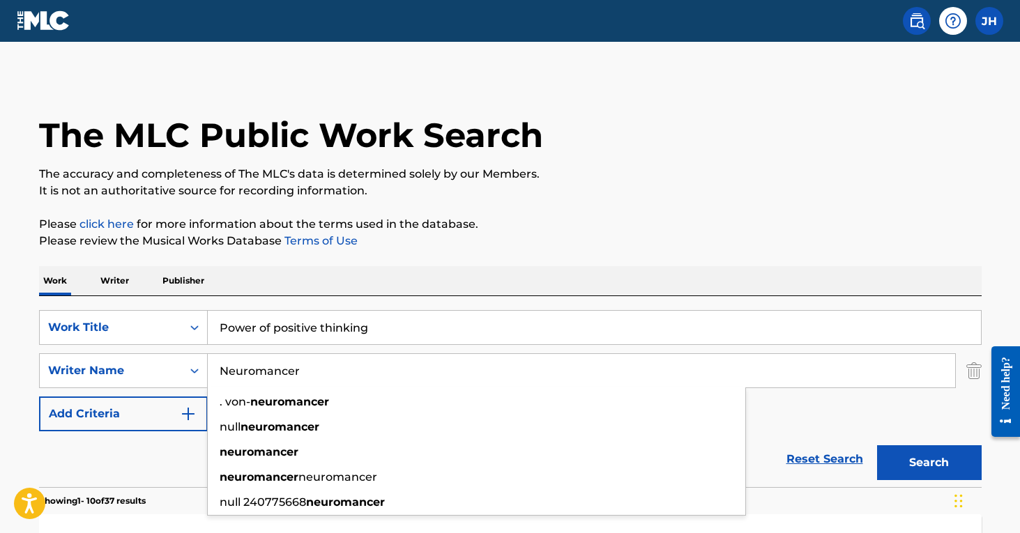
scroll to position [0, 0]
type input "Neuromancer"
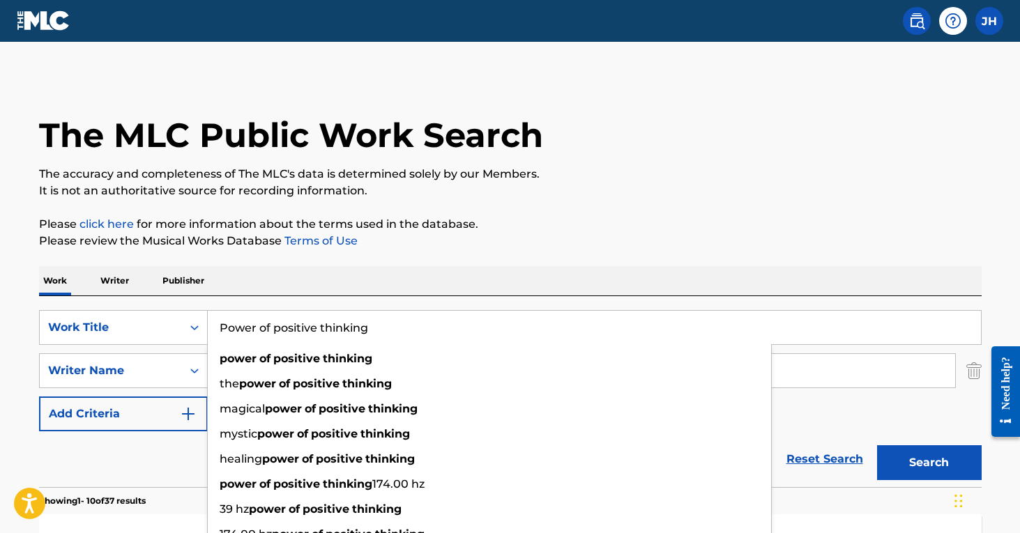
drag, startPoint x: 381, startPoint y: 328, endPoint x: 124, endPoint y: 307, distance: 257.4
click at [124, 307] on div "SearchWithCriteria369b4a82-9fdc-4d55-9118-0c2bf1eb4591 Work Title Power of posi…" at bounding box center [510, 391] width 942 height 191
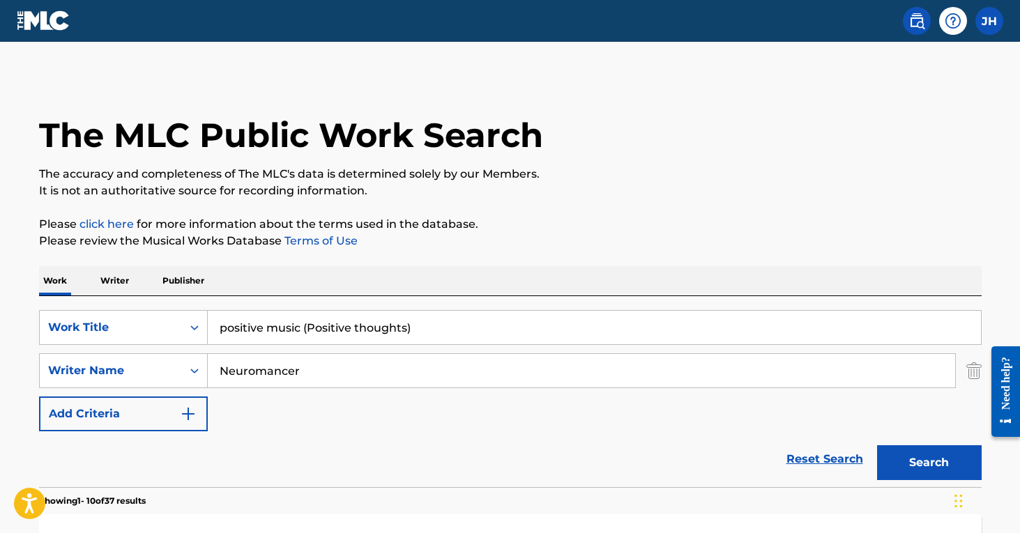
click at [969, 370] on img "Search Form" at bounding box center [973, 370] width 15 height 35
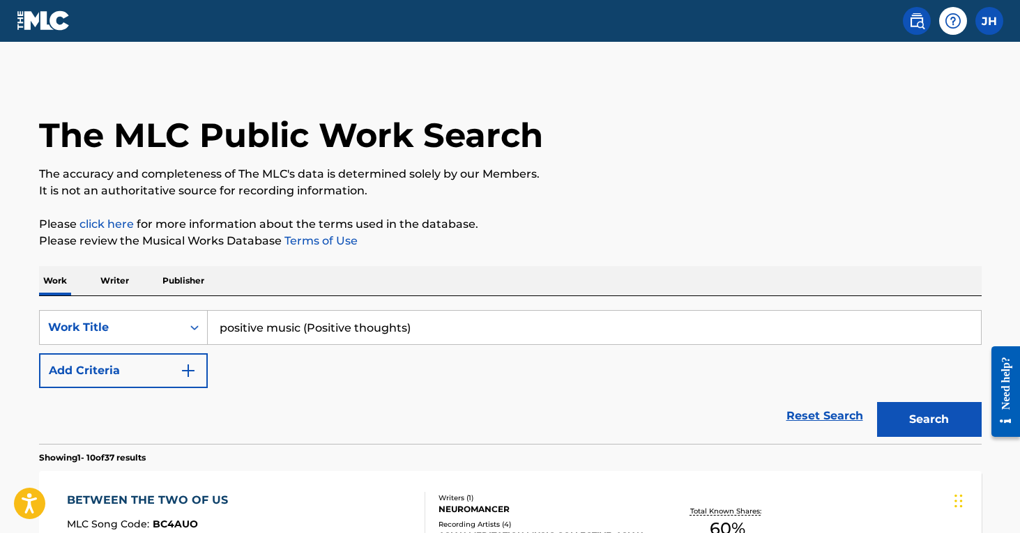
click at [940, 420] on button "Search" at bounding box center [929, 419] width 105 height 35
click at [449, 319] on input "positive music (Positive thoughts)" at bounding box center [594, 327] width 773 height 33
click at [449, 321] on input "positive music (Positive thoughts)" at bounding box center [594, 327] width 773 height 33
drag, startPoint x: 450, startPoint y: 335, endPoint x: 88, endPoint y: 264, distance: 369.4
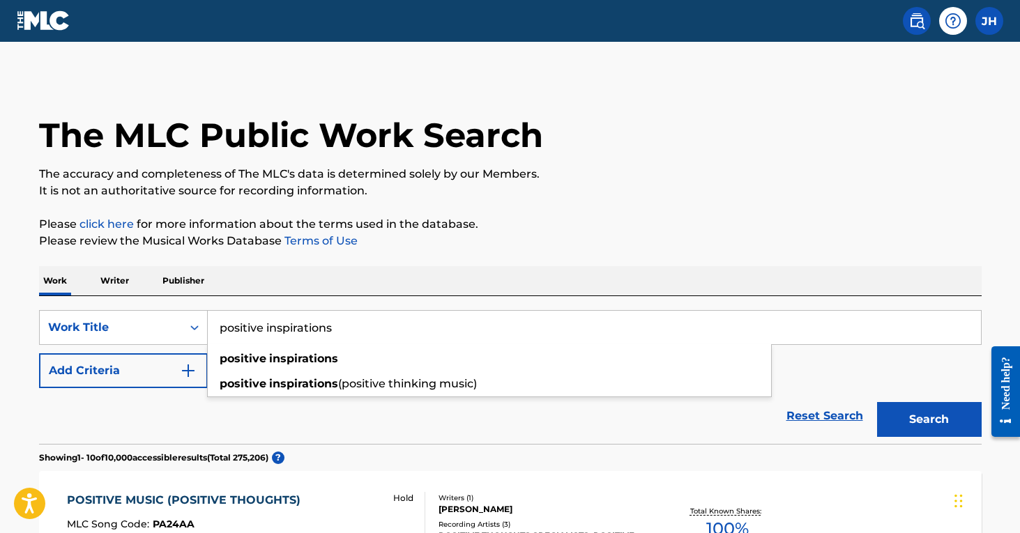
click at [929, 420] on button "Search" at bounding box center [929, 419] width 105 height 35
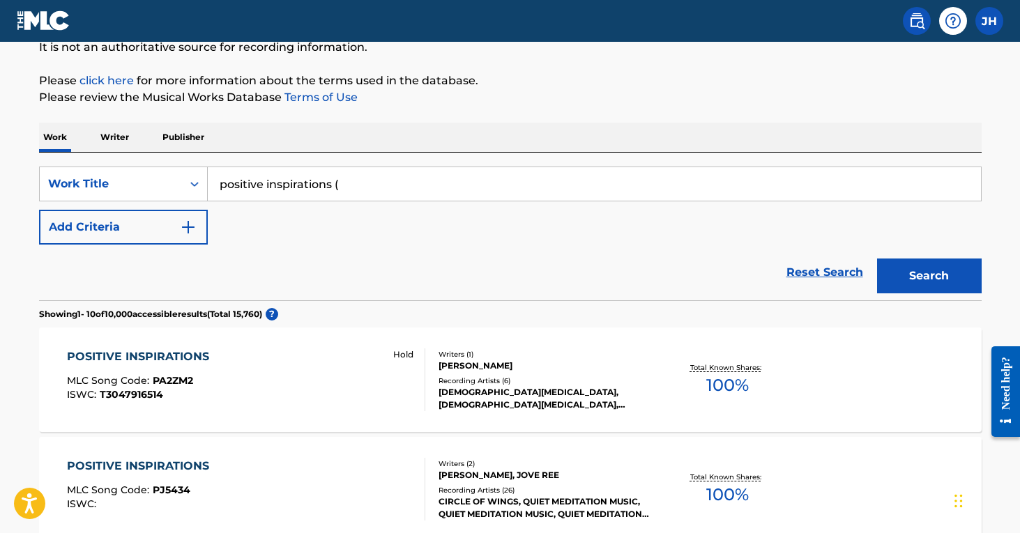
scroll to position [144, 0]
type input "positive inspirations (Positive thinking music)"
click at [929, 275] on button "Search" at bounding box center [929, 275] width 105 height 35
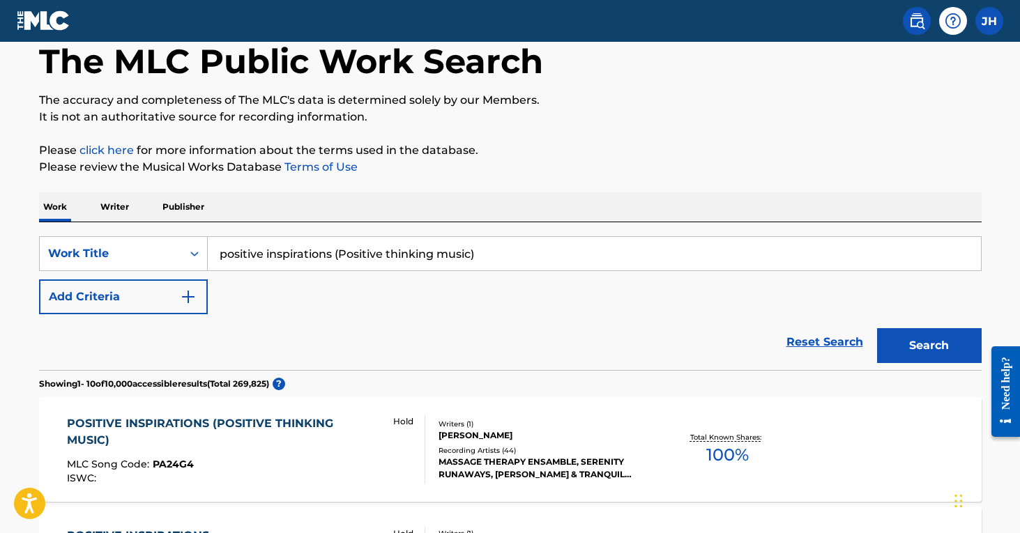
click at [369, 450] on div "POSITIVE INSPIRATIONS (POSITIVE THINKING MUSIC) MLC Song Code : PA24G4 ISWC :" at bounding box center [224, 449] width 314 height 68
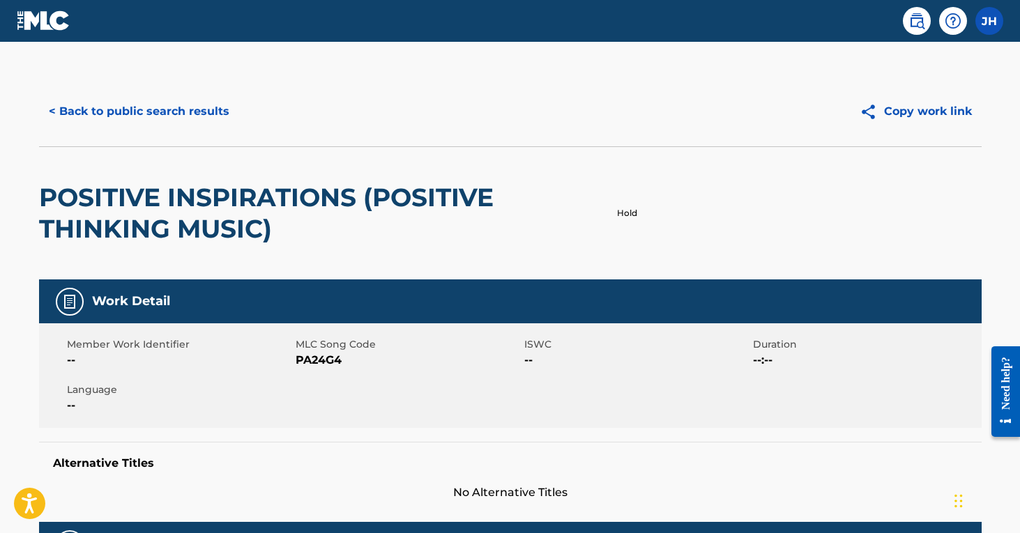
click at [206, 102] on button "< Back to public search results" at bounding box center [139, 111] width 200 height 35
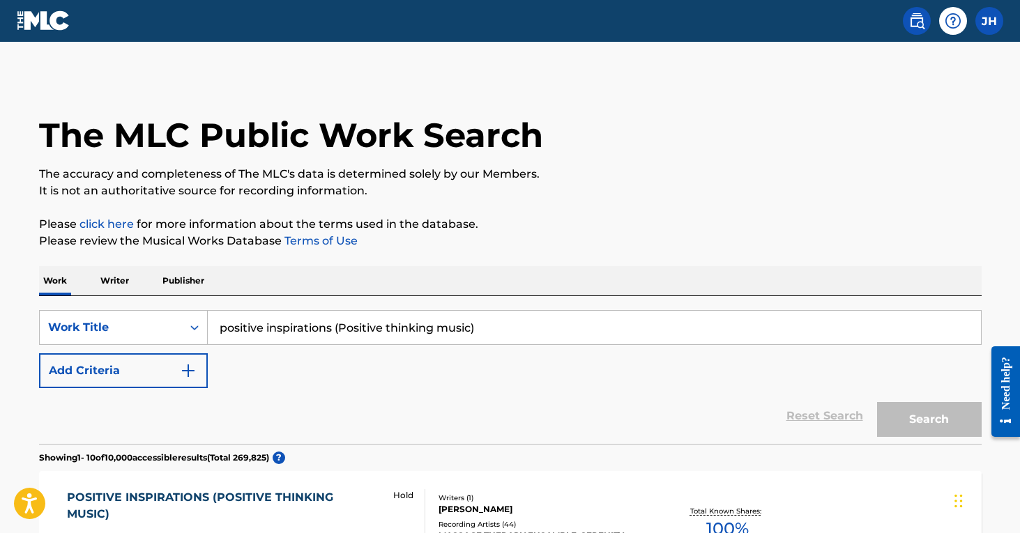
scroll to position [74, 0]
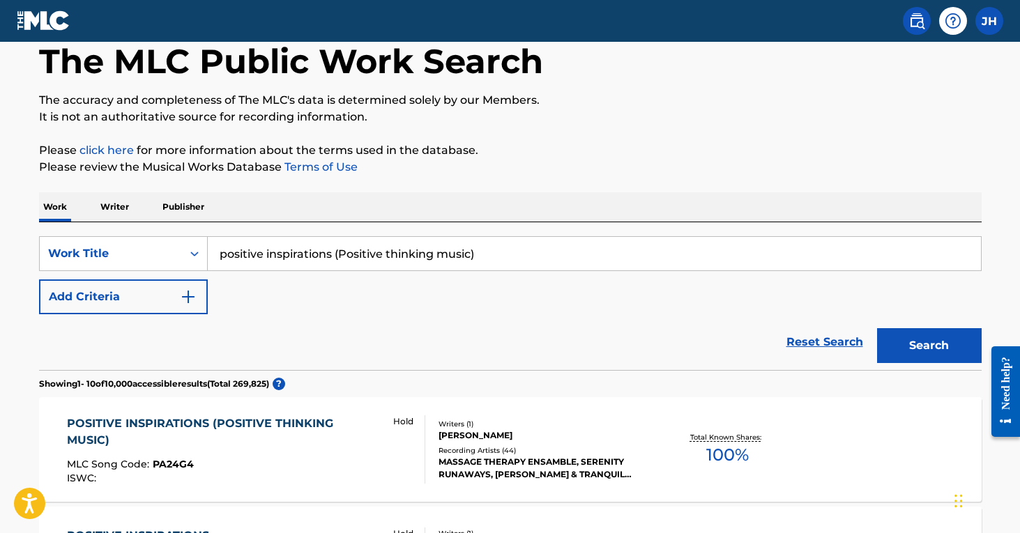
drag, startPoint x: 436, startPoint y: 241, endPoint x: 612, endPoint y: 250, distance: 175.9
click at [612, 250] on input "positive inspirations (Positive thinking music)" at bounding box center [594, 253] width 773 height 33
click at [929, 346] on button "Search" at bounding box center [929, 345] width 105 height 35
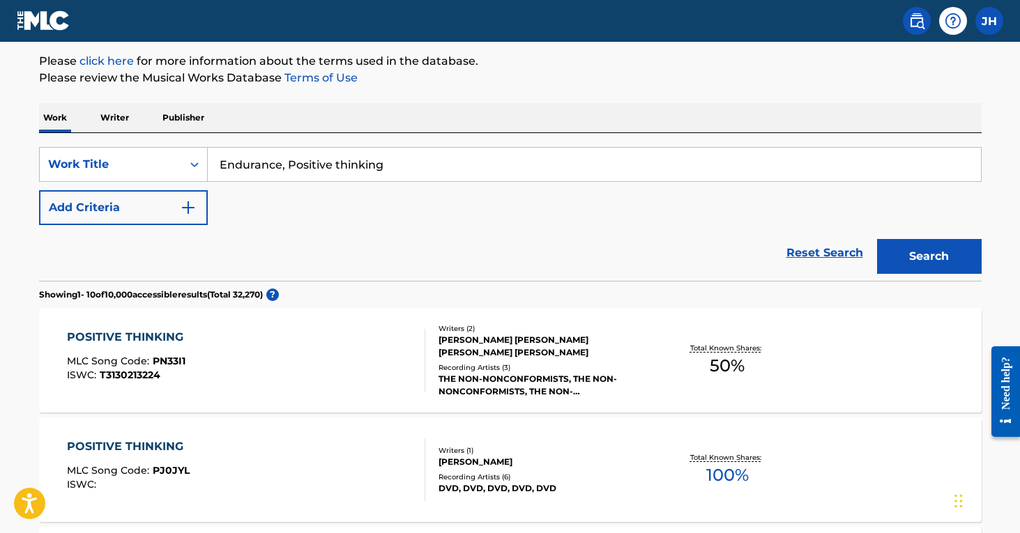
scroll to position [167, 0]
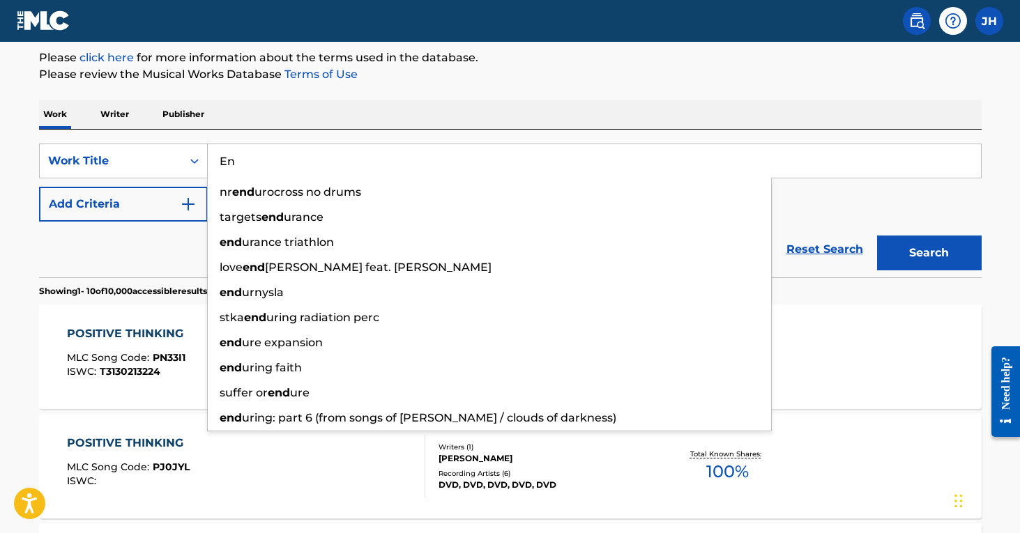
type input "E"
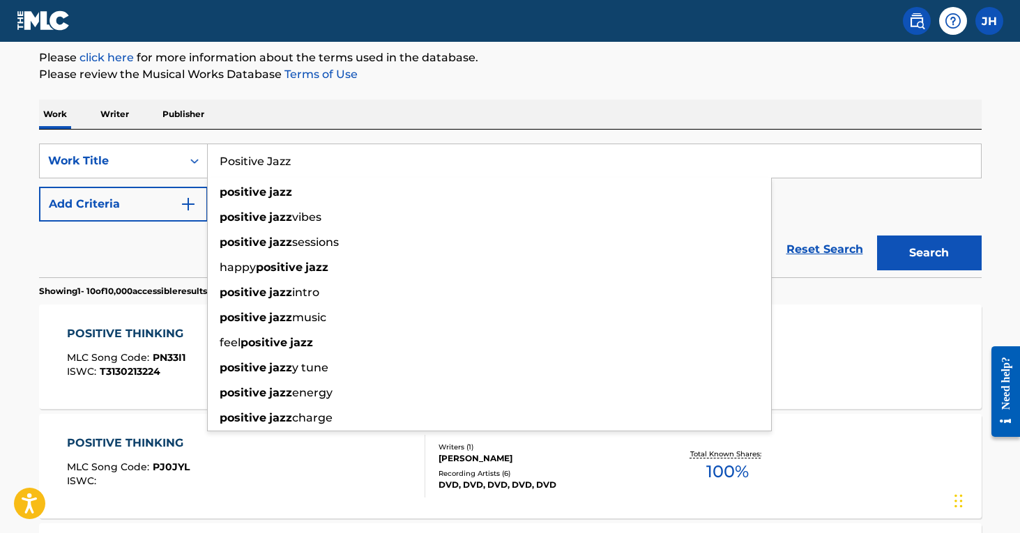
type input "Positive Jazz"
click at [929, 253] on button "Search" at bounding box center [929, 253] width 105 height 35
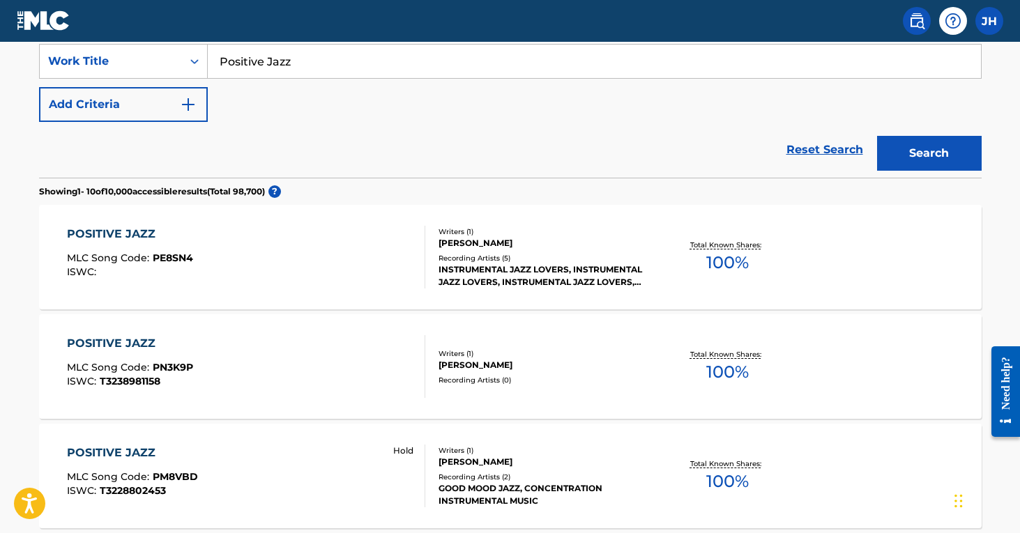
scroll to position [265, 0]
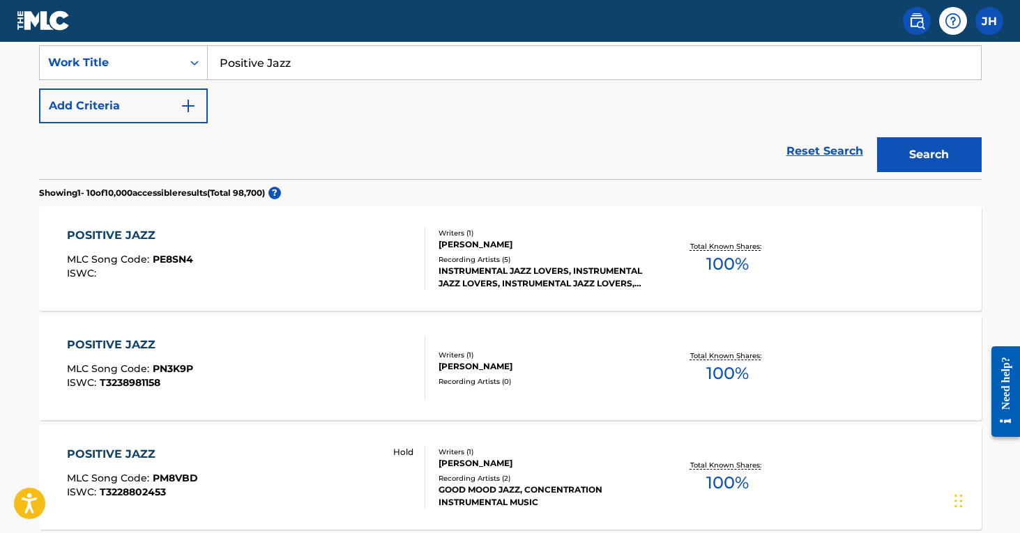
click at [192, 109] on img "Search Form" at bounding box center [188, 106] width 17 height 17
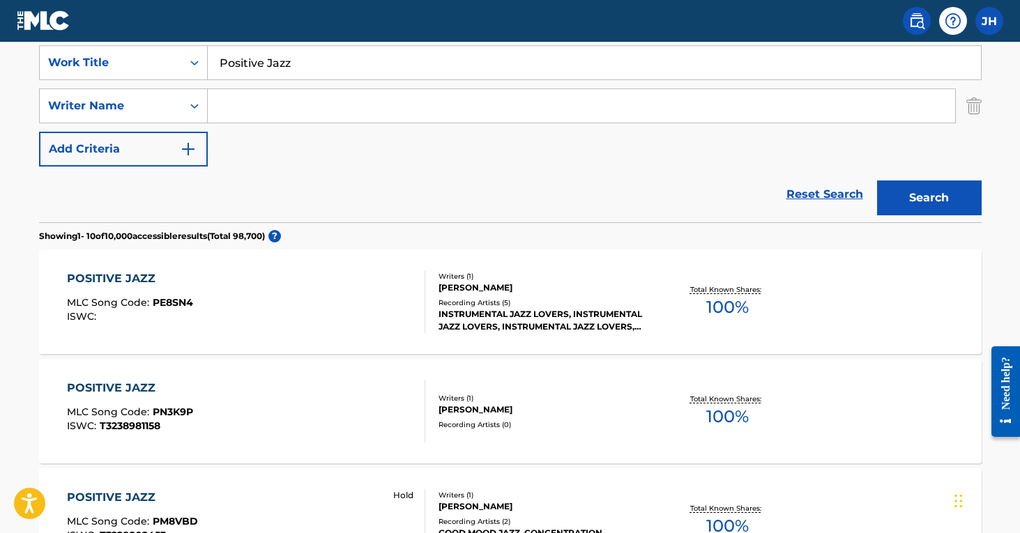
click at [252, 114] on input "Search Form" at bounding box center [581, 105] width 747 height 33
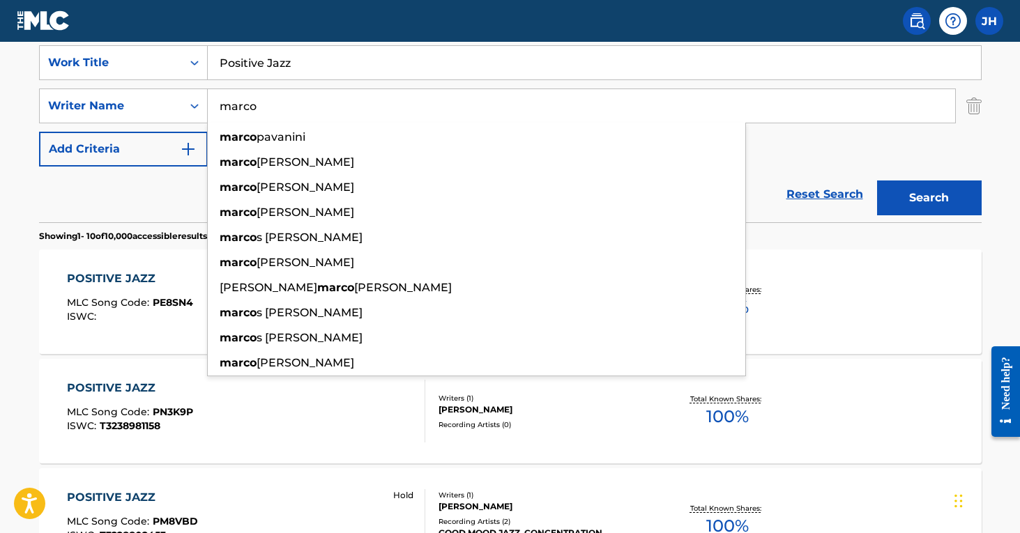
click at [929, 198] on button "Search" at bounding box center [929, 198] width 105 height 35
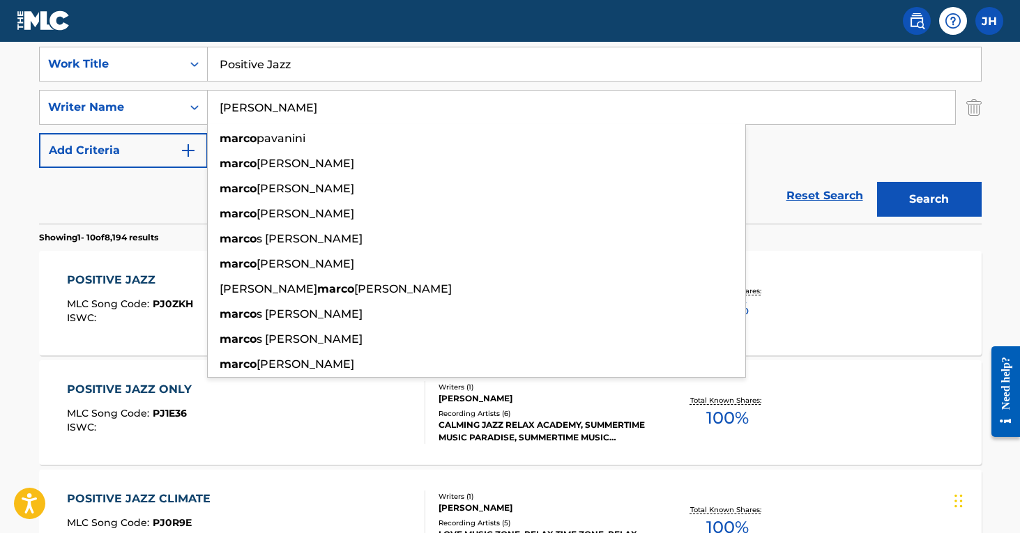
scroll to position [269, 0]
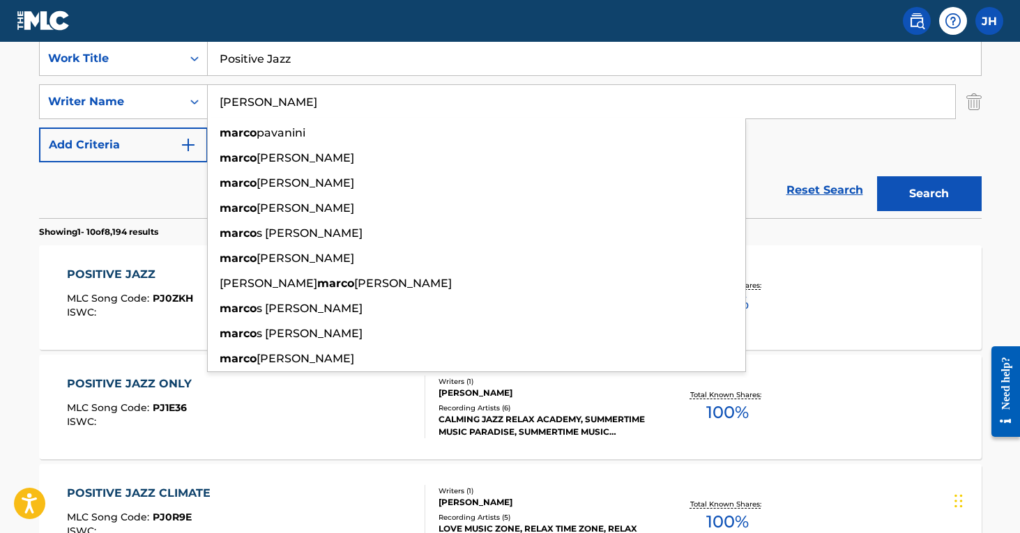
type input "[PERSON_NAME]"
click at [139, 217] on div "Reset Search Search" at bounding box center [510, 190] width 942 height 56
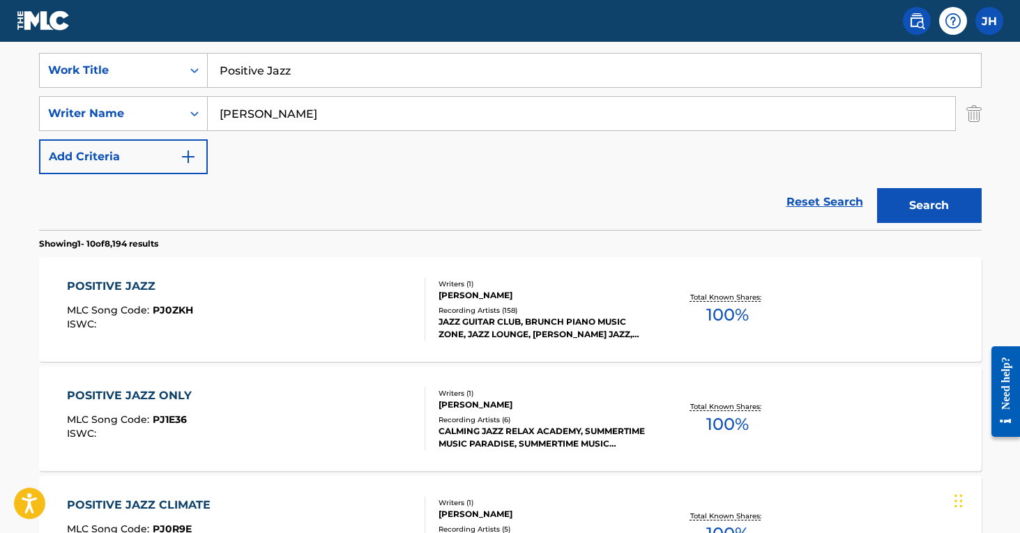
scroll to position [254, 0]
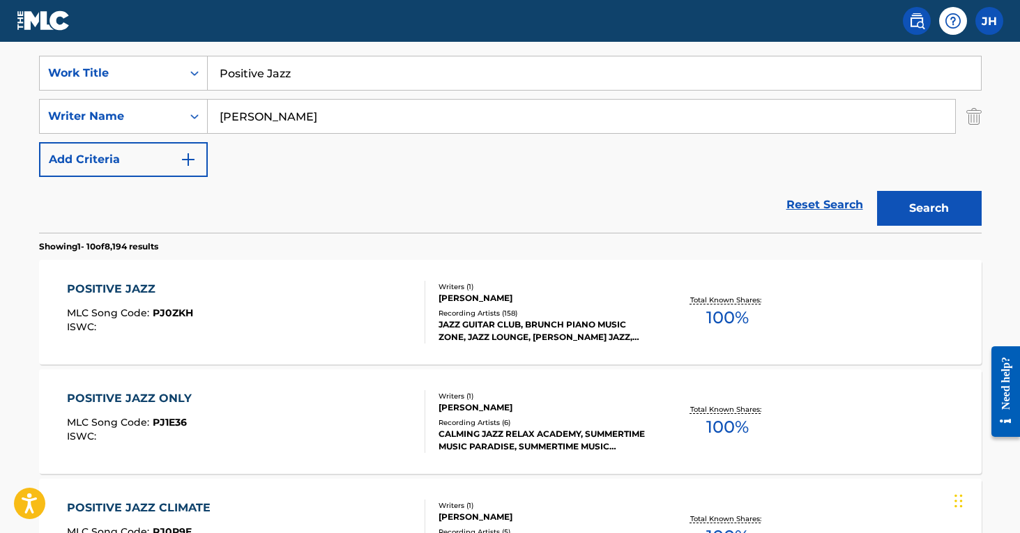
click at [975, 106] on img "Search Form" at bounding box center [973, 116] width 15 height 35
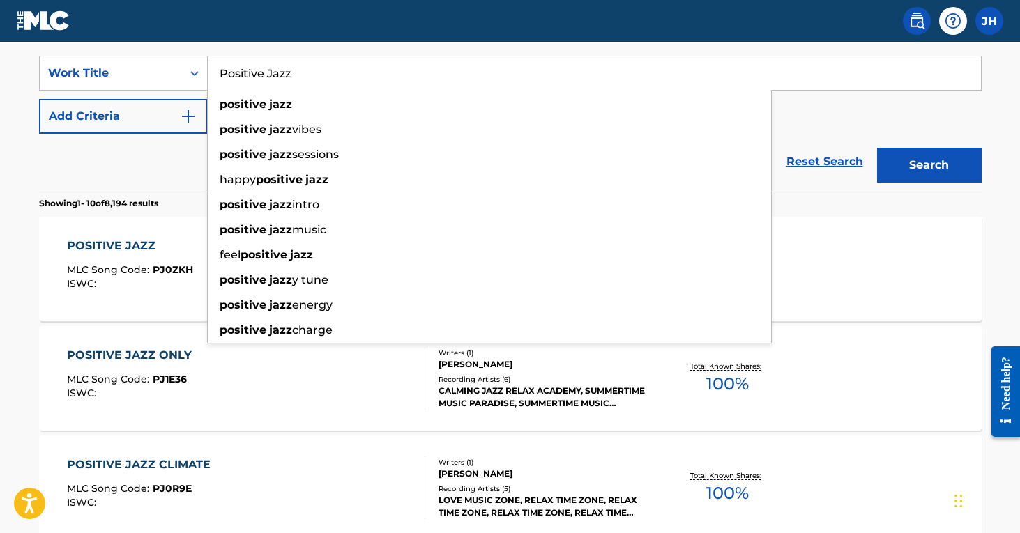
drag, startPoint x: 422, startPoint y: 82, endPoint x: 183, endPoint y: 50, distance: 241.2
click at [183, 50] on div "SearchWithCriteria369b4a82-9fdc-4d55-9118-0c2bf1eb4591 Work Title Positive Jazz…" at bounding box center [510, 116] width 942 height 148
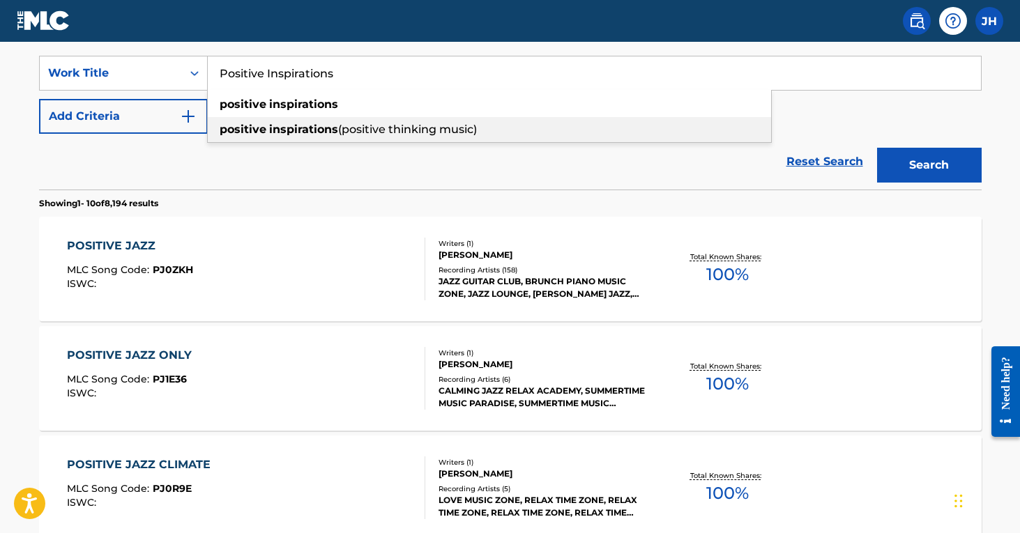
click at [326, 123] on strong "inspirations" at bounding box center [303, 129] width 69 height 13
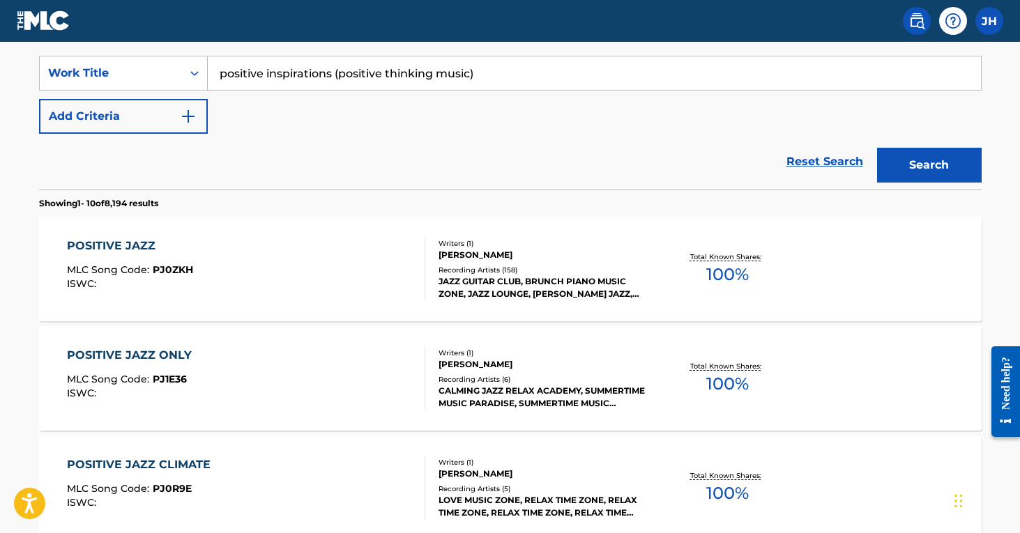
click at [929, 165] on button "Search" at bounding box center [929, 165] width 105 height 35
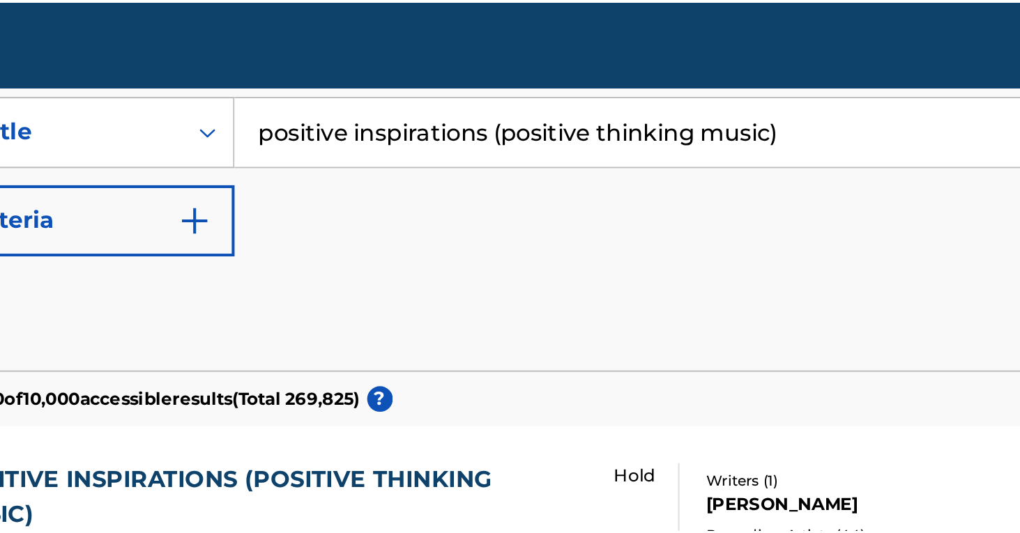
scroll to position [118, 0]
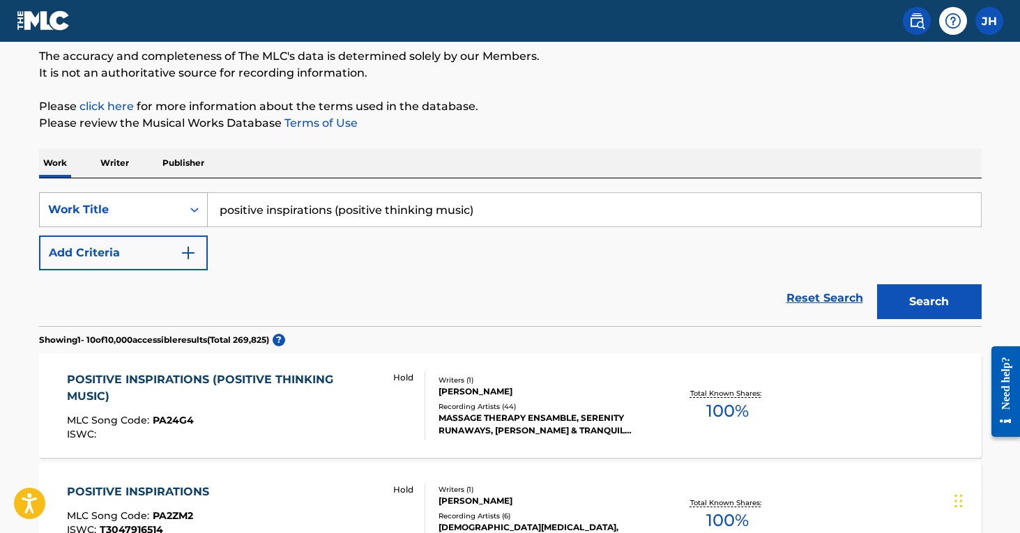
drag, startPoint x: 508, startPoint y: 213, endPoint x: 120, endPoint y: 201, distance: 388.5
click at [120, 201] on div "SearchWithCriteria369b4a82-9fdc-4d55-9118-0c2bf1eb4591 Work Title positive insp…" at bounding box center [510, 209] width 942 height 35
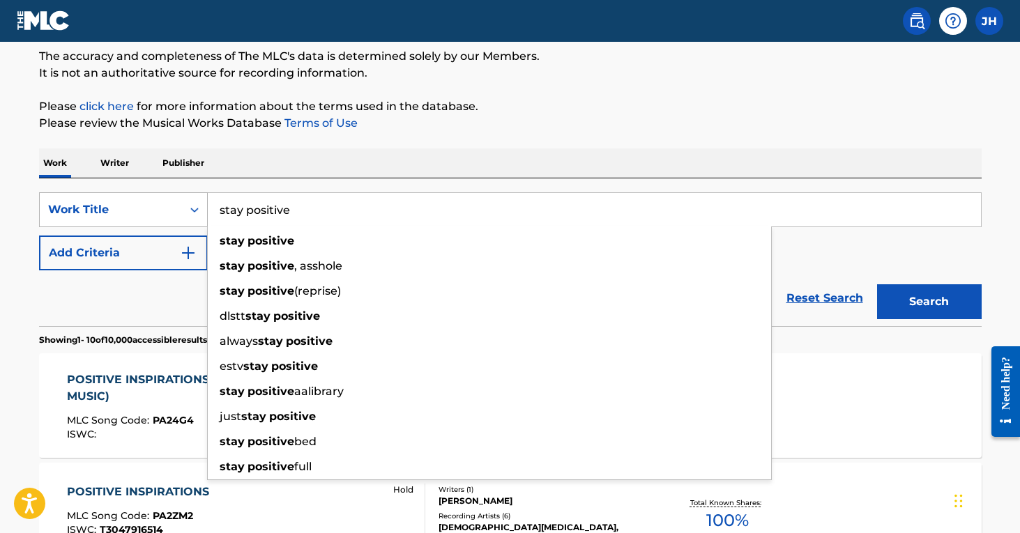
type input "stay positive"
click at [929, 302] on button "Search" at bounding box center [929, 301] width 105 height 35
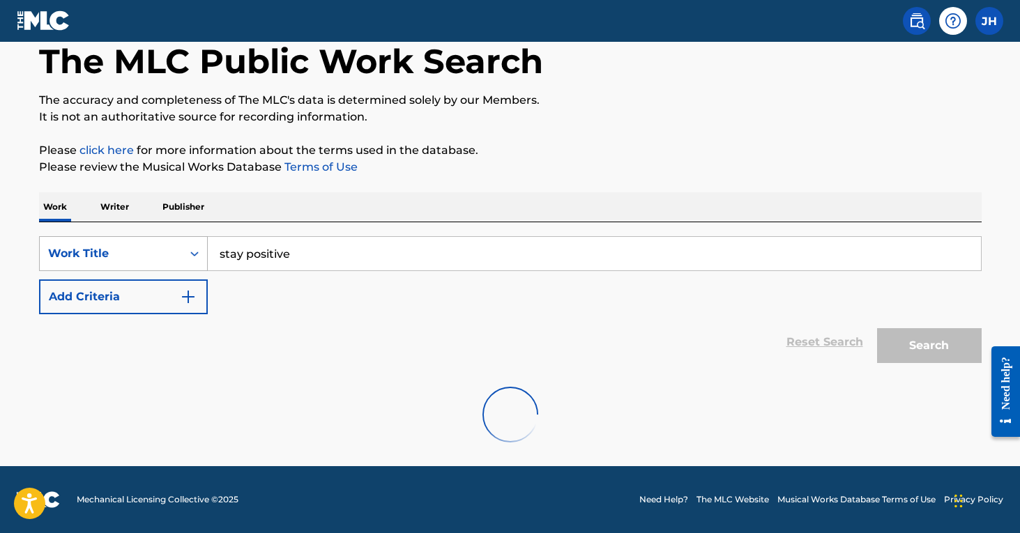
scroll to position [74, 0]
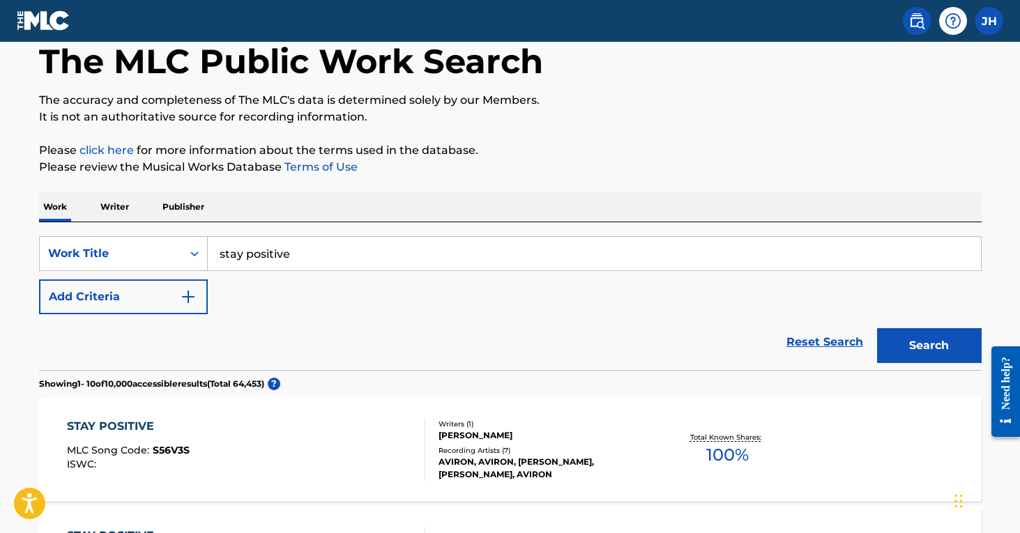
click at [174, 287] on button "Add Criteria" at bounding box center [123, 297] width 169 height 35
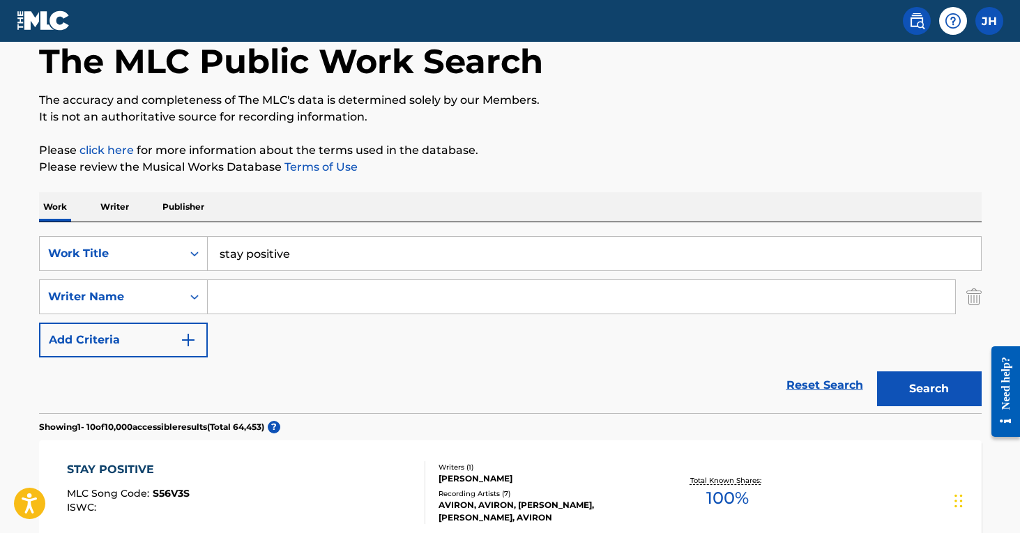
click at [242, 293] on input "Search Form" at bounding box center [581, 296] width 747 height 33
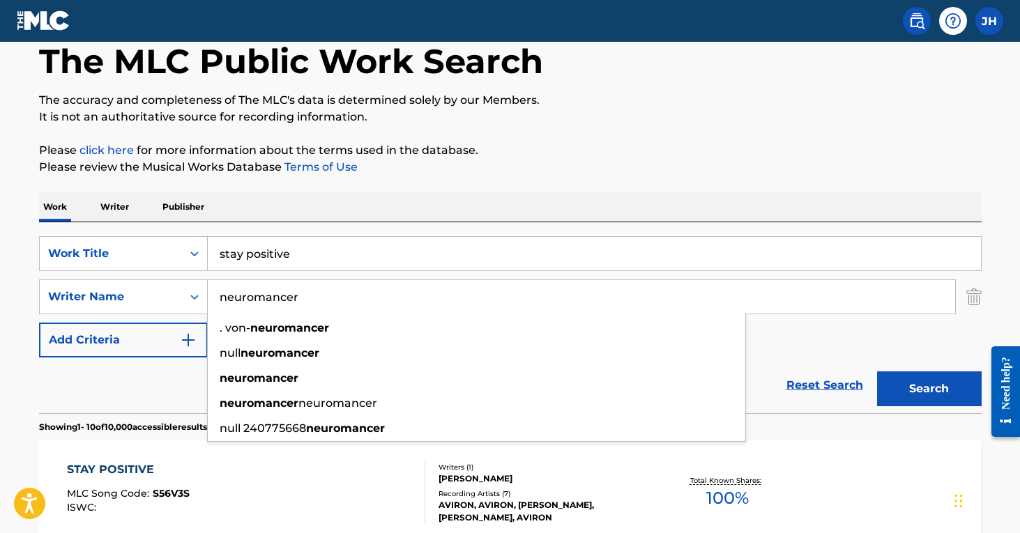
type input "neuromancer"
click at [929, 389] on button "Search" at bounding box center [929, 389] width 105 height 35
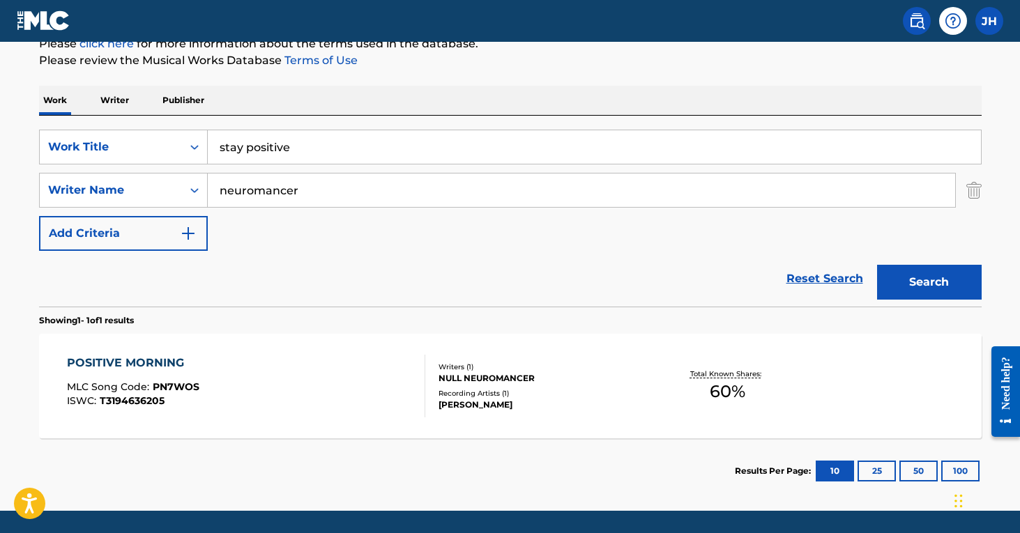
scroll to position [179, 0]
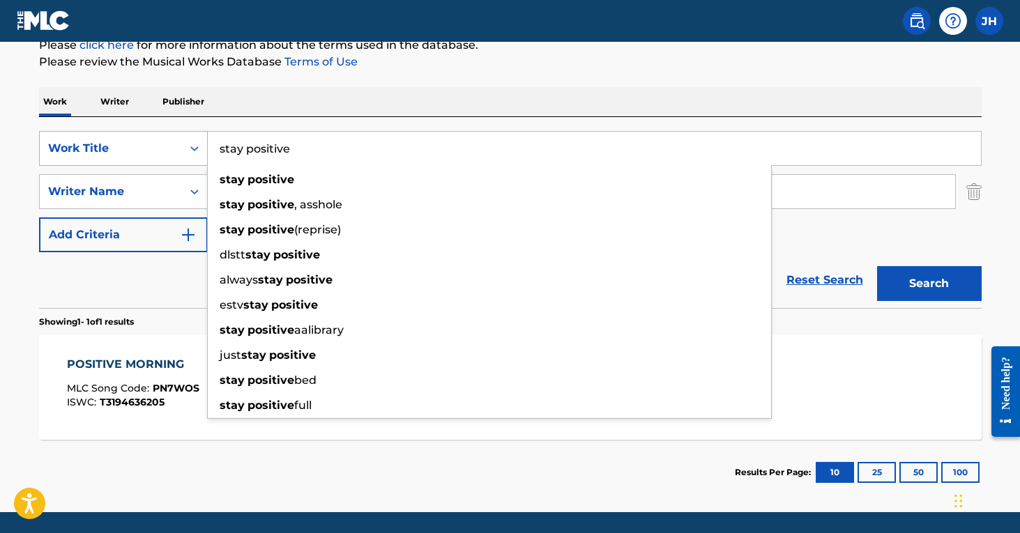
drag, startPoint x: 310, startPoint y: 153, endPoint x: 199, endPoint y: 137, distance: 112.1
click at [199, 137] on div "SearchWithCriteria369b4a82-9fdc-4d55-9118-0c2bf1eb4591 Work Title stay positive…" at bounding box center [510, 148] width 942 height 35
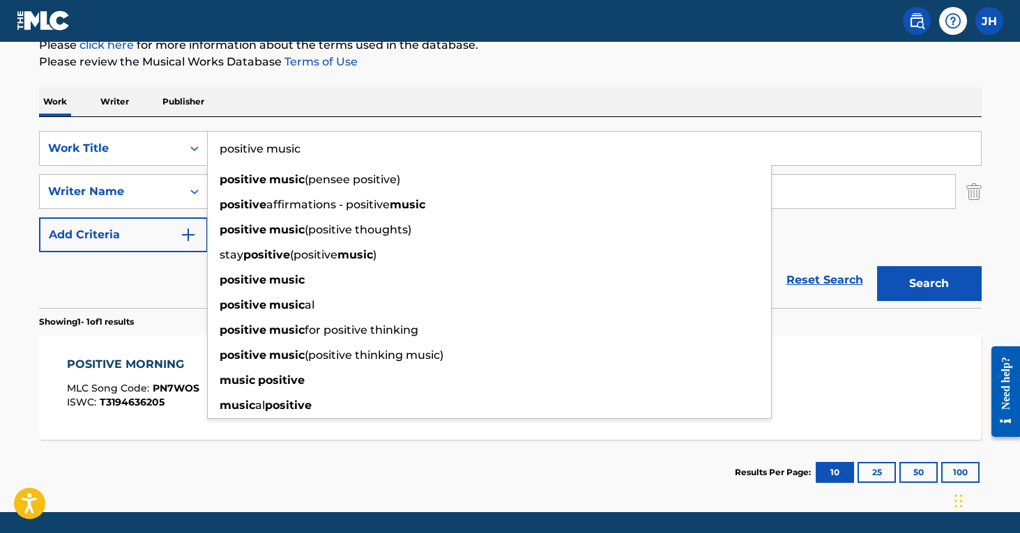
type input "positive music"
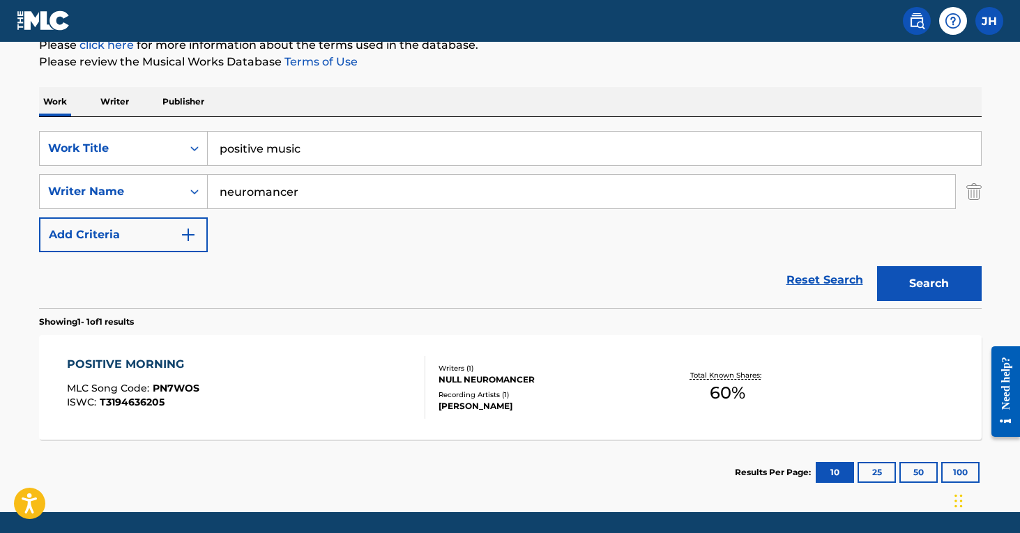
click at [145, 291] on div "Reset Search Search" at bounding box center [510, 280] width 942 height 56
click at [263, 204] on input "neuromancer" at bounding box center [581, 191] width 747 height 33
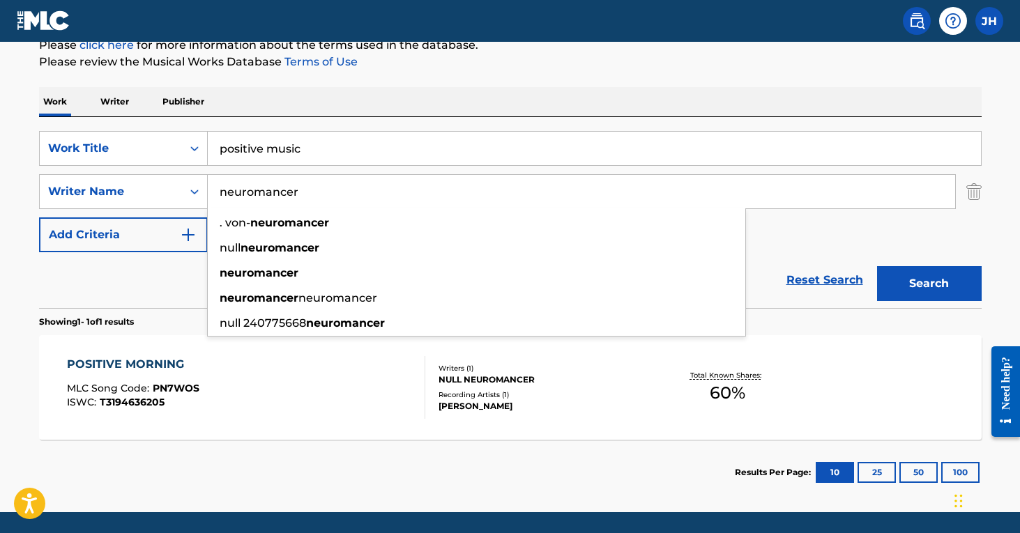
drag, startPoint x: 292, startPoint y: 199, endPoint x: 337, endPoint y: 194, distance: 45.0
click at [337, 194] on input "neuromancer" at bounding box center [581, 191] width 747 height 33
drag, startPoint x: 326, startPoint y: 188, endPoint x: 236, endPoint y: 158, distance: 94.8
click at [236, 158] on div "SearchWithCriteria369b4a82-9fdc-4d55-9118-0c2bf1eb4591 Work Title positive musi…" at bounding box center [510, 191] width 942 height 121
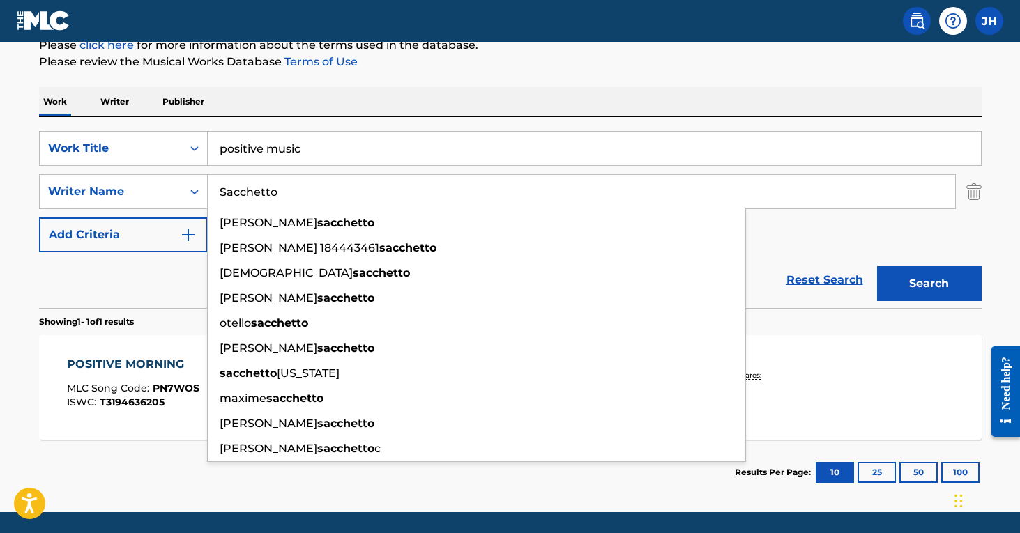
type input "Sacchetto"
click at [929, 284] on button "Search" at bounding box center [929, 283] width 105 height 35
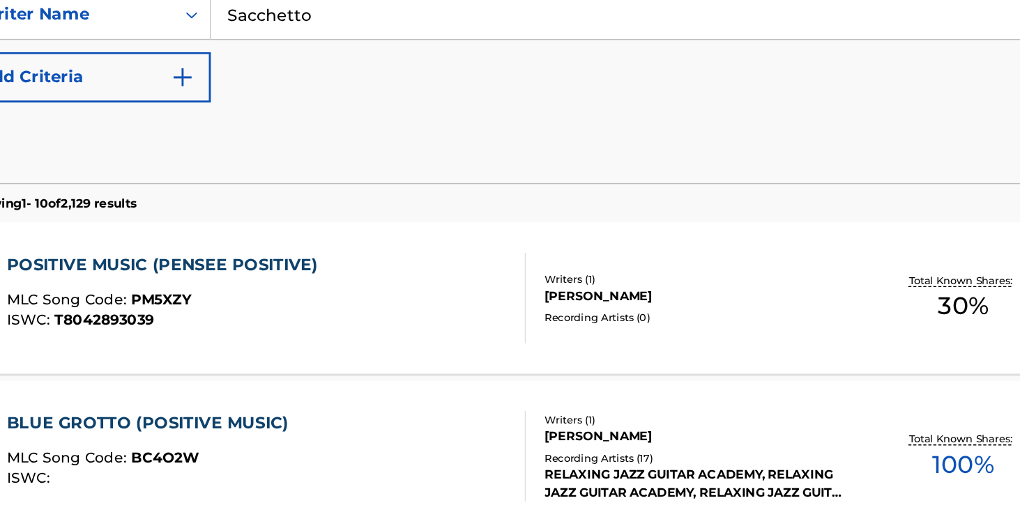
scroll to position [199, 0]
